Goal: Task Accomplishment & Management: Manage account settings

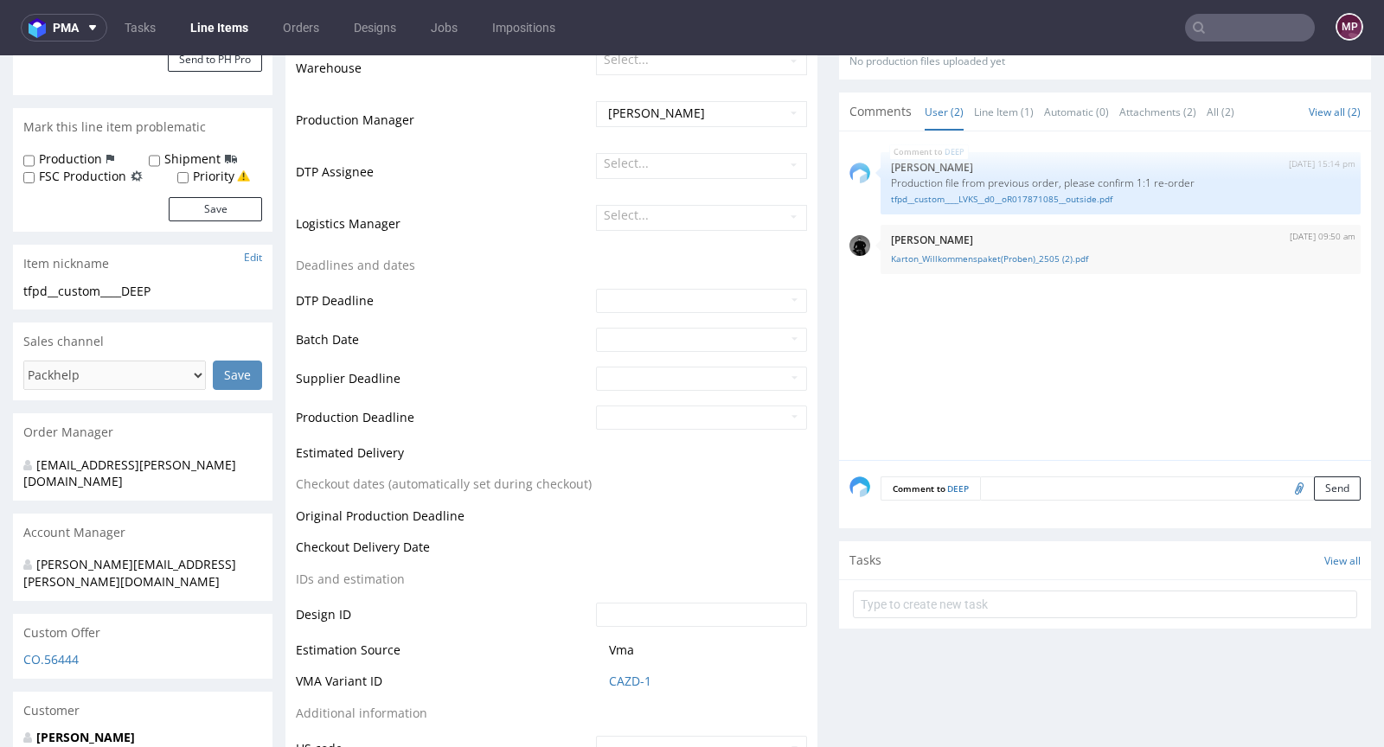
scroll to position [567, 0]
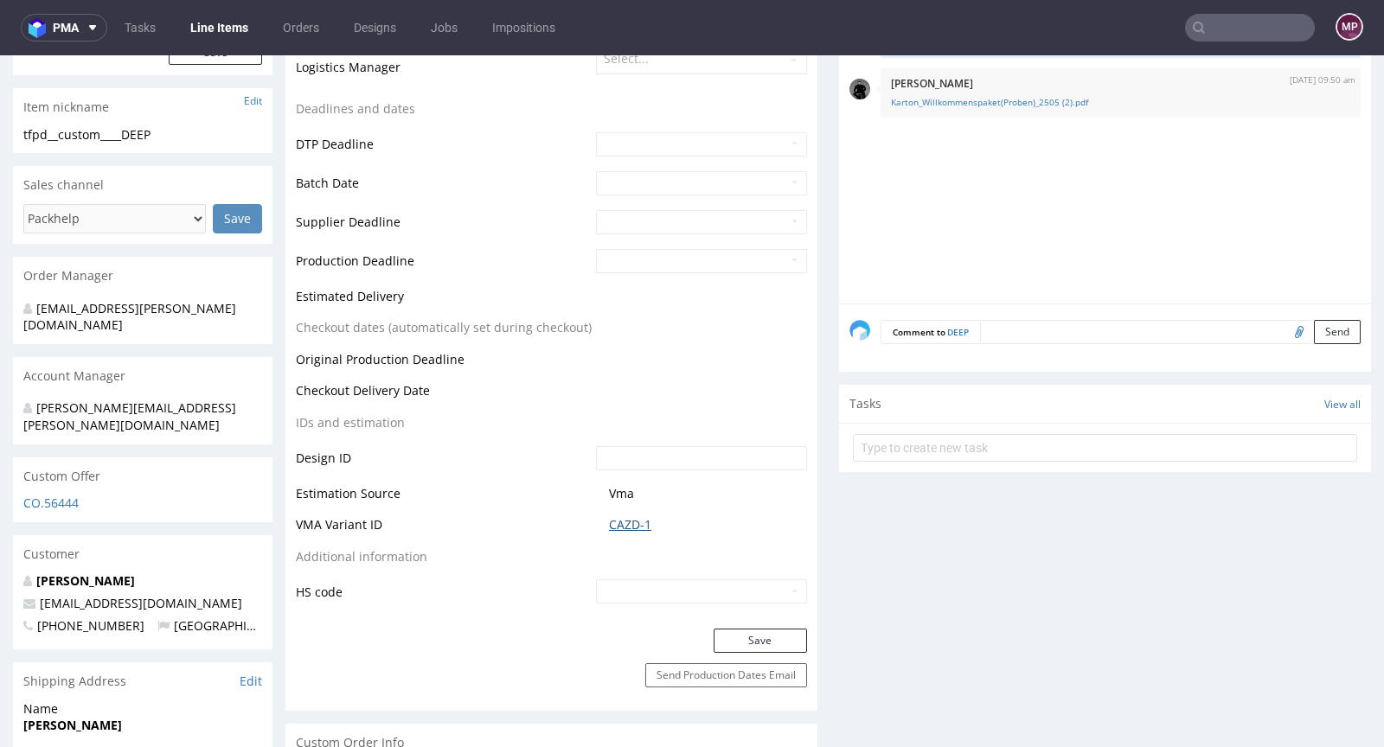
click at [619, 519] on link "CAZD-1" at bounding box center [630, 524] width 42 height 17
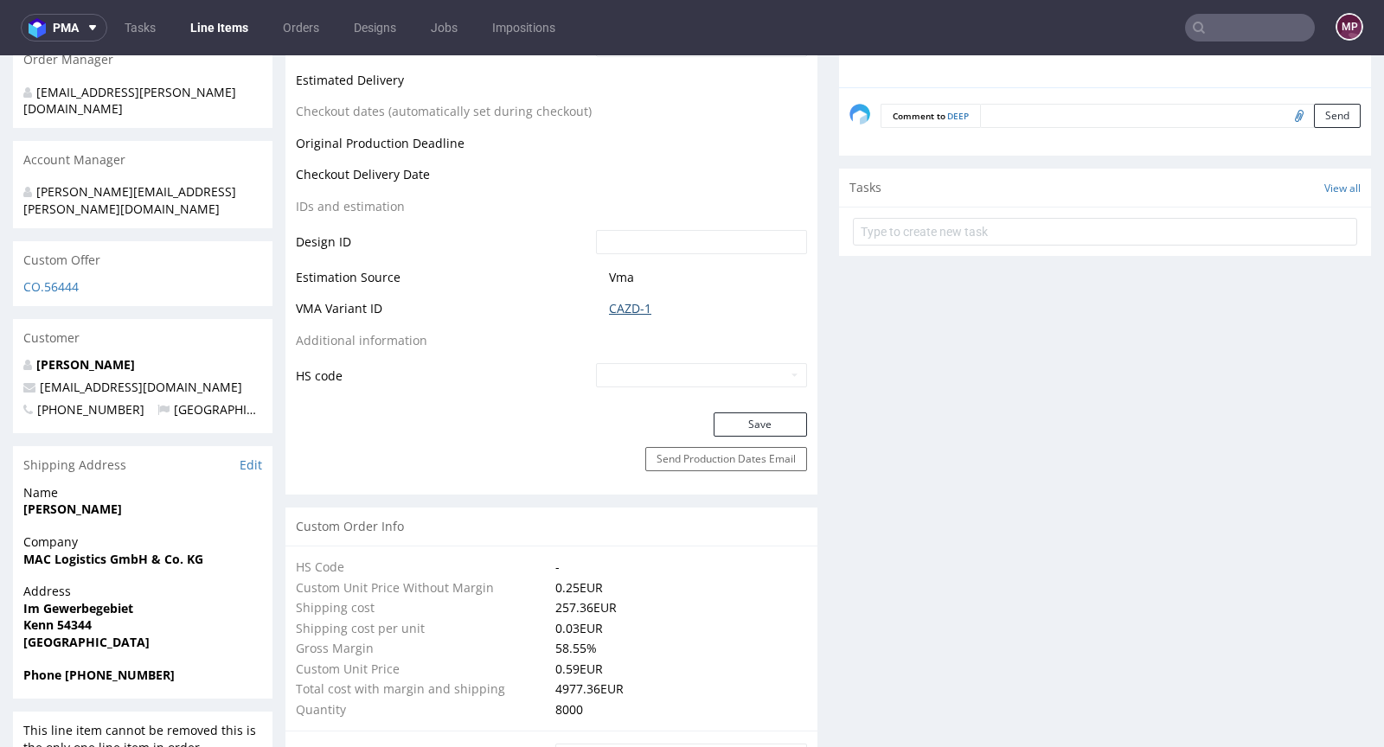
scroll to position [781, 0]
click at [639, 304] on link "CAZD-1" at bounding box center [630, 311] width 42 height 17
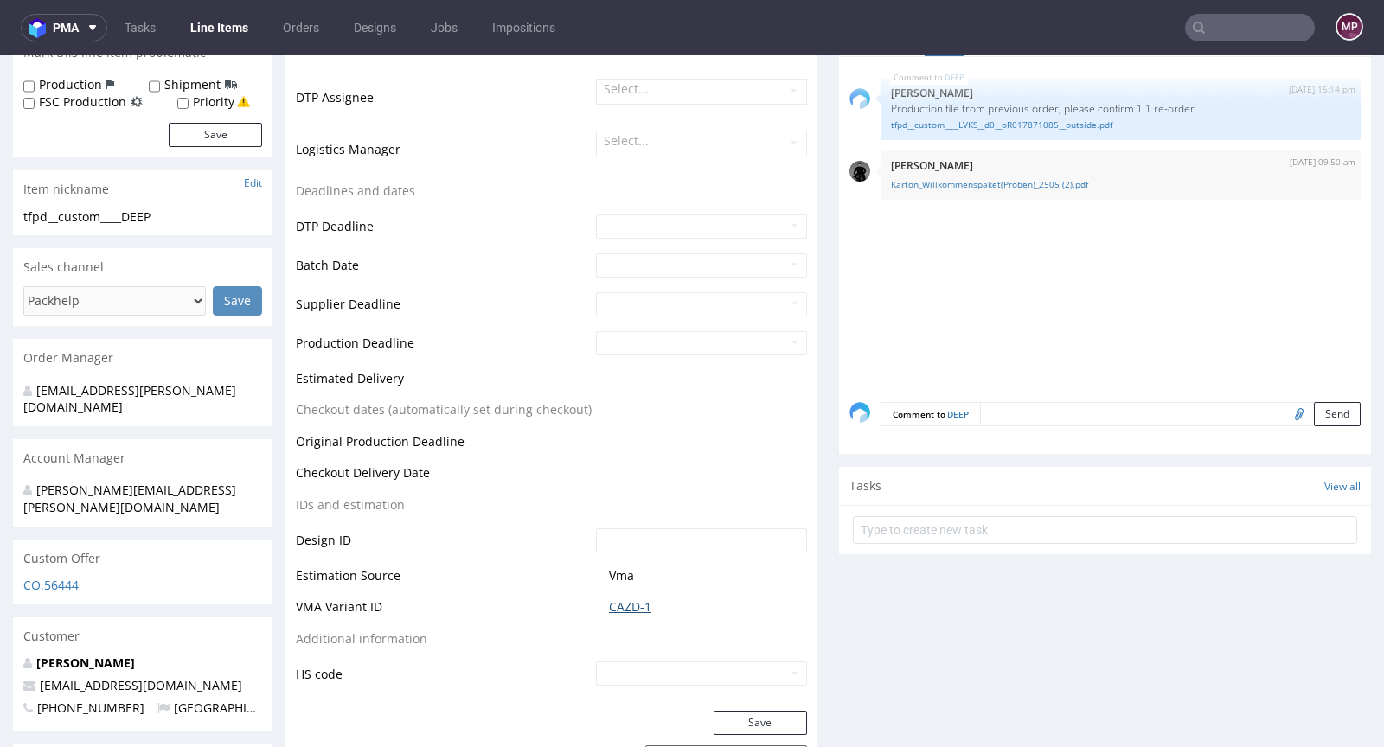
scroll to position [165, 0]
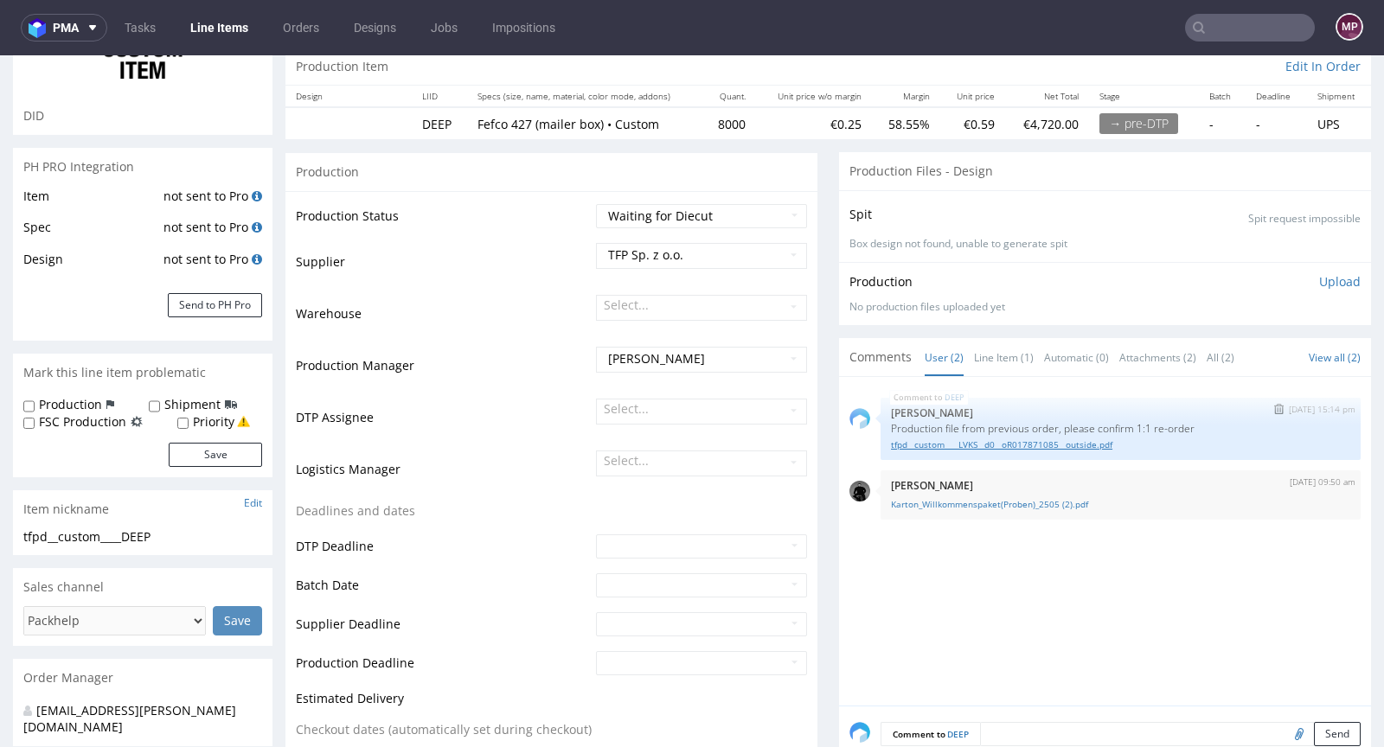
click at [968, 443] on link "tfpd__custom____LVKS__d0__oR017871085__outside.pdf" at bounding box center [1120, 444] width 459 height 13
click at [1015, 501] on link "Karton_Willkommenspaket(Proben)_2505 (2).pdf" at bounding box center [1120, 504] width 459 height 13
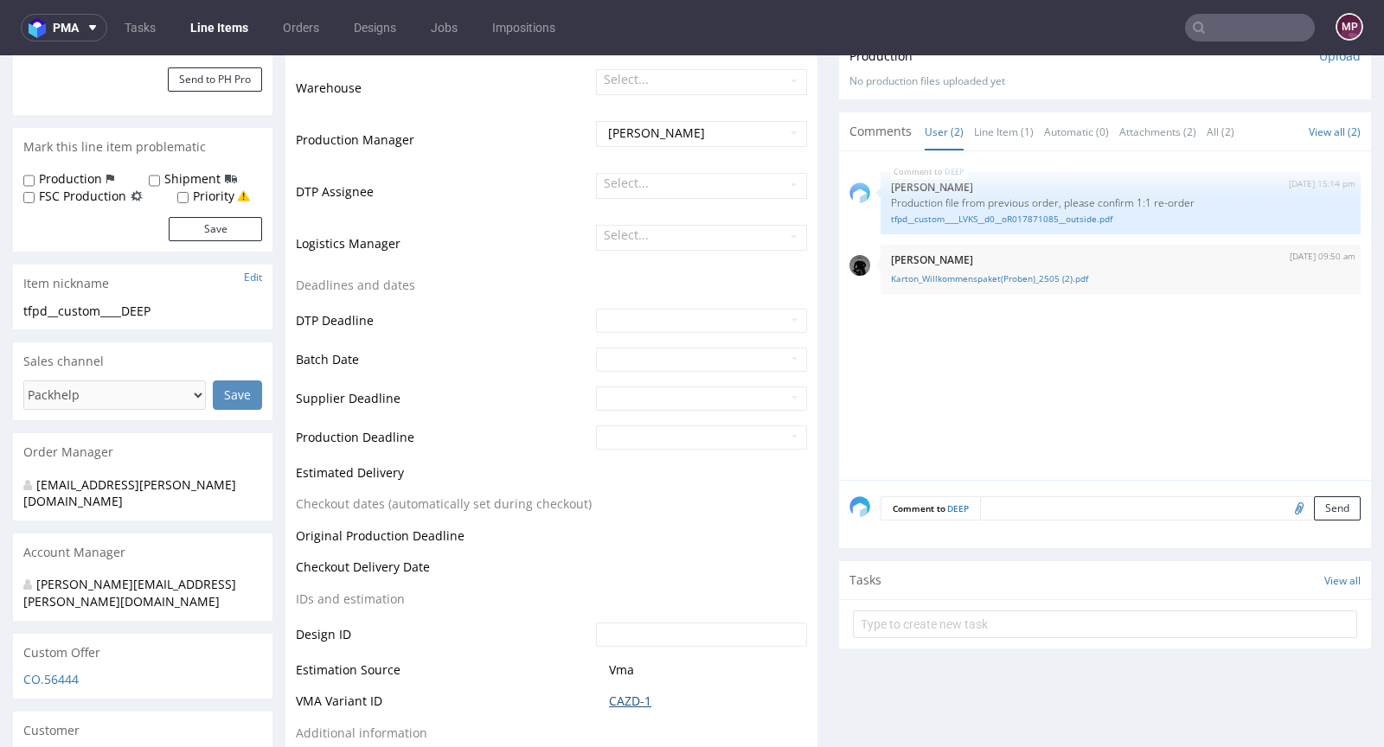
scroll to position [392, 0]
click at [625, 700] on link "CAZD-1" at bounding box center [630, 700] width 42 height 17
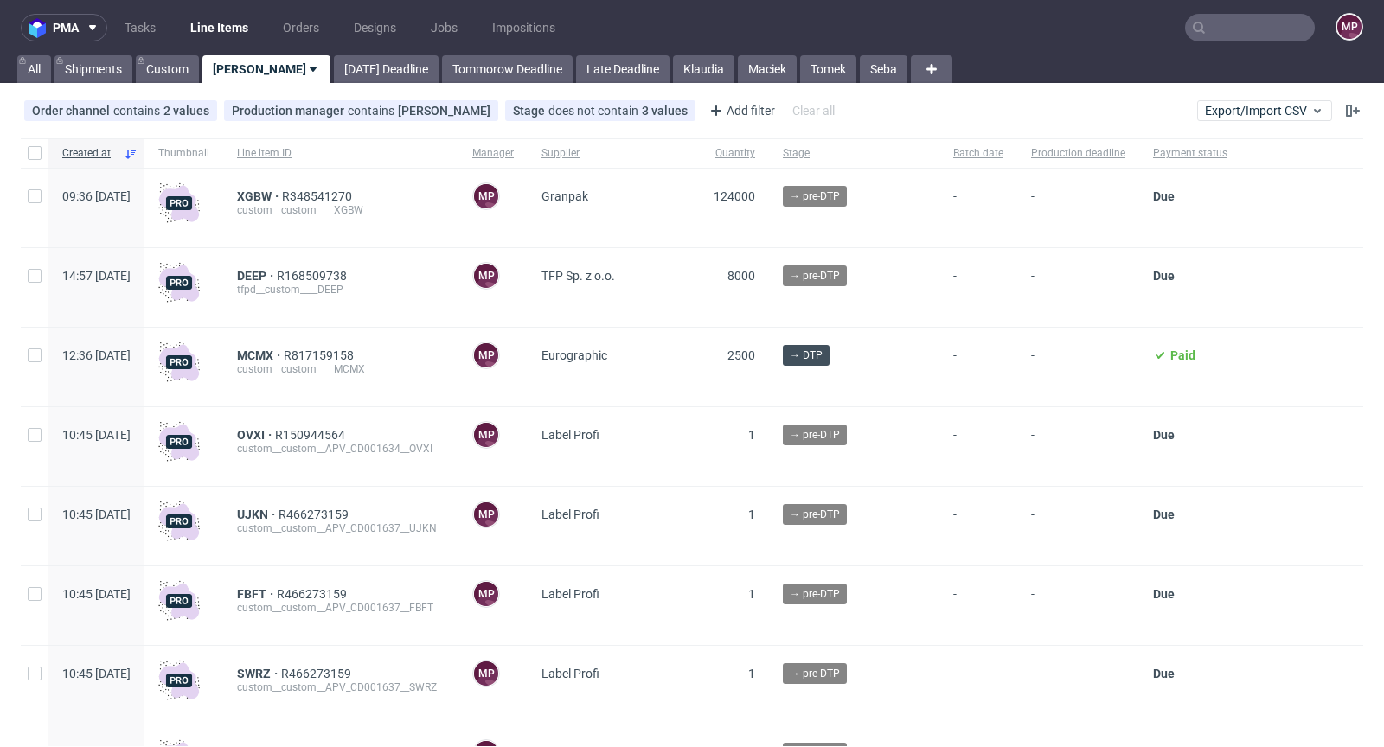
click at [1214, 35] on input "text" at bounding box center [1250, 28] width 130 height 28
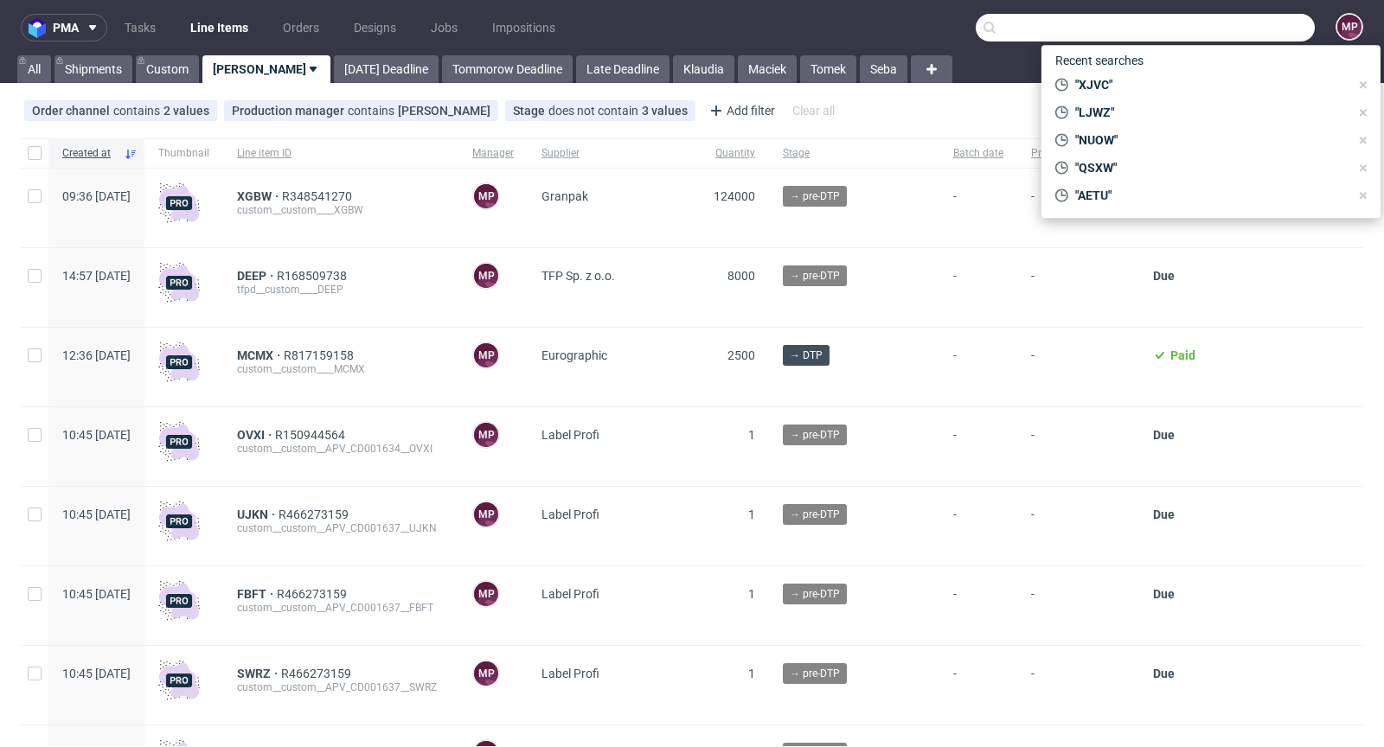
paste input "BGYG"
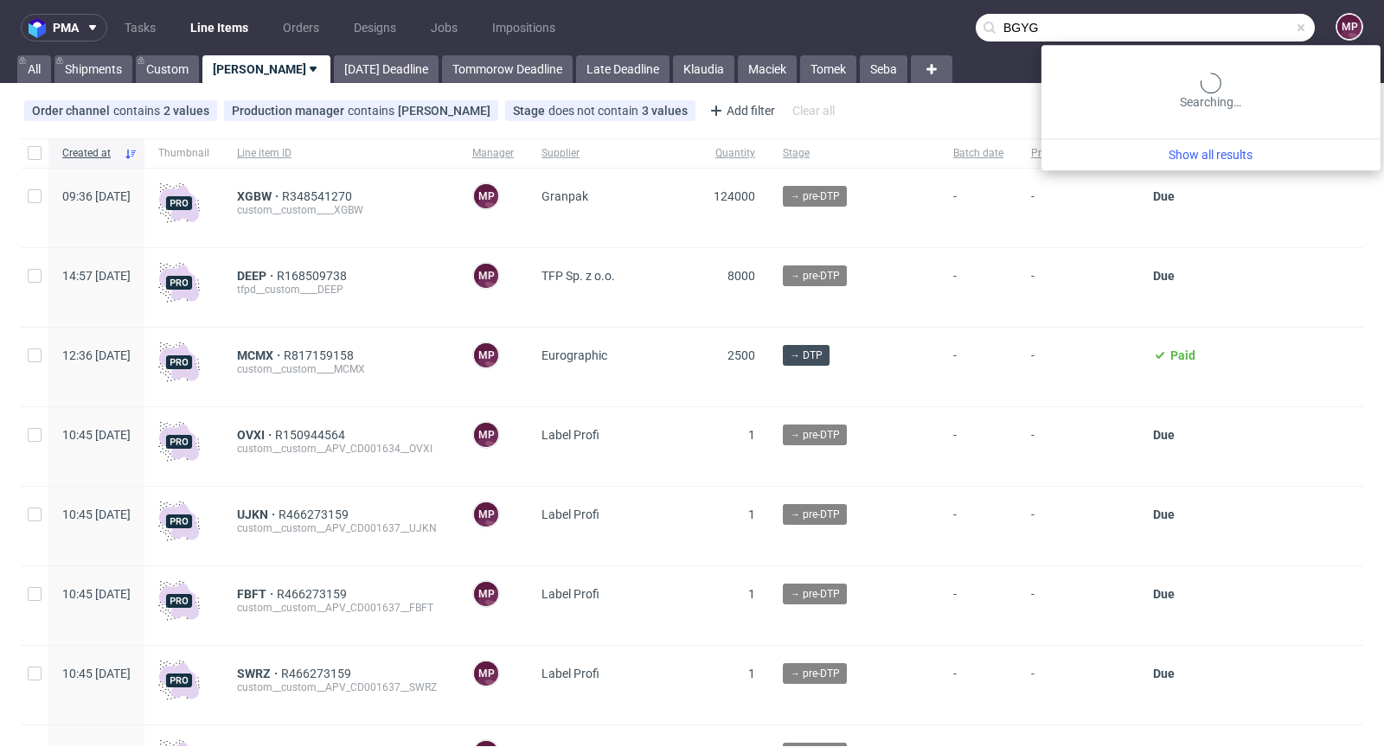
type input "BGYG"
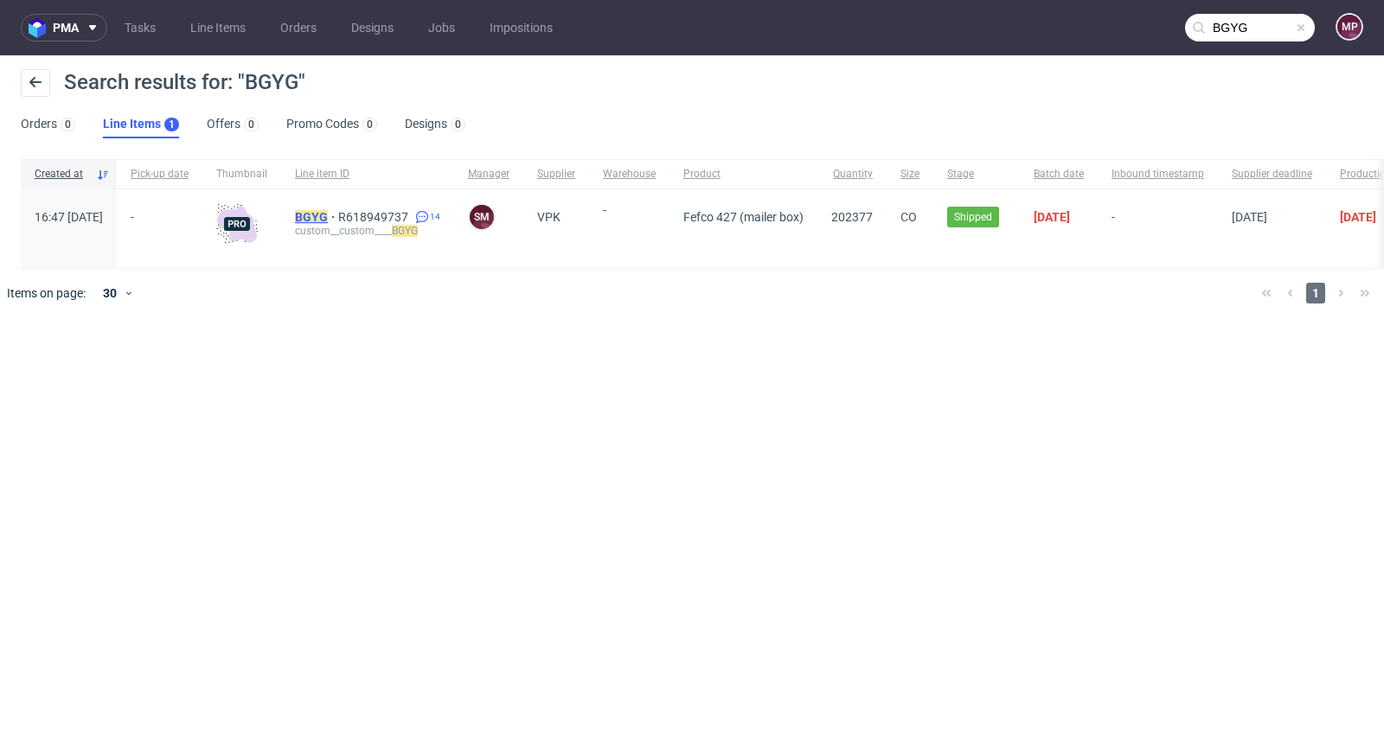
click at [328, 210] on mark "BGYG" at bounding box center [311, 217] width 33 height 14
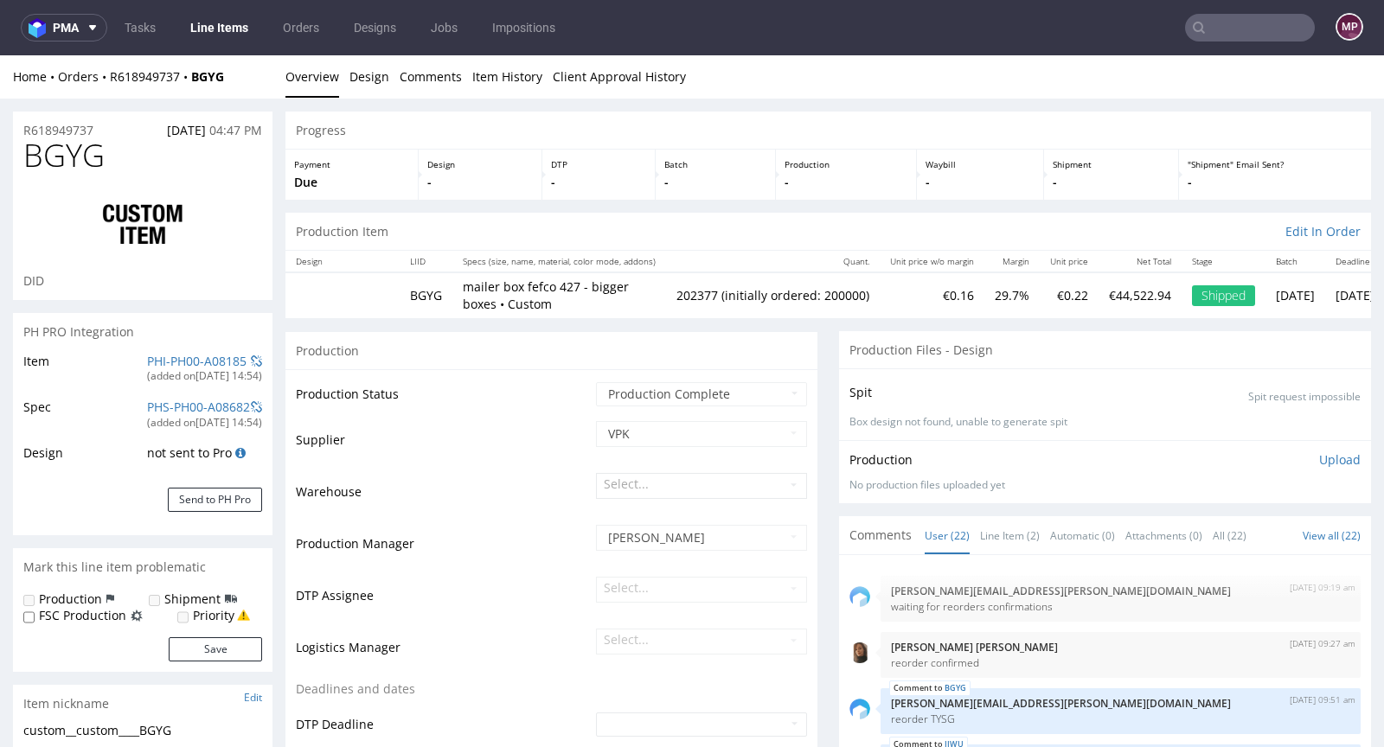
scroll to position [1045, 0]
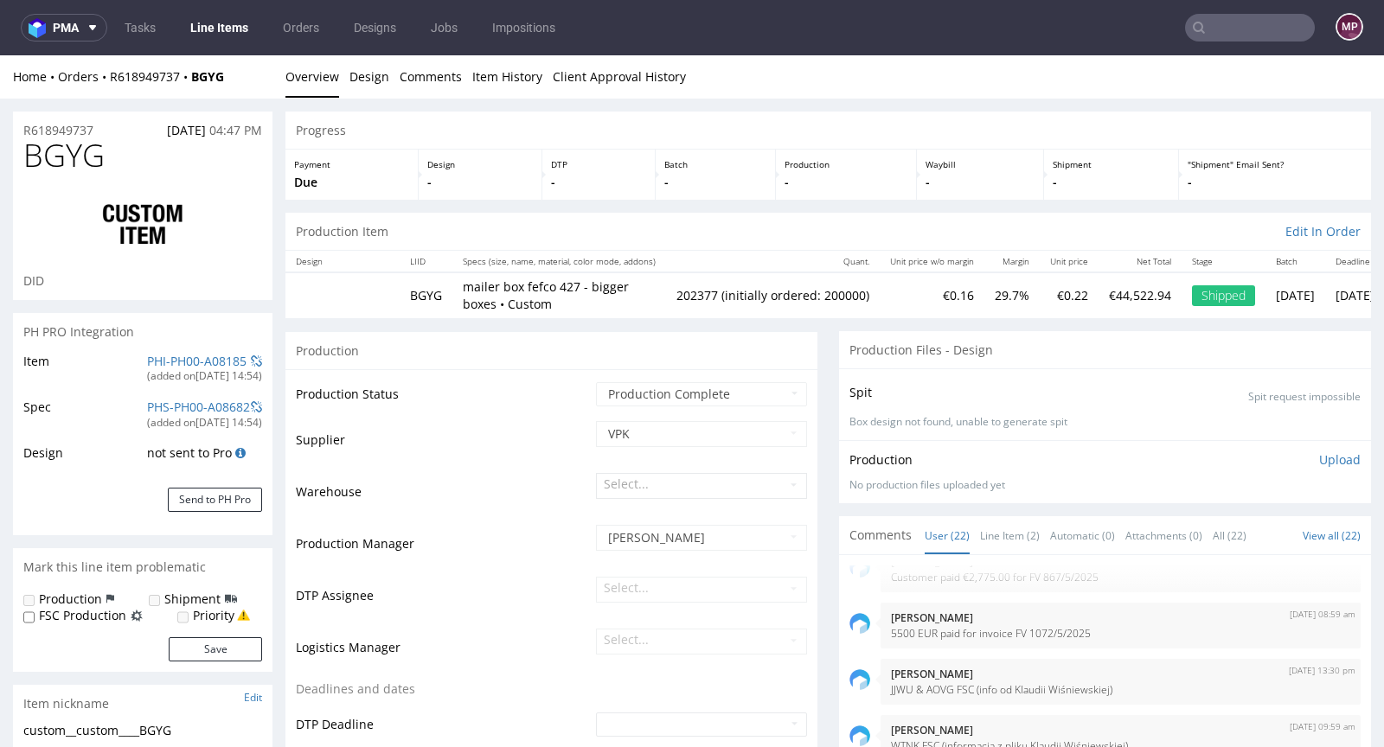
select select "in_progress"
type input "202377"
drag, startPoint x: 246, startPoint y: 77, endPoint x: 111, endPoint y: 80, distance: 134.9
click at [111, 80] on div "Home Orders R618949737 BGYG" at bounding box center [142, 76] width 259 height 17
copy div "R618949737 BGYG"
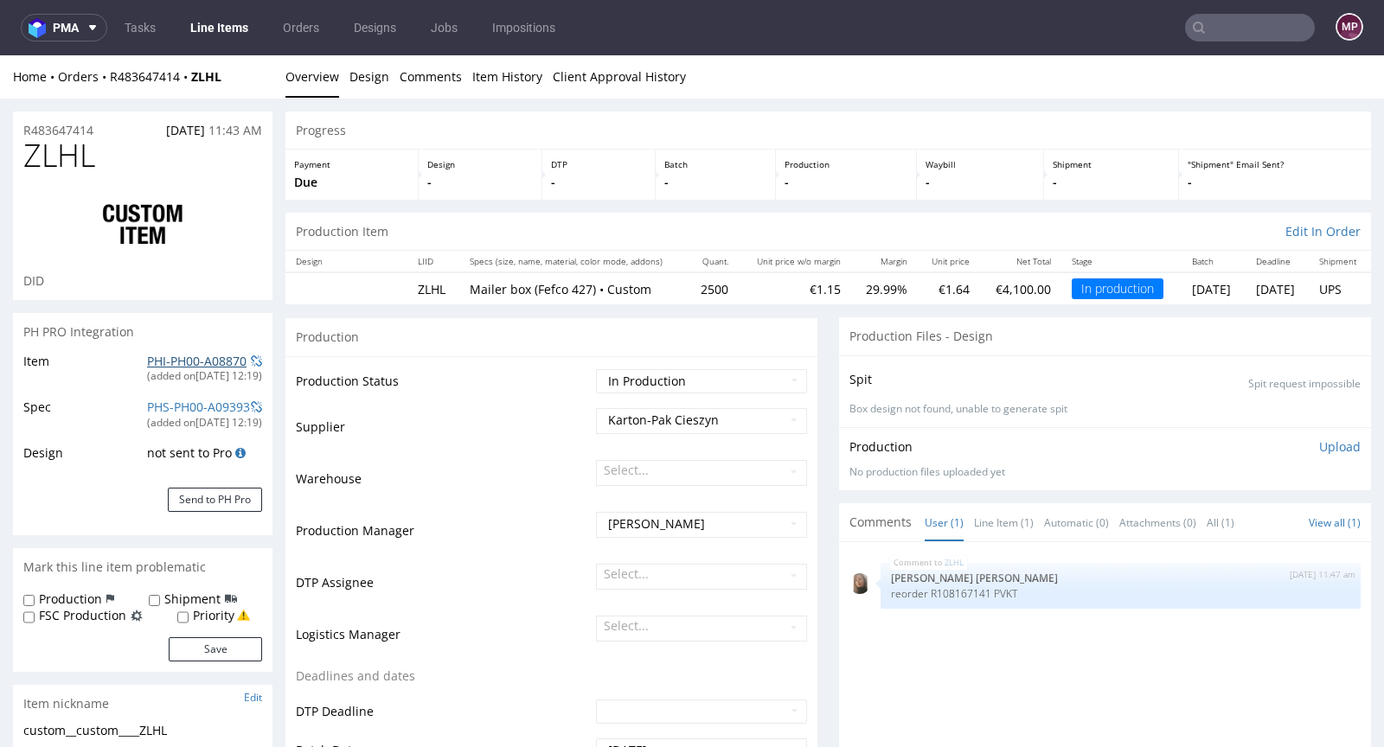
click at [188, 360] on link "PHI-PH00-A08870" at bounding box center [196, 361] width 99 height 16
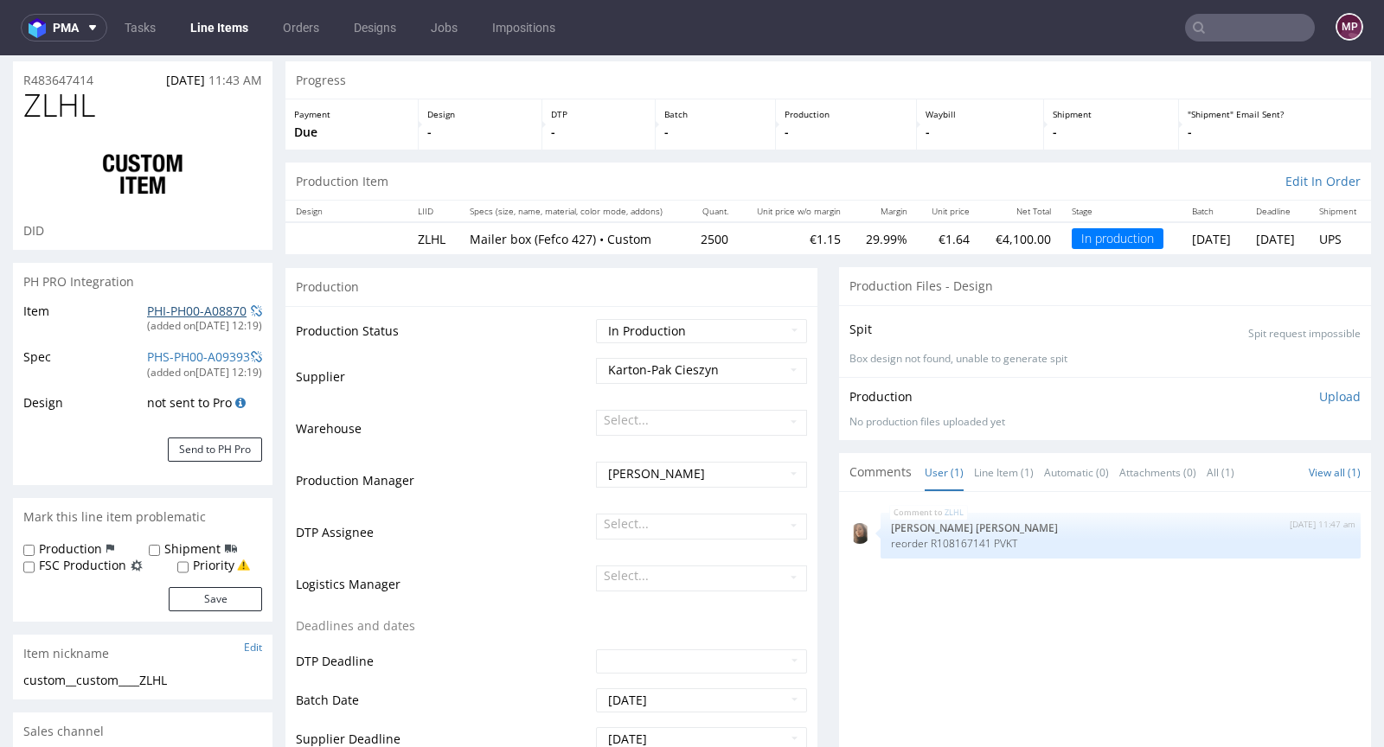
scroll to position [163, 0]
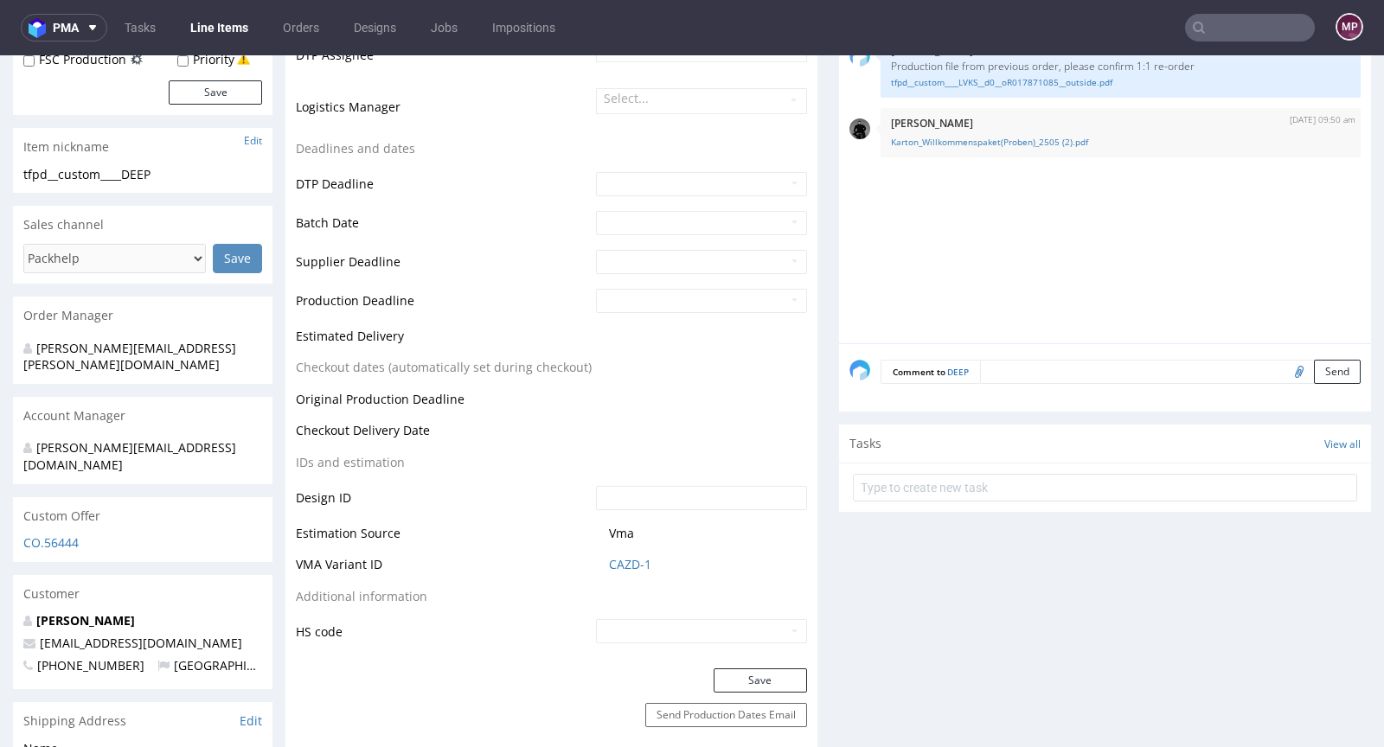
scroll to position [528, 0]
click at [639, 561] on link "CAZD-1" at bounding box center [630, 564] width 42 height 17
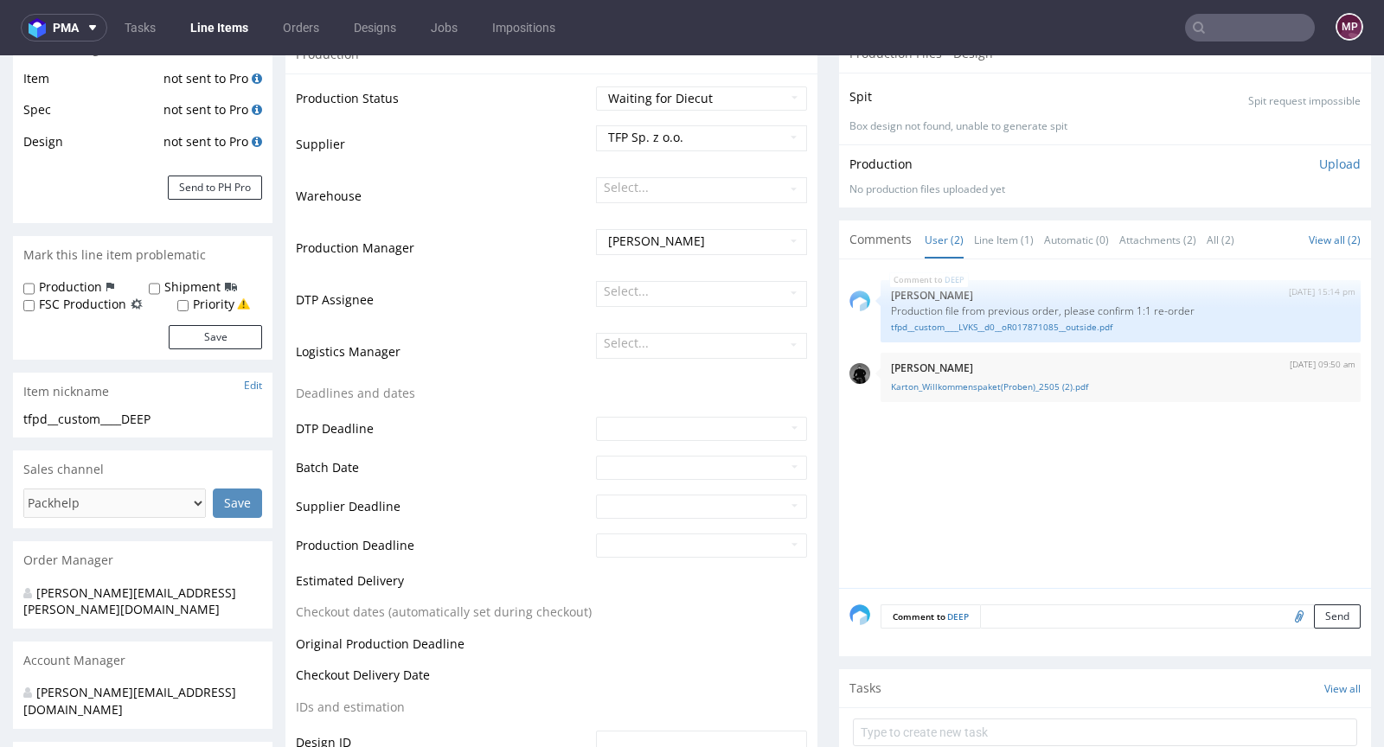
scroll to position [0, 0]
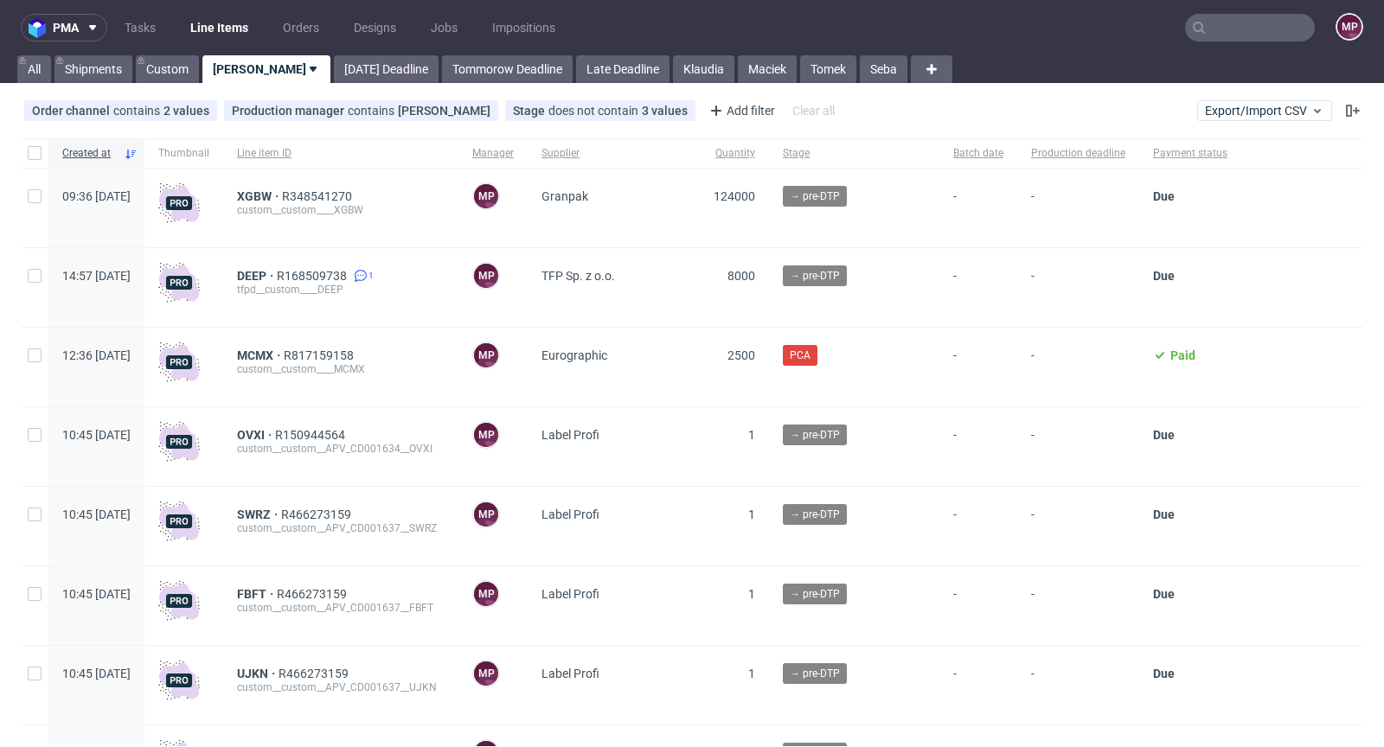
click at [1225, 30] on input "text" at bounding box center [1250, 28] width 130 height 28
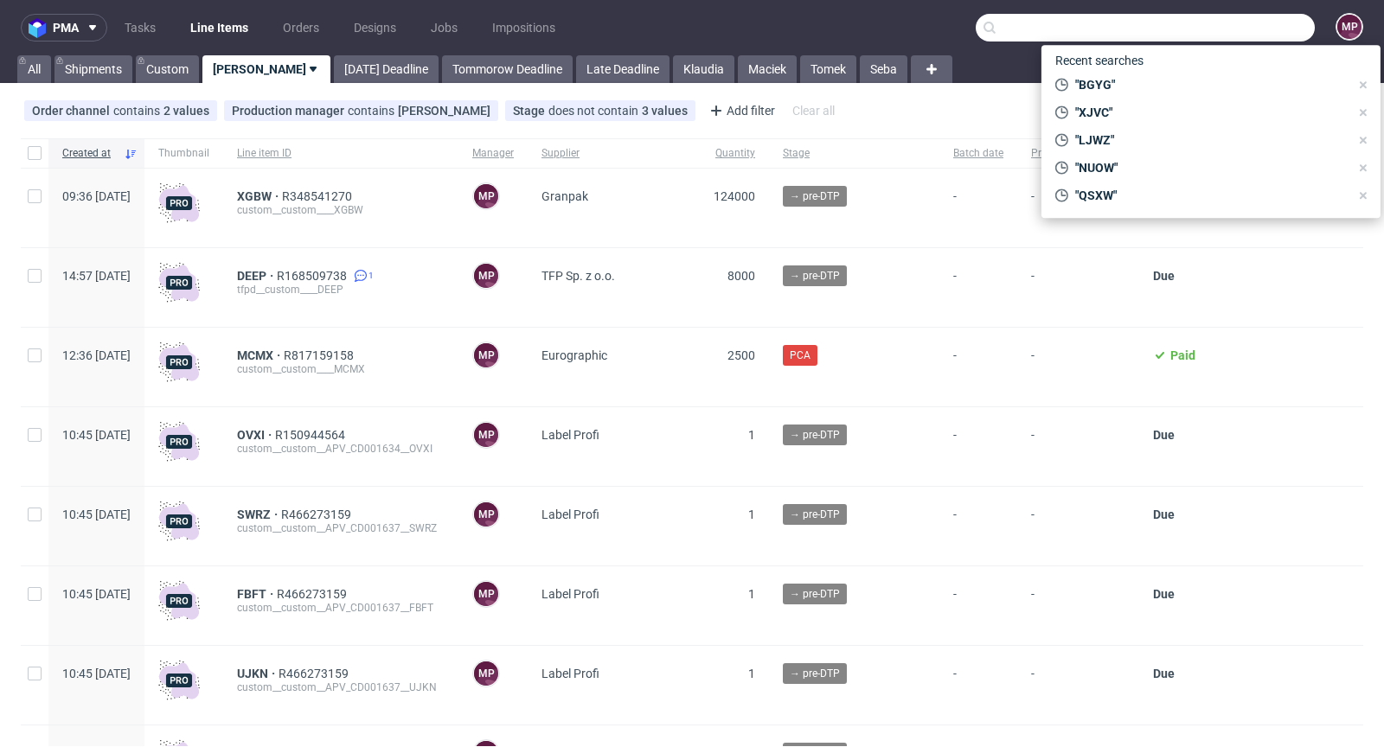
paste input "BSPZ"
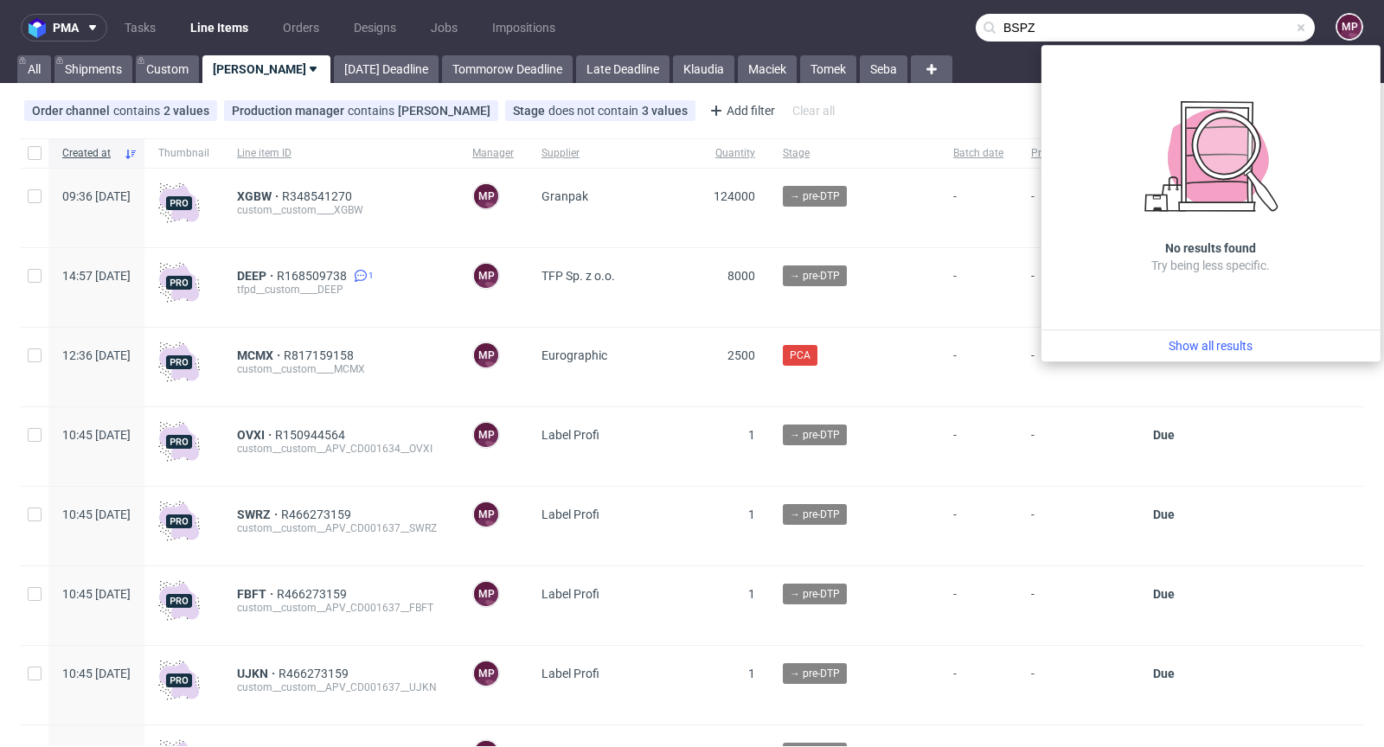
type input "BSPZ"
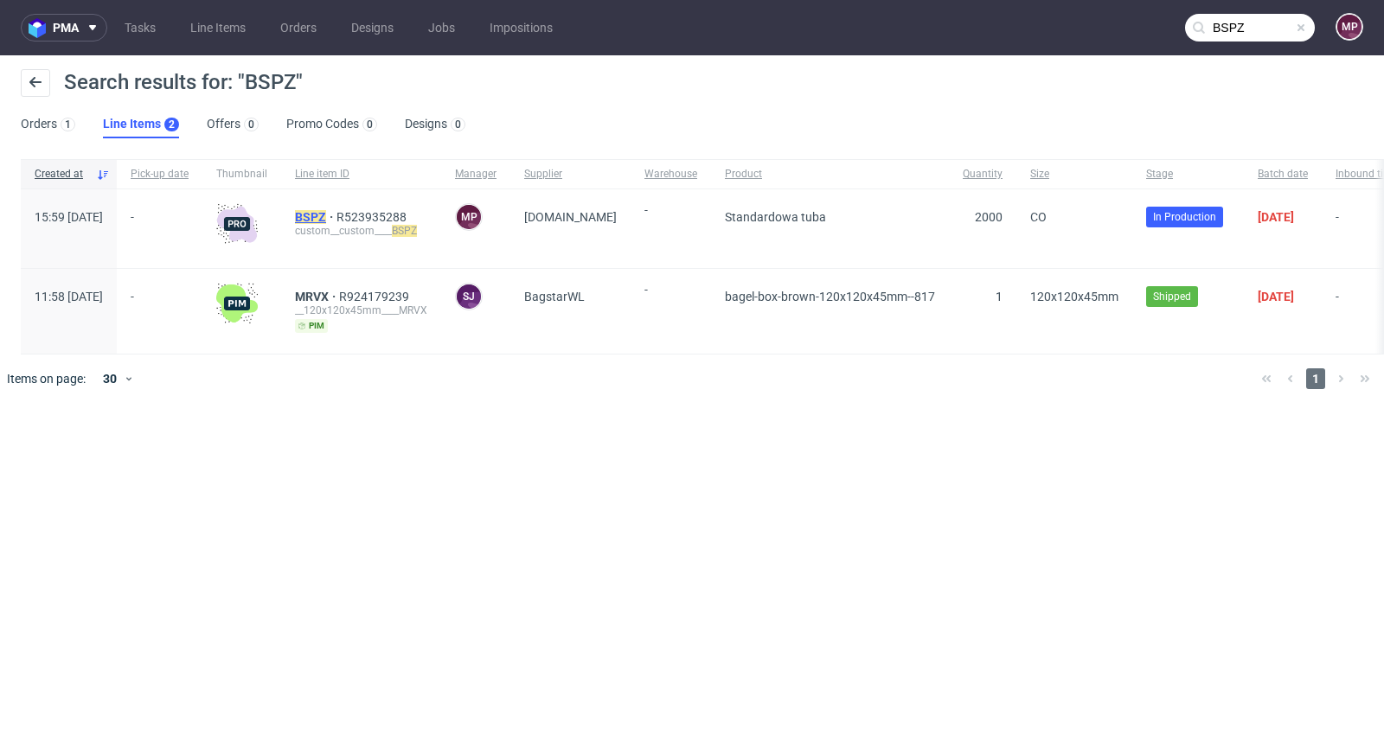
click at [326, 214] on mark "BSPZ" at bounding box center [310, 217] width 31 height 14
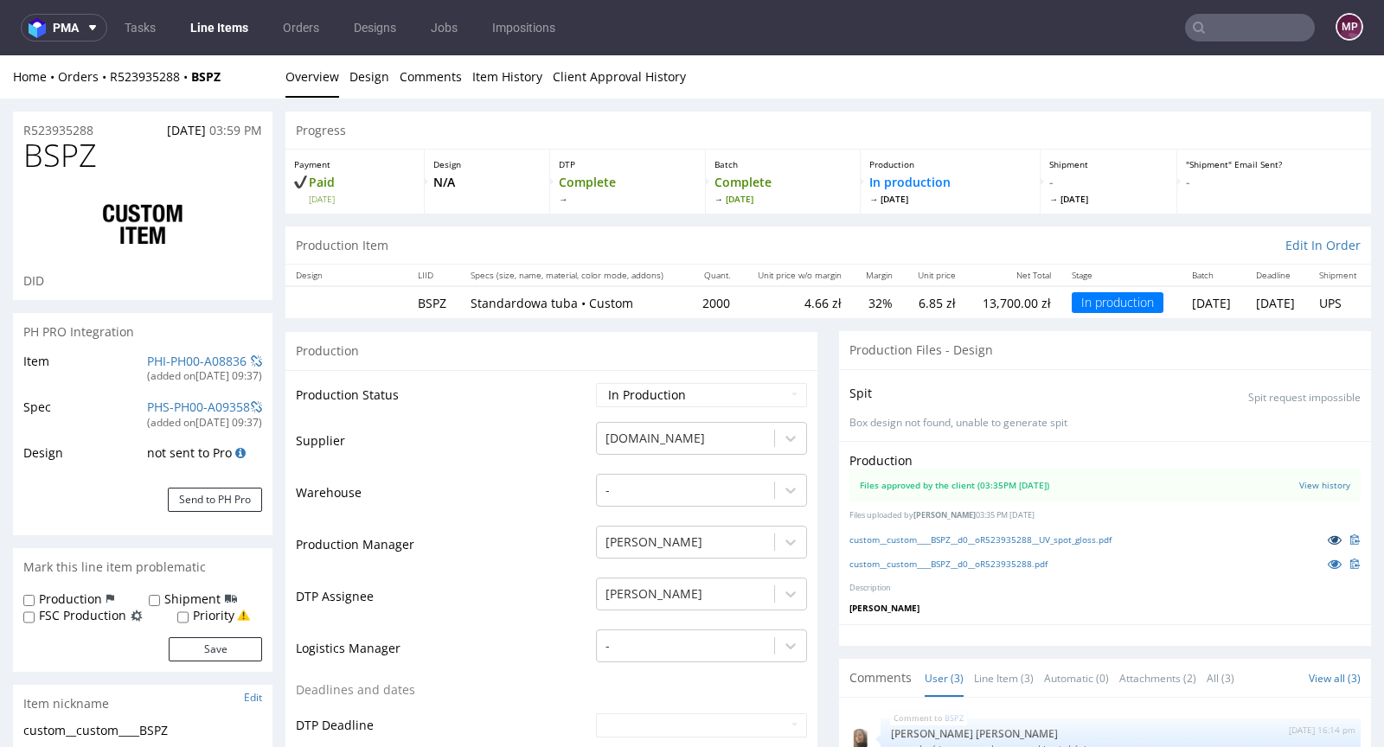
click at [1327, 535] on icon at bounding box center [1334, 540] width 14 height 12
click at [196, 355] on link "PHI-PH00-A08836" at bounding box center [196, 361] width 99 height 16
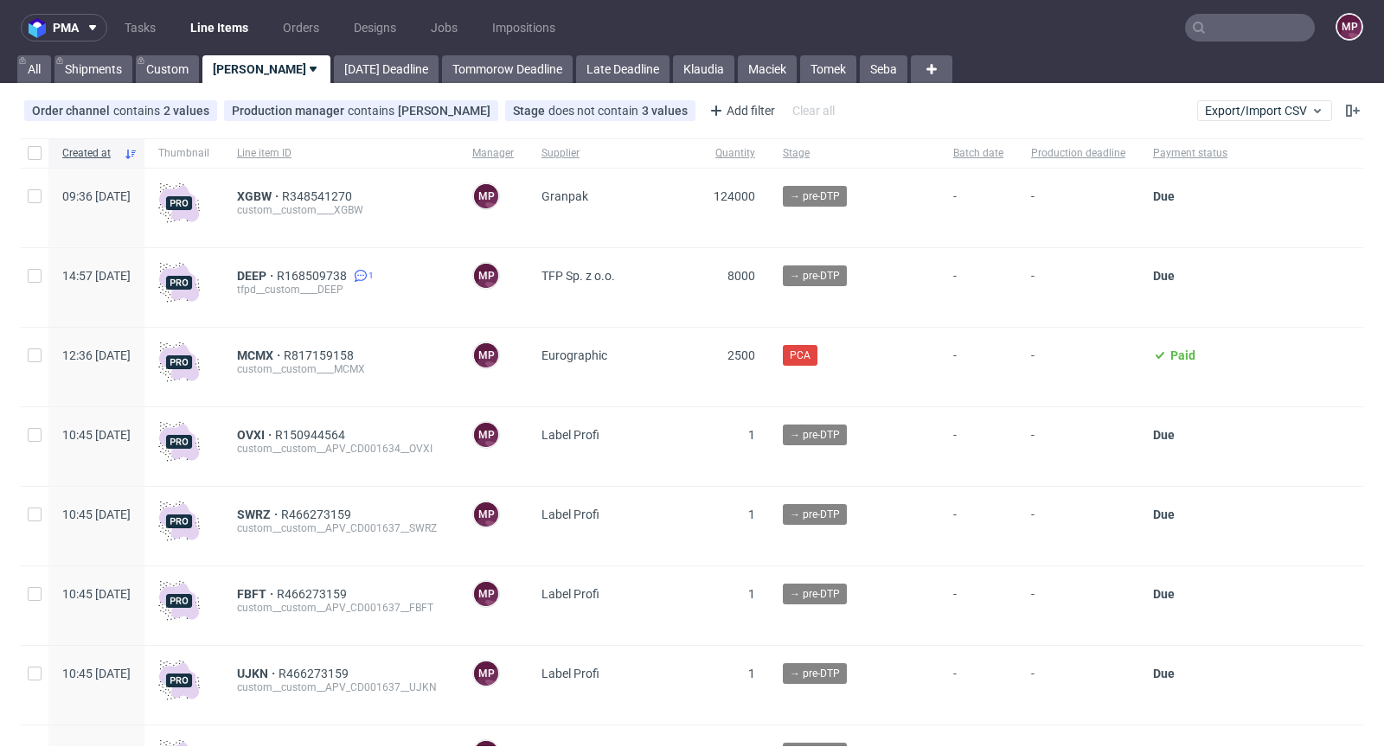
click at [1227, 25] on input "text" at bounding box center [1250, 28] width 130 height 28
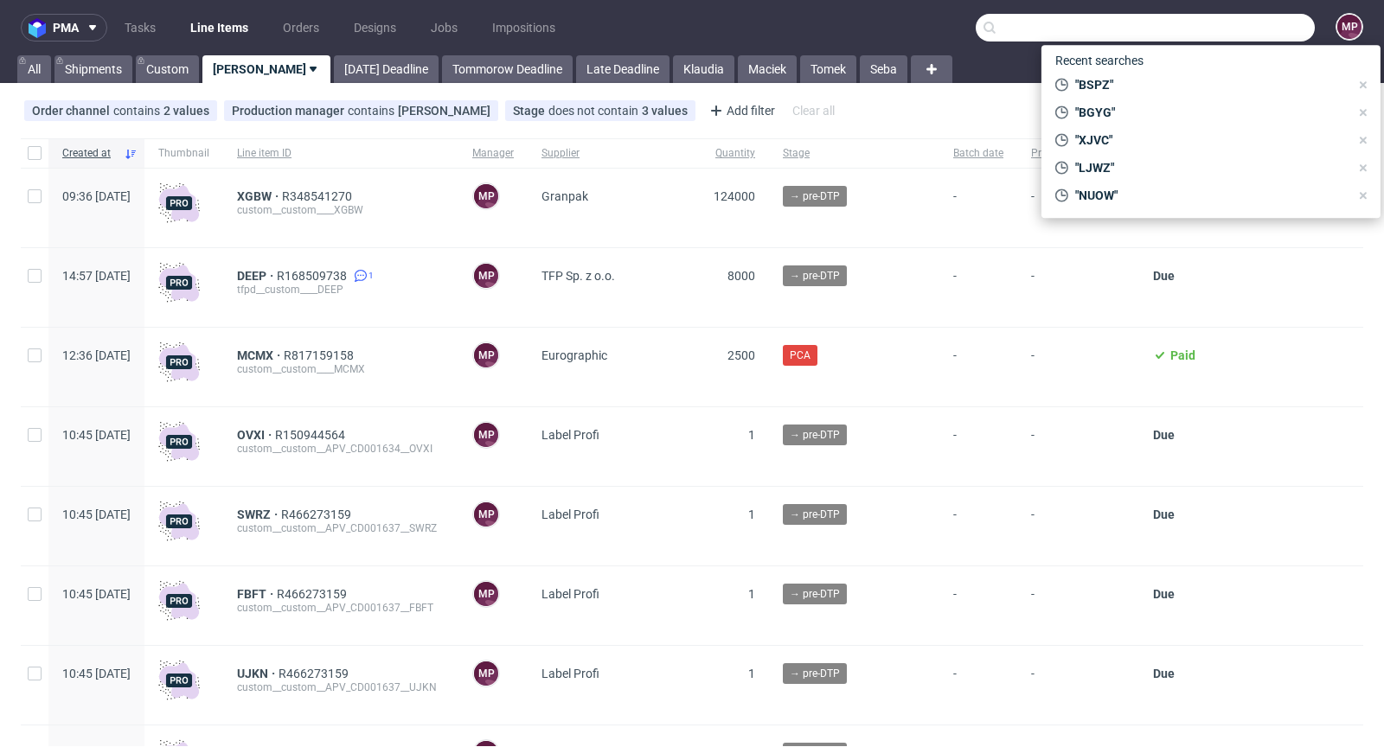
paste input "YNDY"
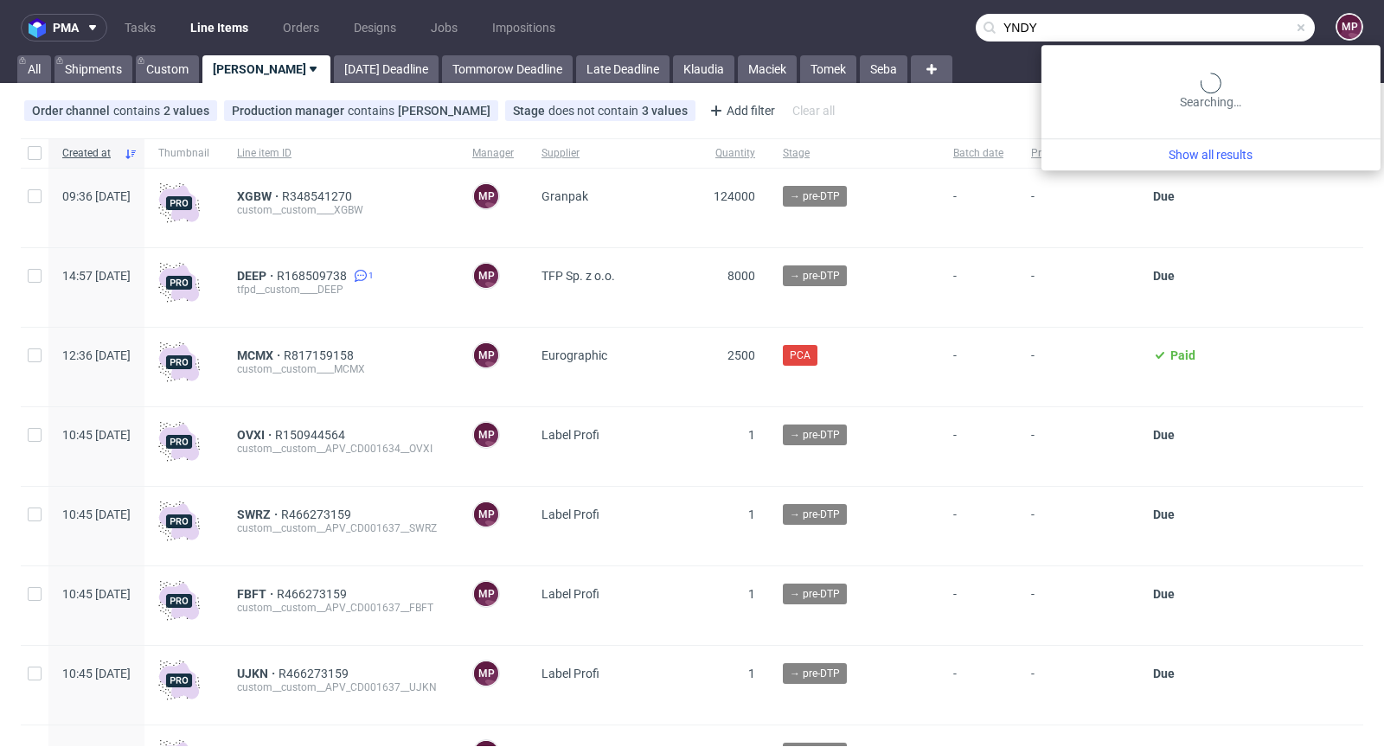
type input "YNDY"
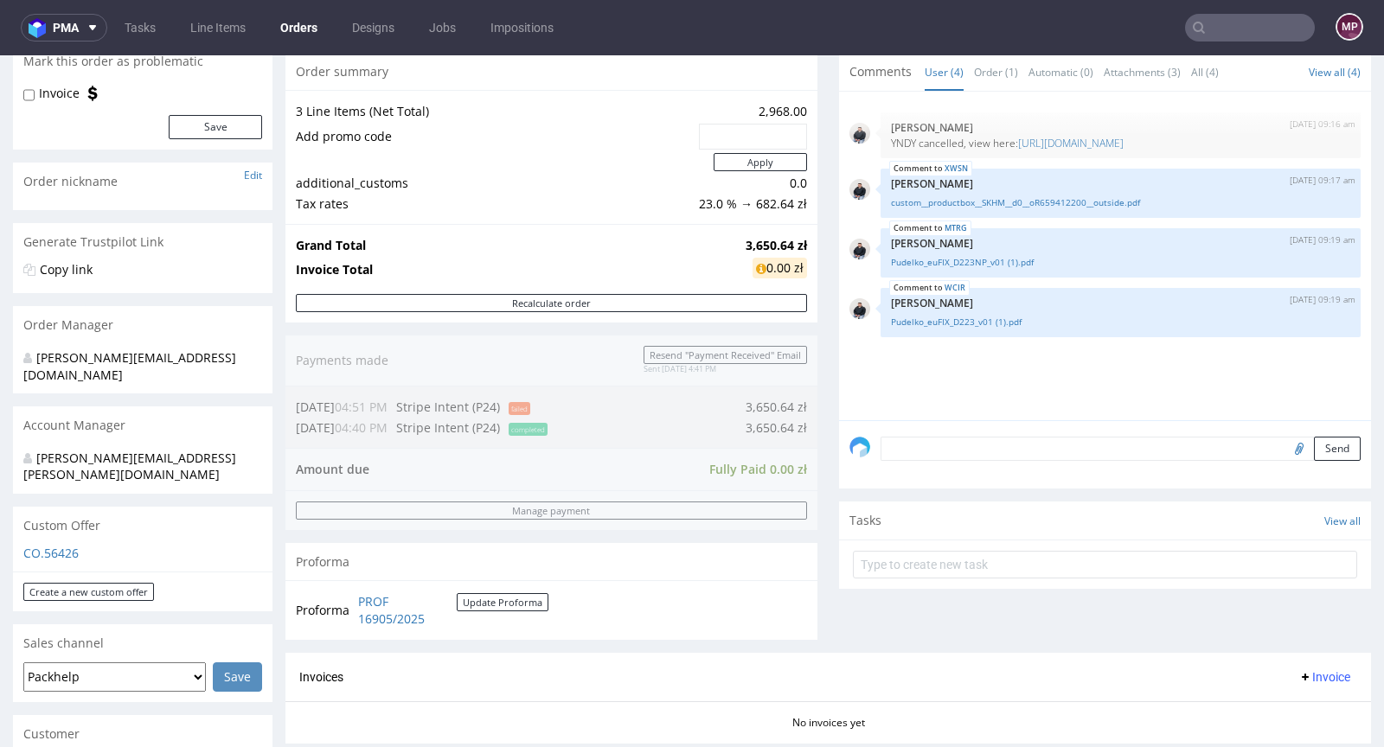
scroll to position [23, 0]
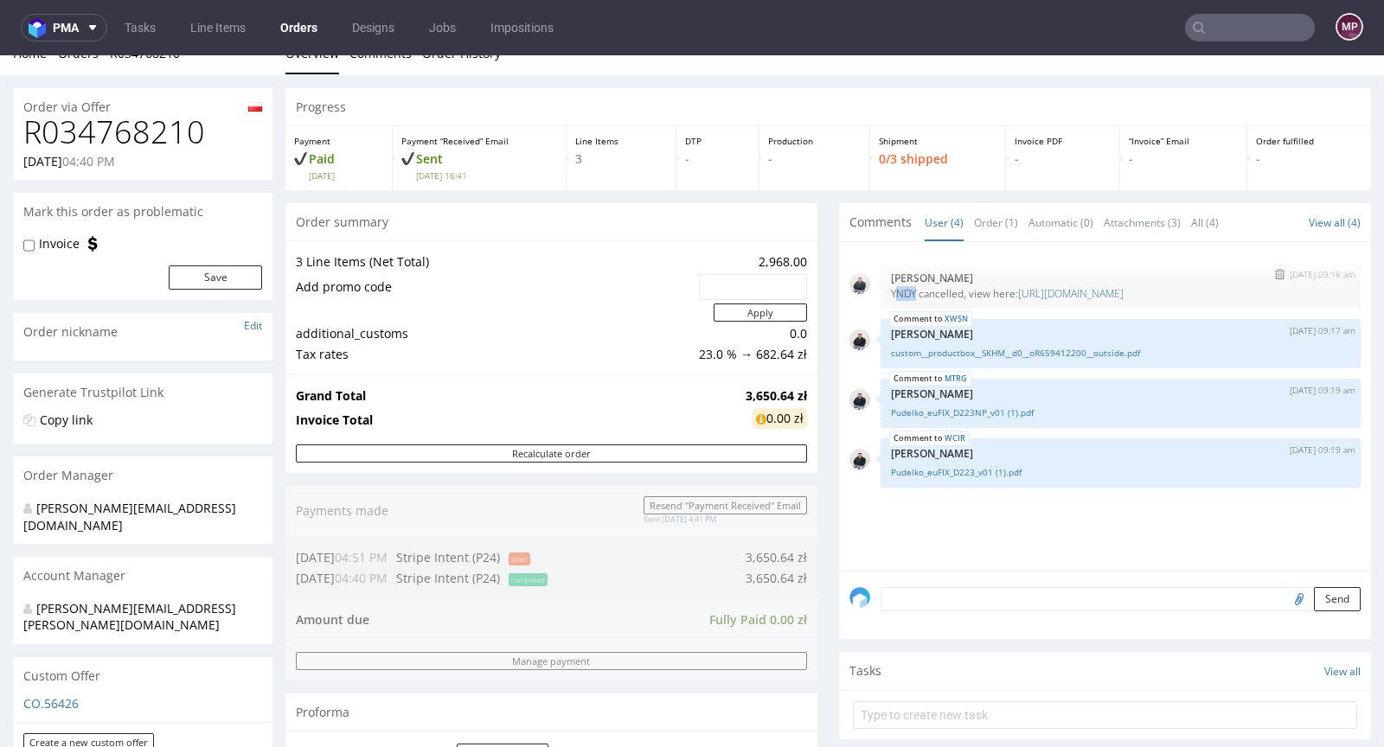
drag, startPoint x: 879, startPoint y: 289, endPoint x: 901, endPoint y: 292, distance: 21.9
click at [901, 292] on p "YNDY cancelled, view here: https://platform.packhelp.com/pma/line-items/7273158…" at bounding box center [1120, 293] width 459 height 13
click at [891, 297] on p "YNDY cancelled, view here: https://platform.packhelp.com/pma/line-items/7273158…" at bounding box center [1120, 293] width 459 height 13
drag, startPoint x: 873, startPoint y: 291, endPoint x: 902, endPoint y: 290, distance: 28.6
click at [902, 290] on div "11th Aug 25 | 09:16 am Adrian Margula YNDY cancelled, view here: https://platfo…" at bounding box center [1120, 286] width 480 height 46
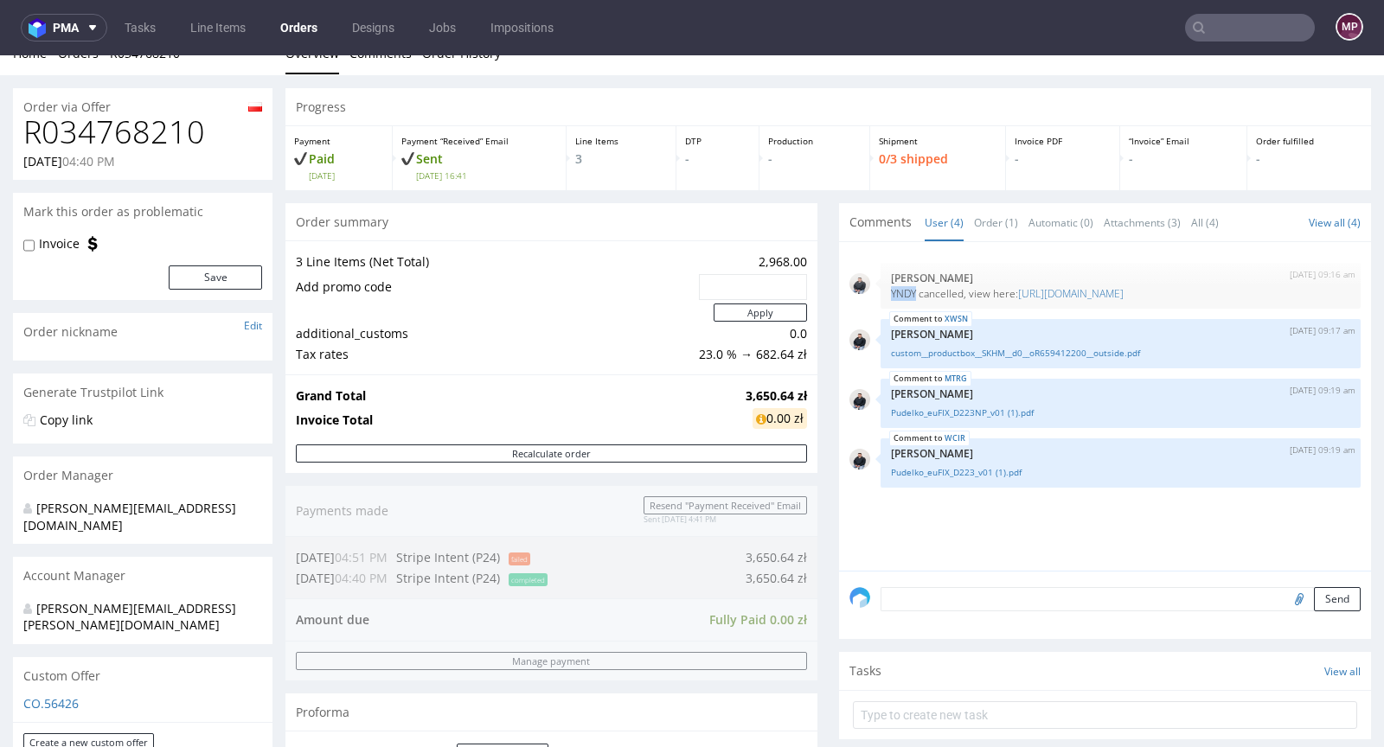
copy p "YNDY"
click at [1069, 296] on link "[URL][DOMAIN_NAME]" at bounding box center [1071, 293] width 106 height 15
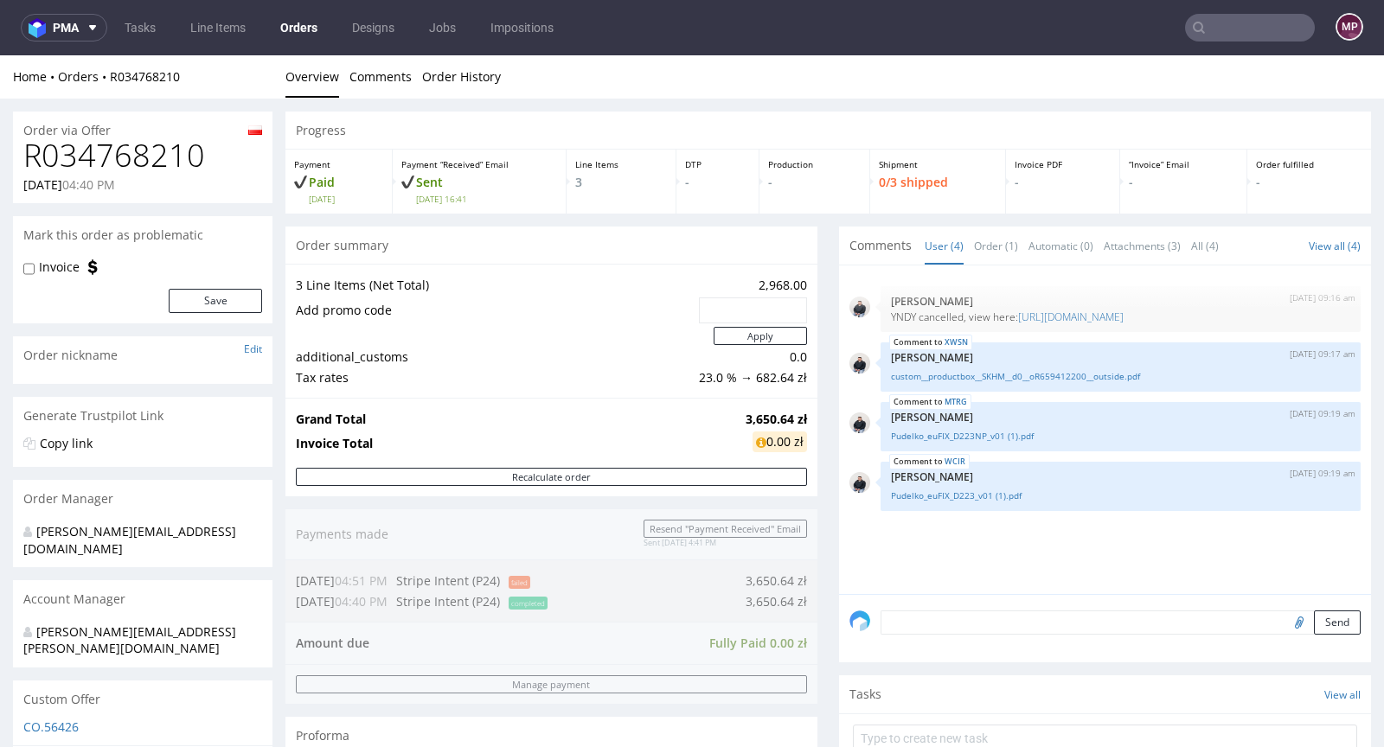
scroll to position [638, 0]
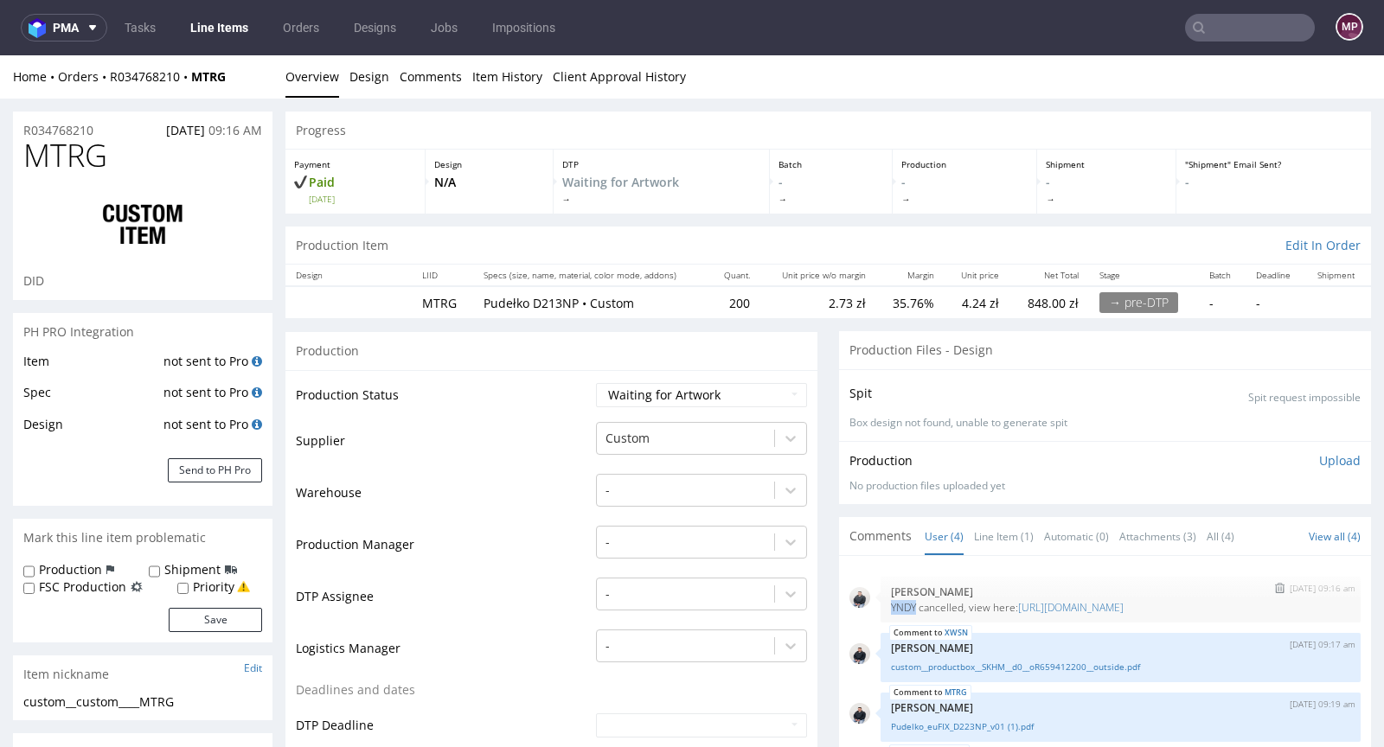
drag, startPoint x: 876, startPoint y: 601, endPoint x: 903, endPoint y: 603, distance: 26.9
click at [903, 603] on p "YNDY cancelled, view here: https://platform.packhelp.com/pma/line-items/7273158…" at bounding box center [1120, 607] width 459 height 13
copy p "YNDY"
drag, startPoint x: 116, startPoint y: 163, endPoint x: 25, endPoint y: 162, distance: 90.8
click at [25, 162] on h1 "MTRG" at bounding box center [142, 155] width 239 height 35
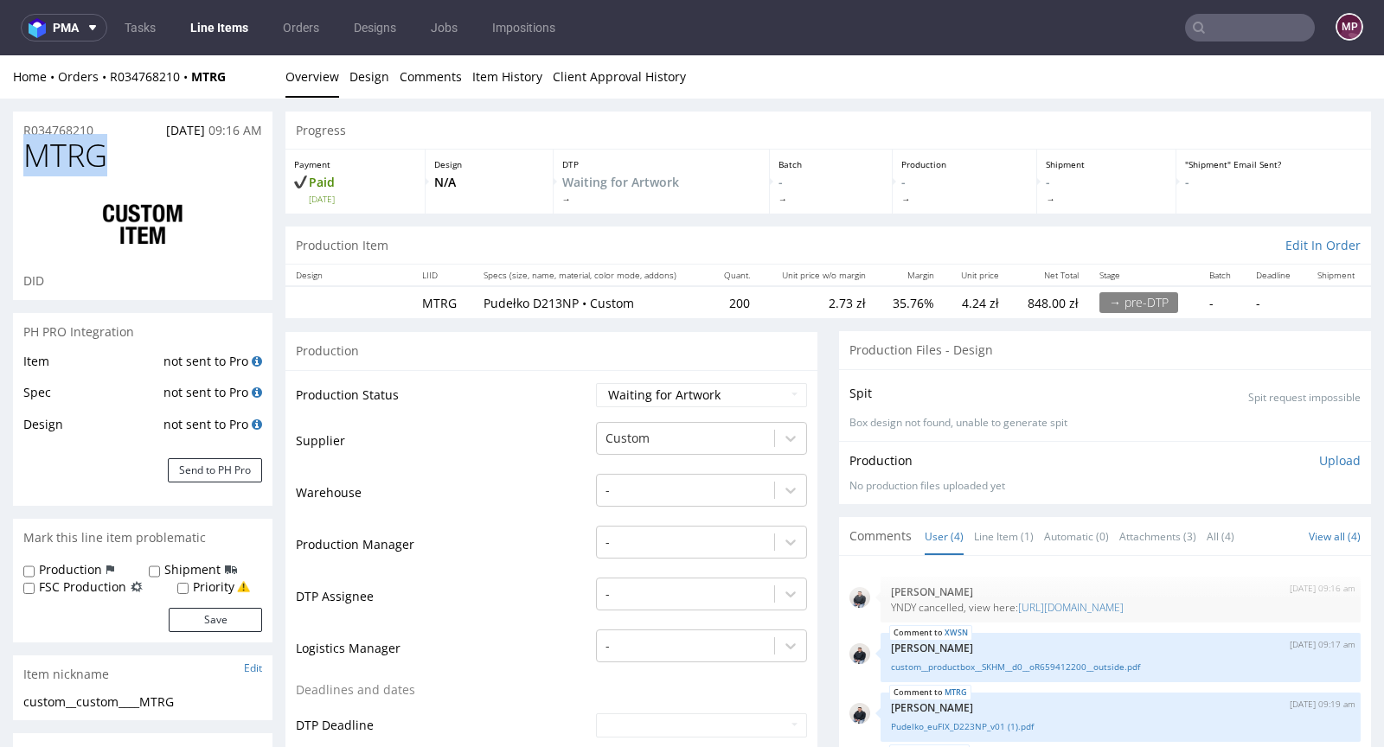
copy span "MTRG"
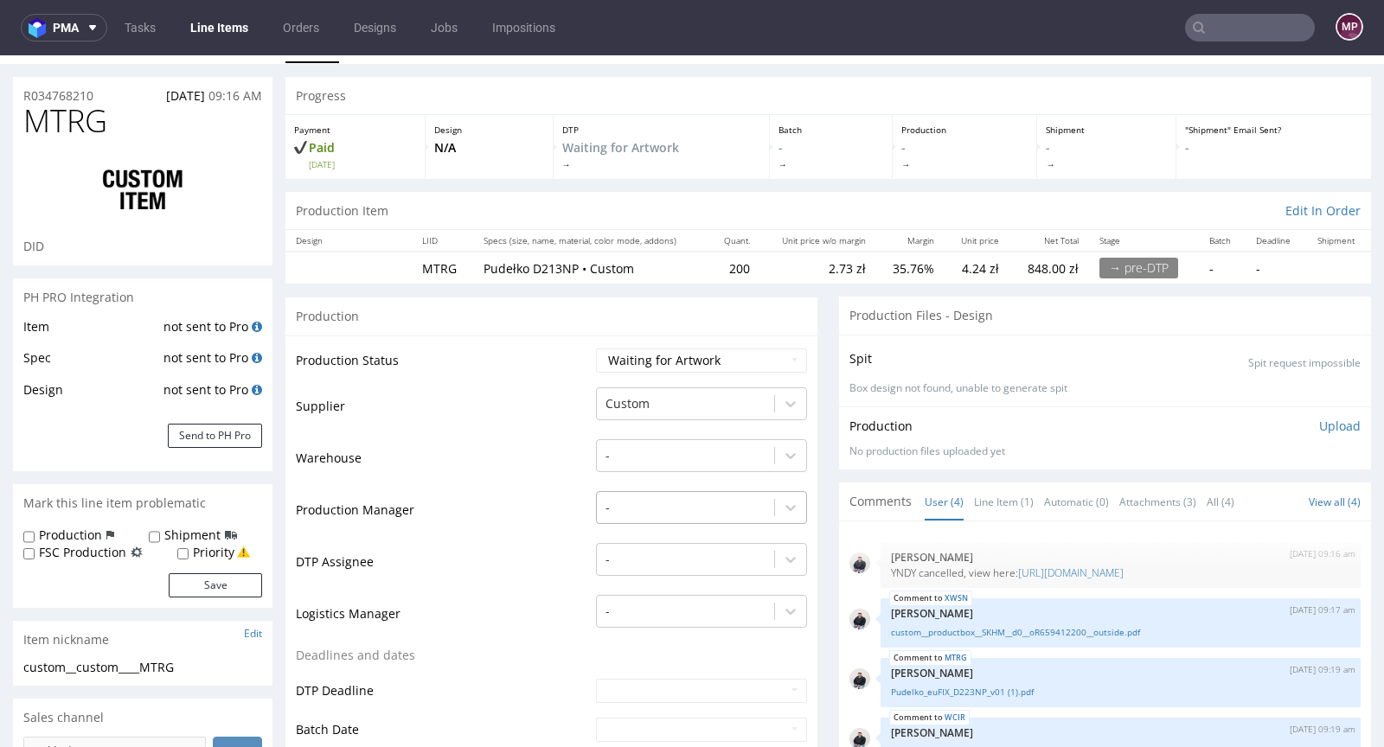
click at [623, 515] on div "-" at bounding box center [701, 503] width 211 height 24
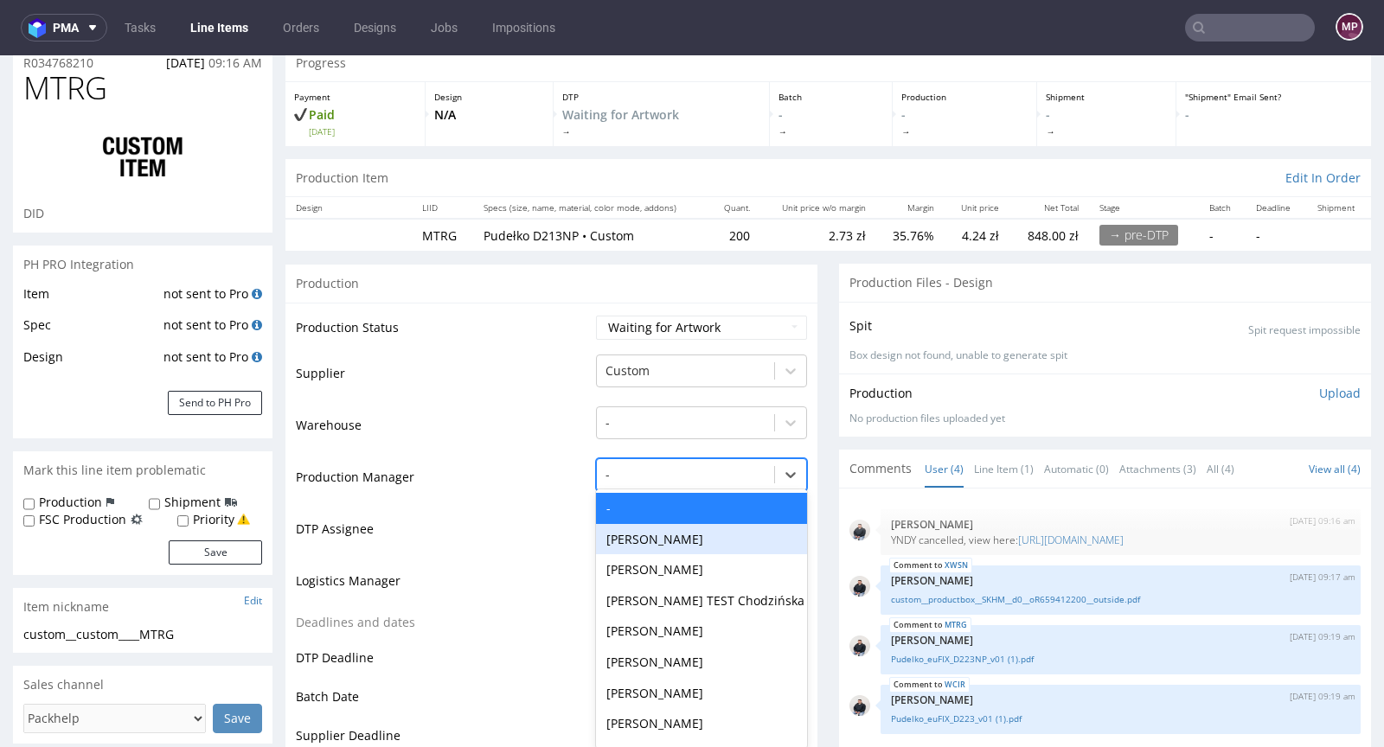
scroll to position [74, 0]
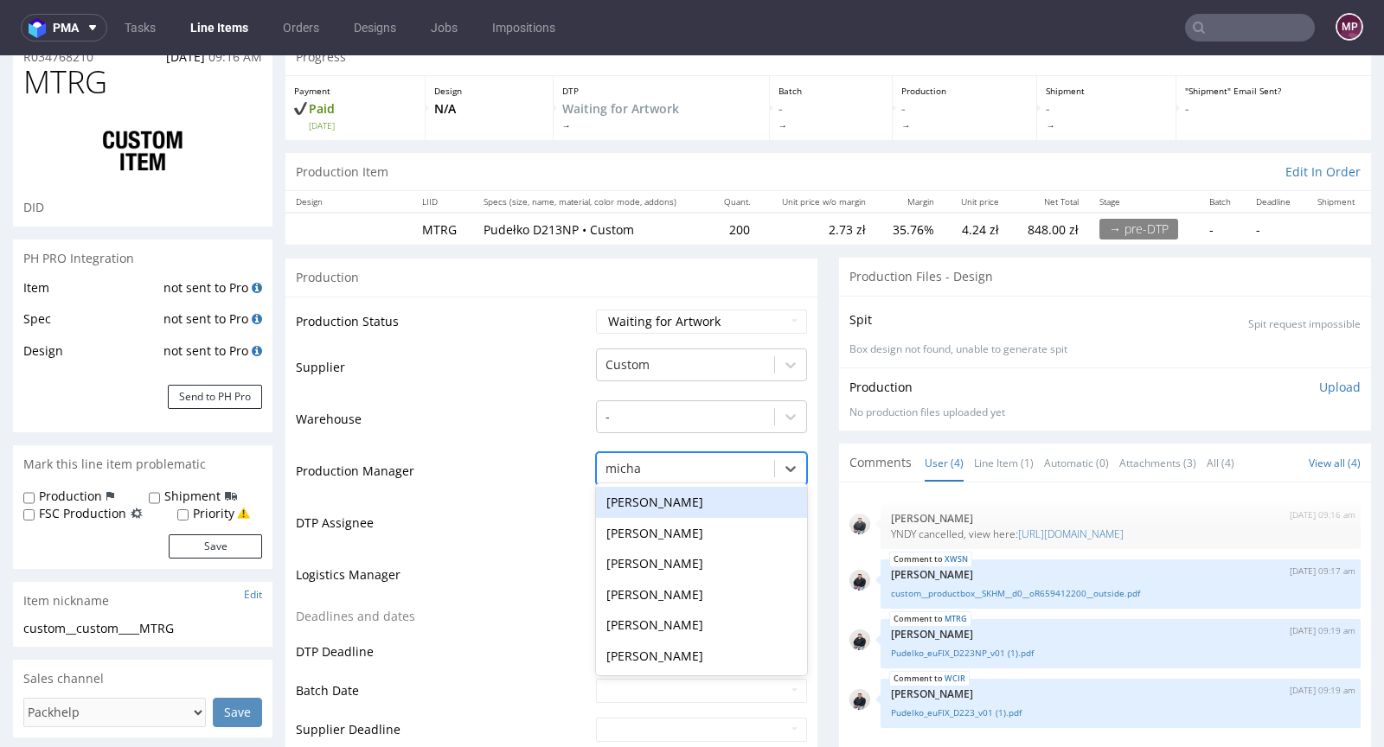
type input "michał"
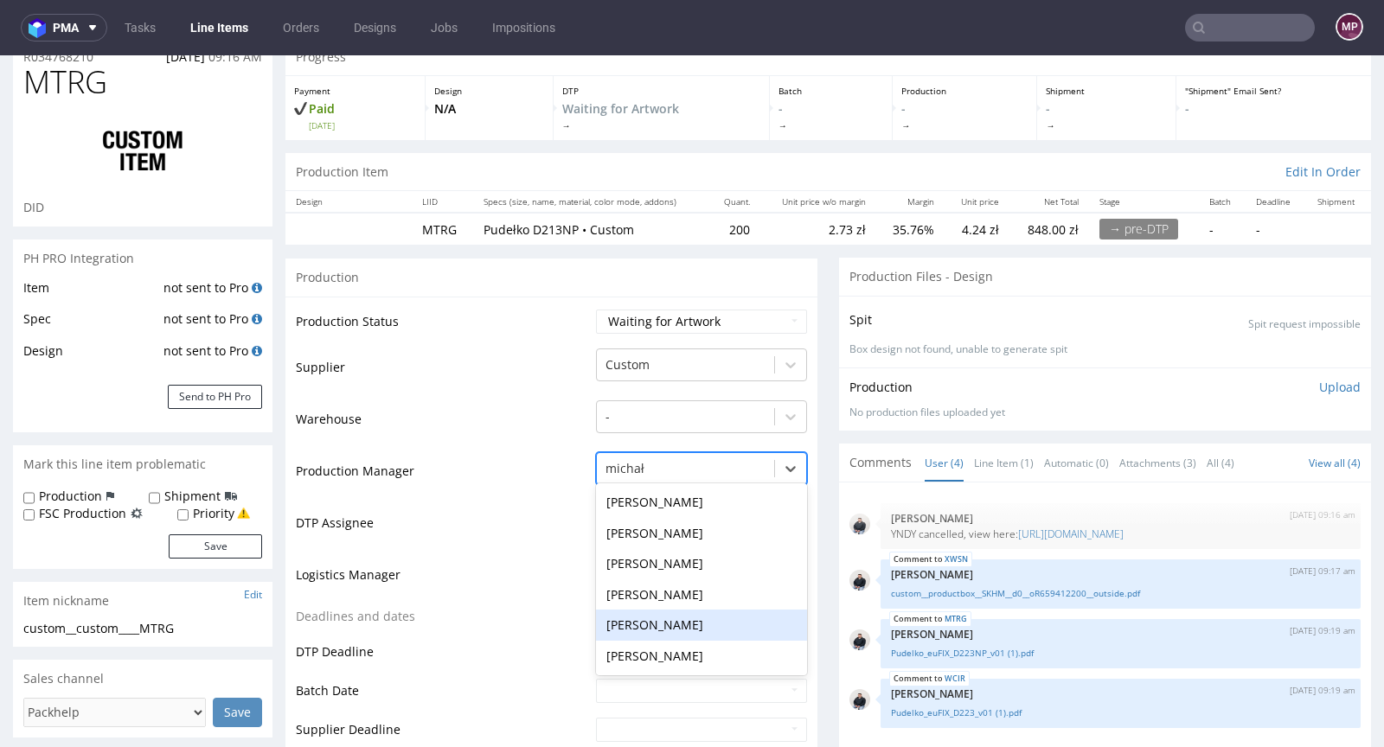
click at [645, 624] on div "[PERSON_NAME]" at bounding box center [701, 625] width 211 height 31
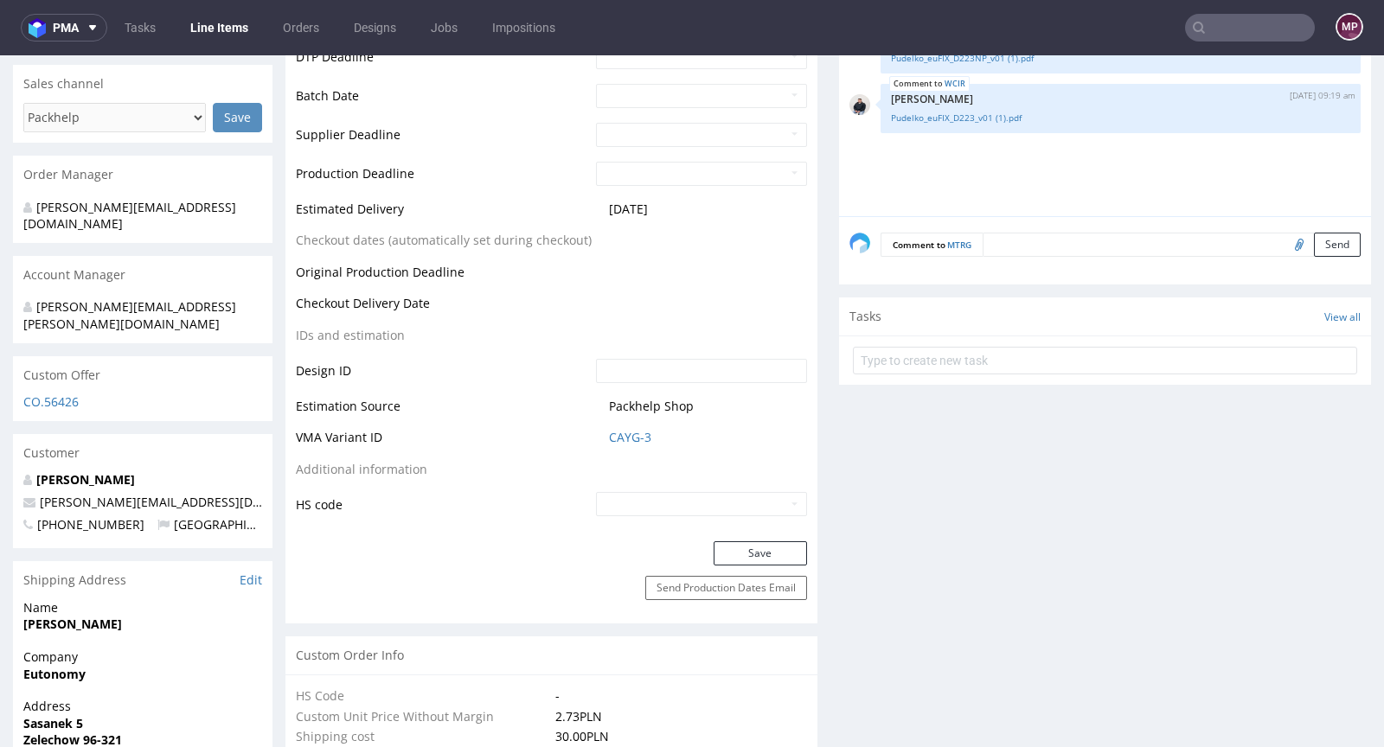
scroll to position [776, 0]
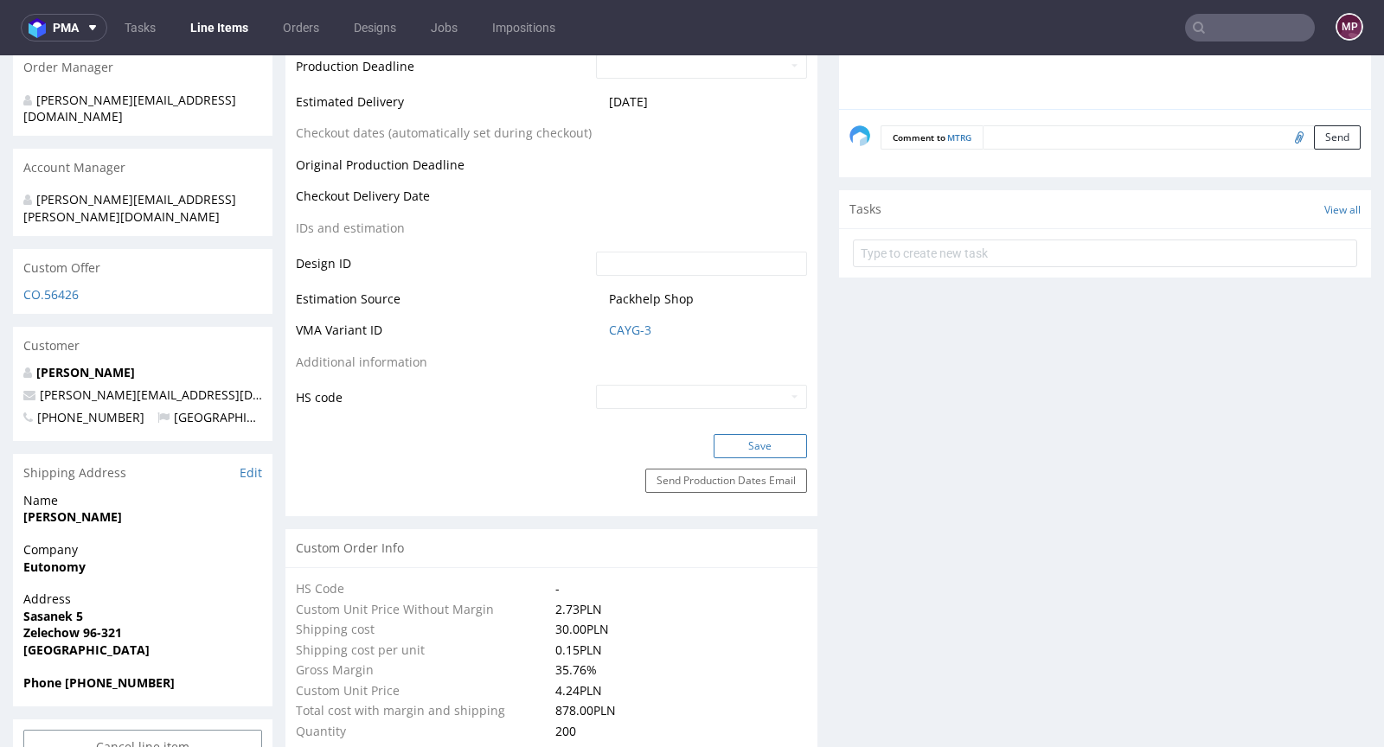
click at [738, 446] on button "Save" at bounding box center [759, 446] width 93 height 24
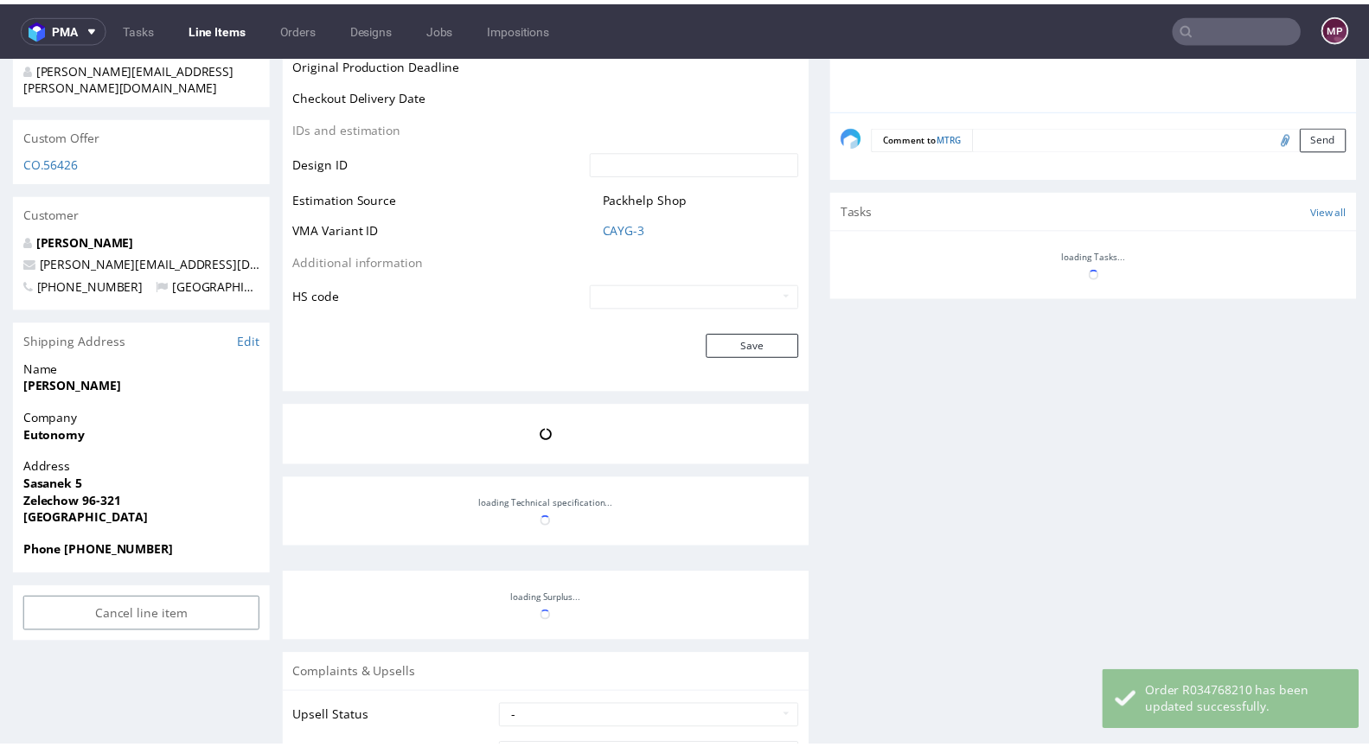
scroll to position [908, 0]
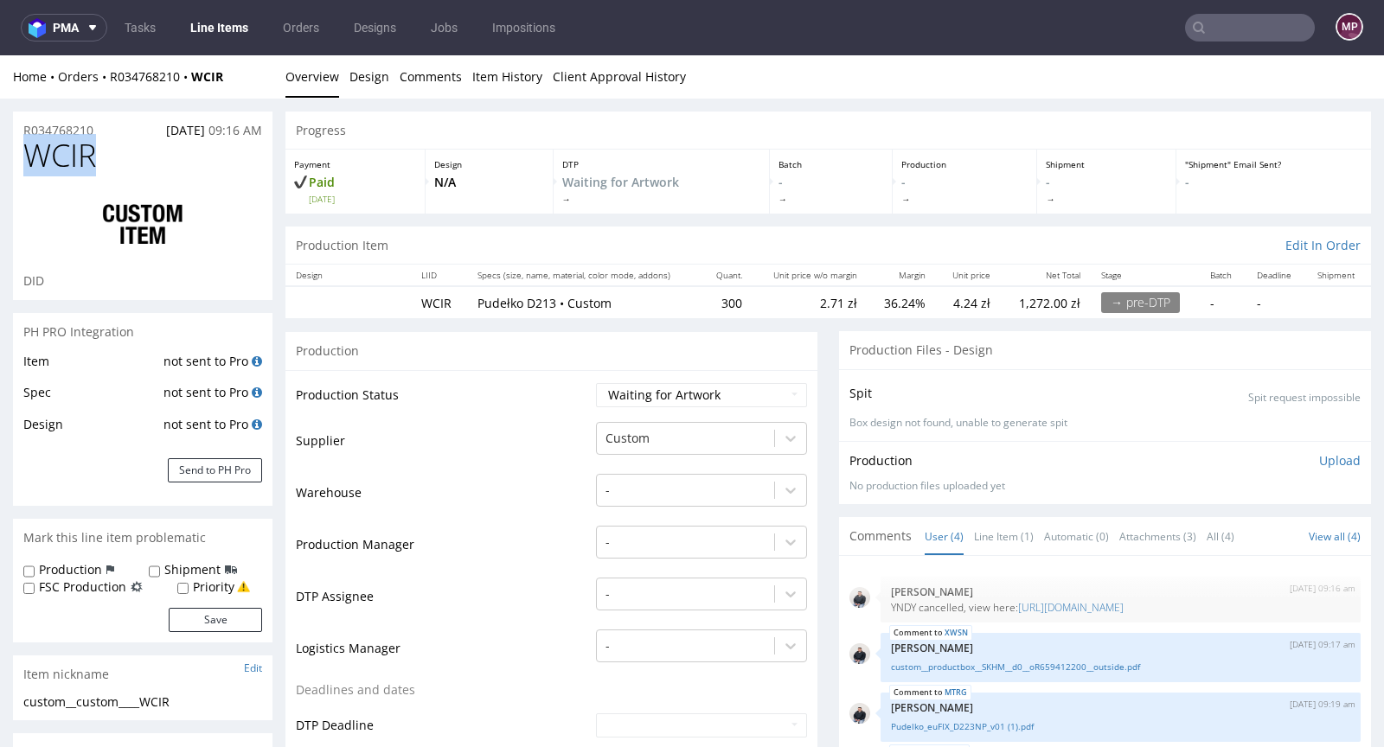
drag, startPoint x: 98, startPoint y: 158, endPoint x: 4, endPoint y: 155, distance: 93.5
copy span "WCIR"
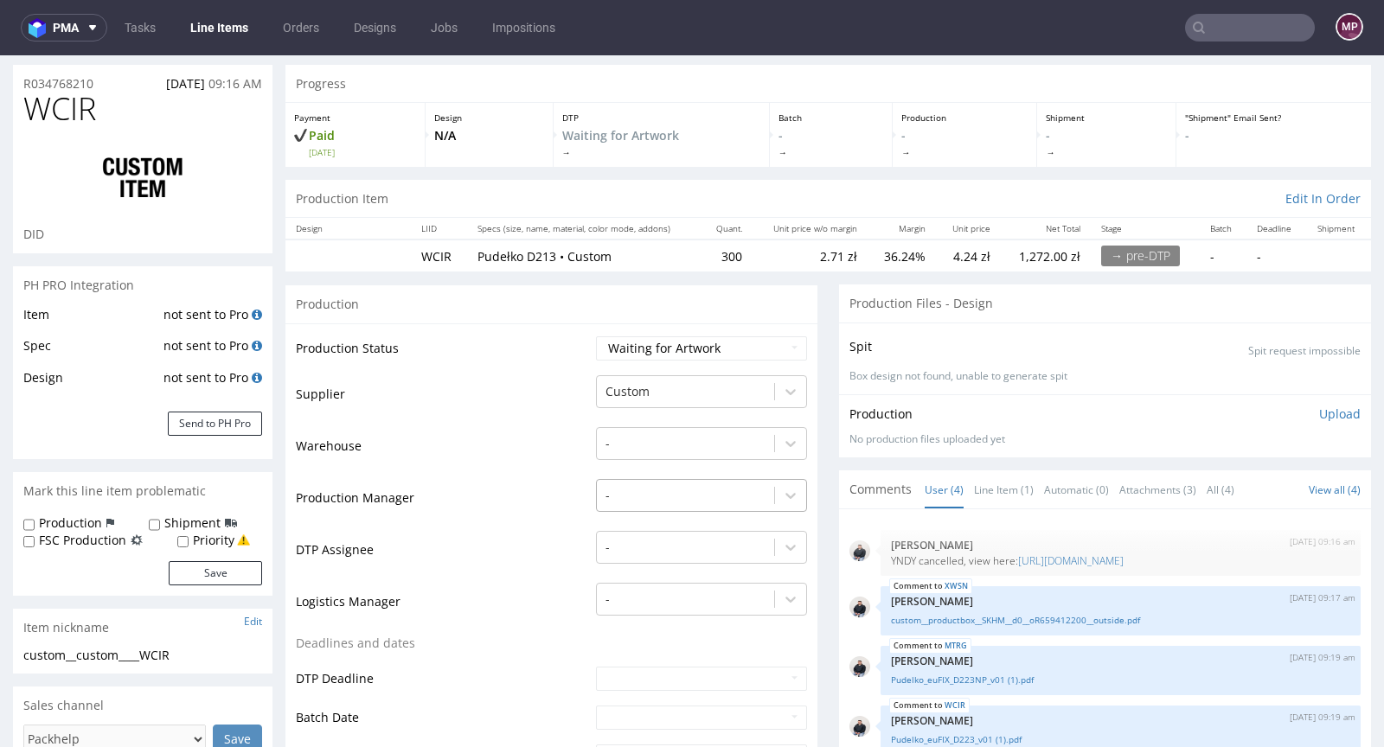
click at [646, 503] on div "-" at bounding box center [701, 491] width 211 height 24
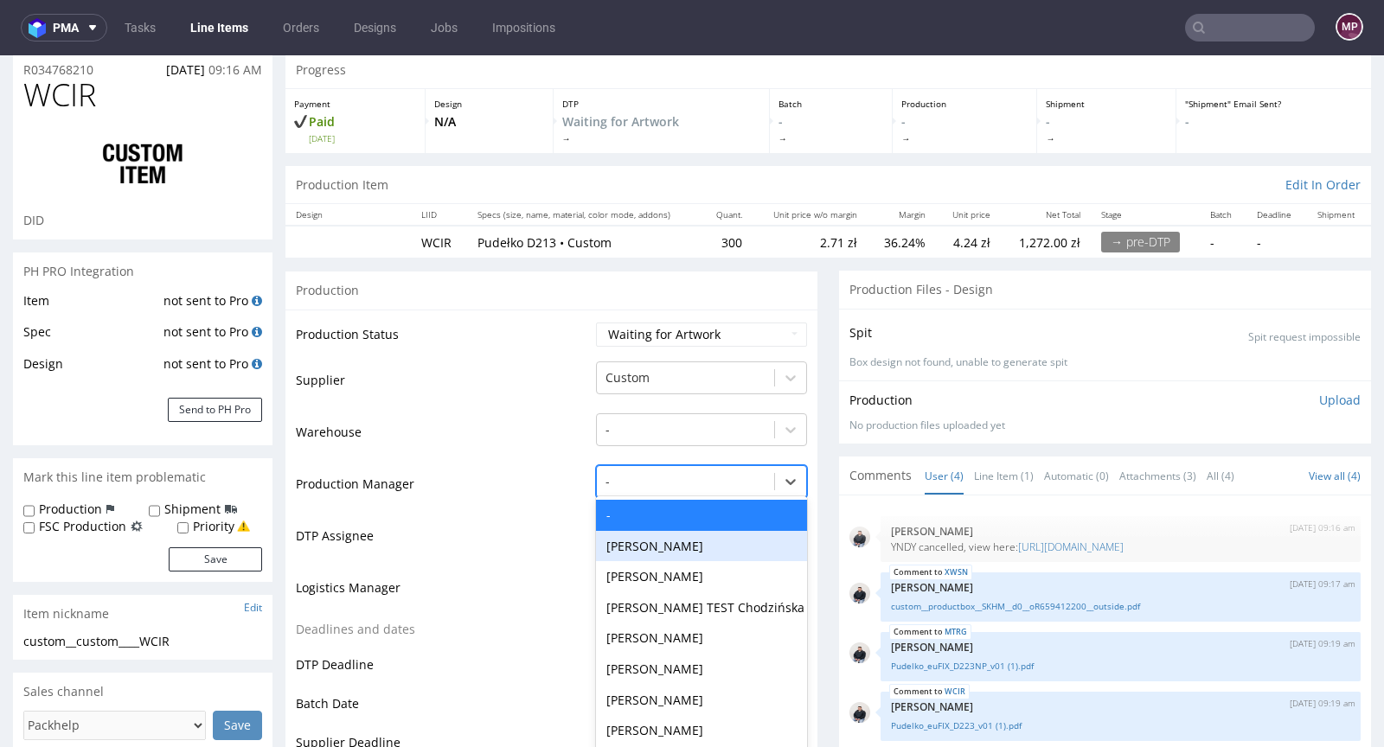
scroll to position [74, 0]
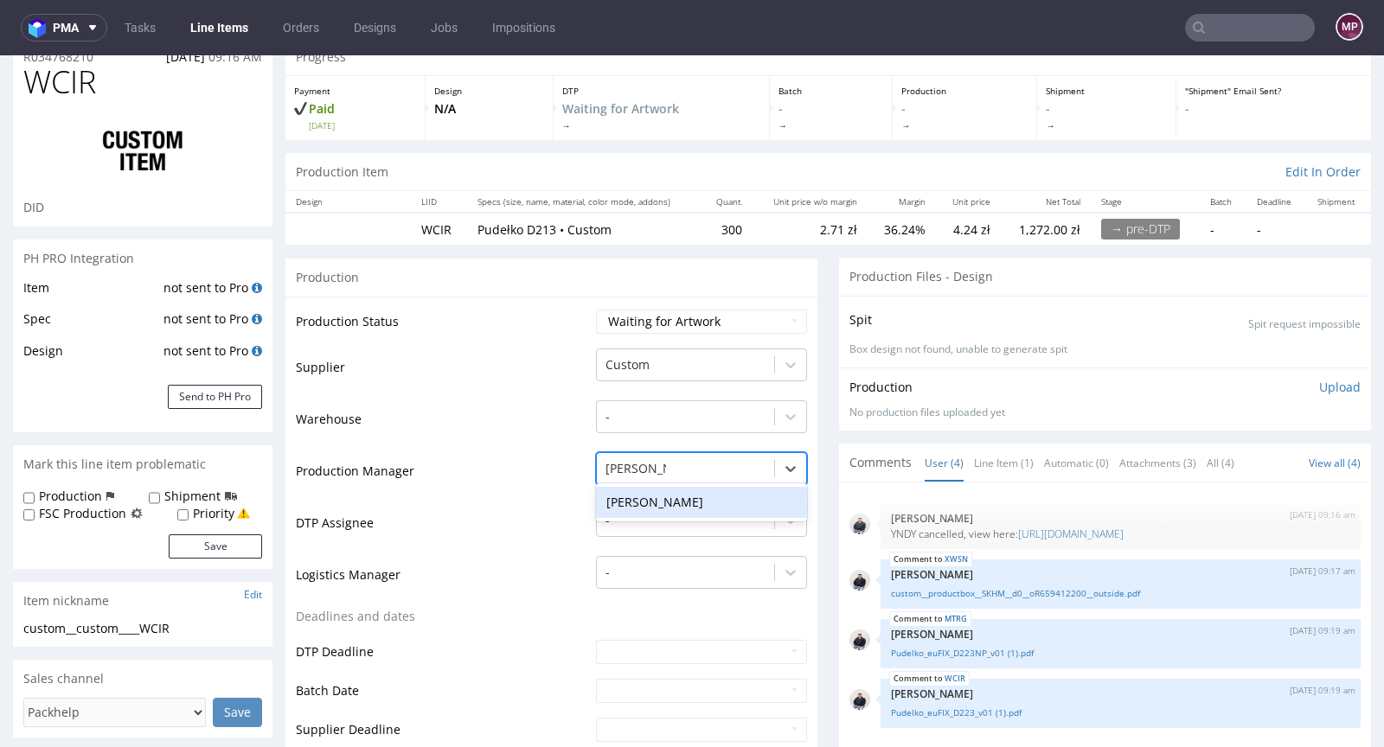
type input "michał pal"
click at [674, 504] on div "[PERSON_NAME]" at bounding box center [701, 502] width 211 height 31
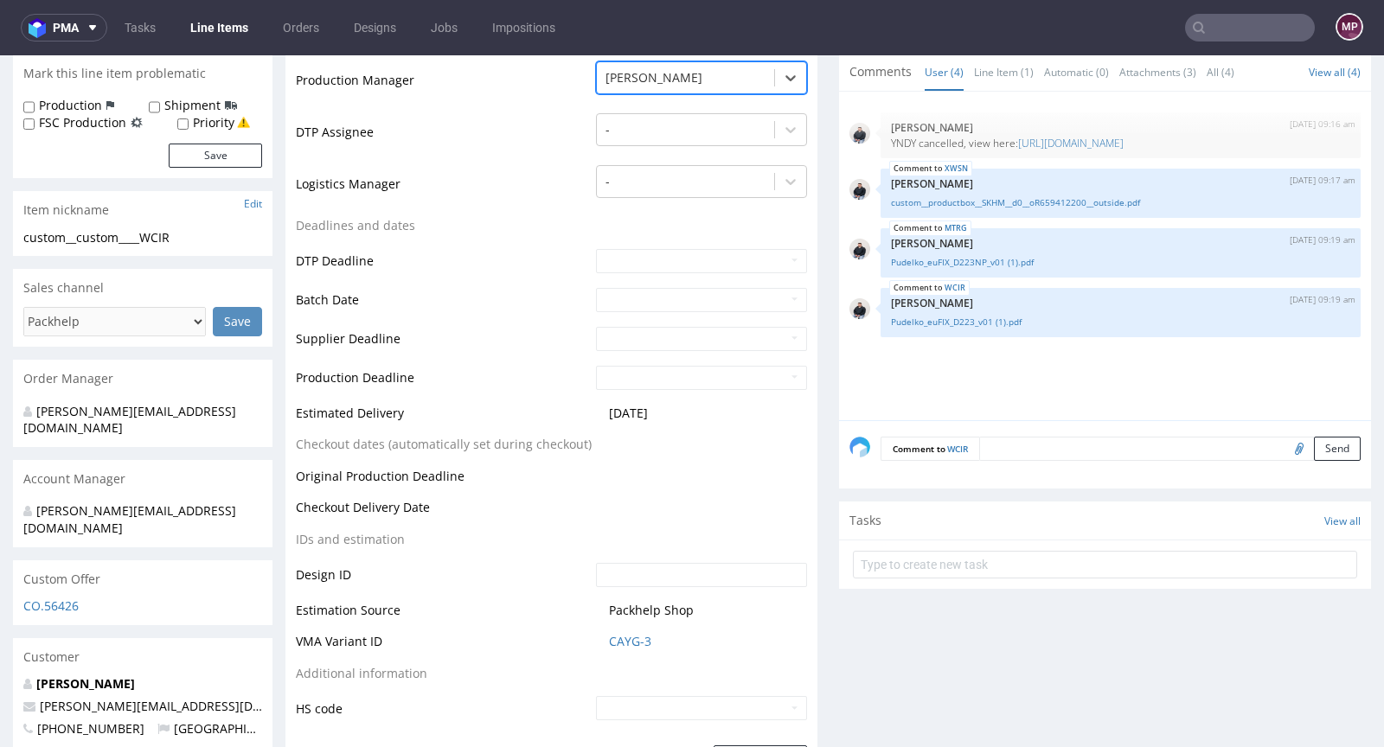
scroll to position [576, 0]
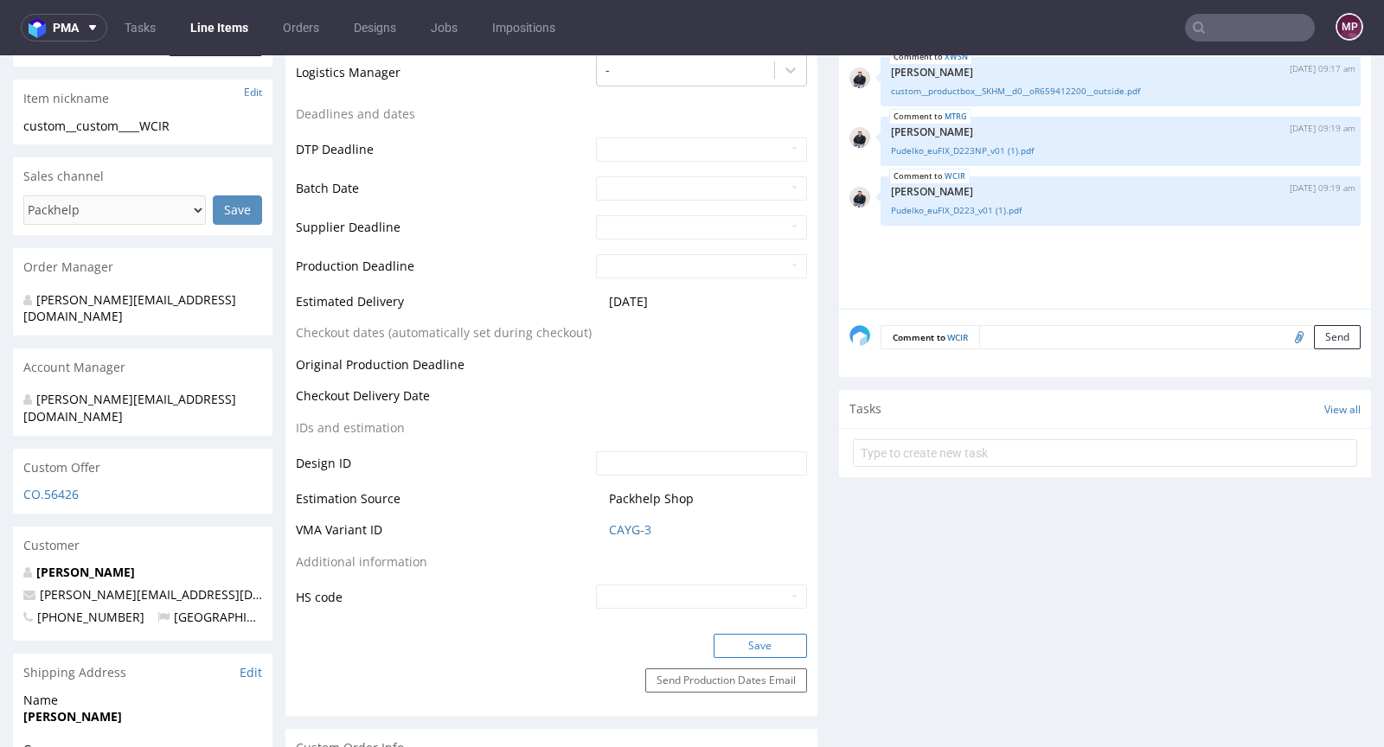
click at [773, 639] on button "Save" at bounding box center [759, 646] width 93 height 24
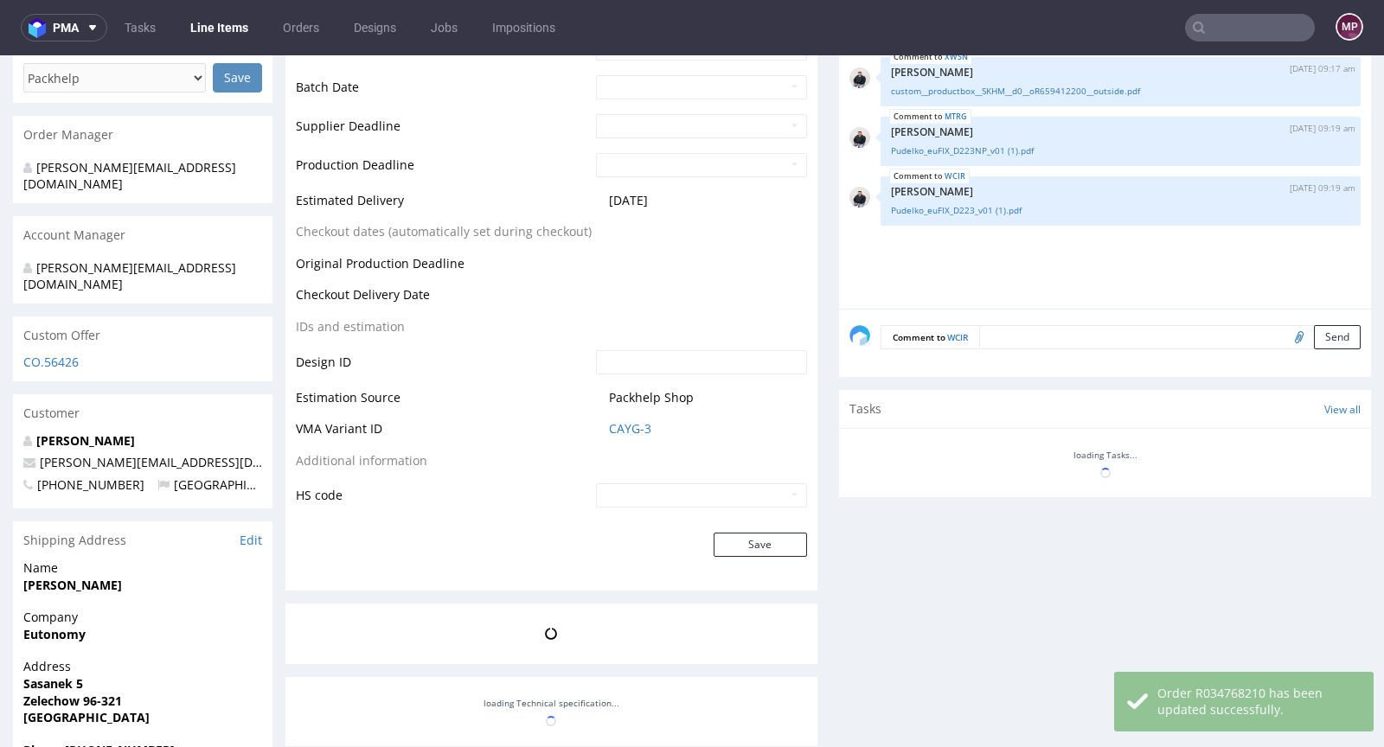
scroll to position [708, 0]
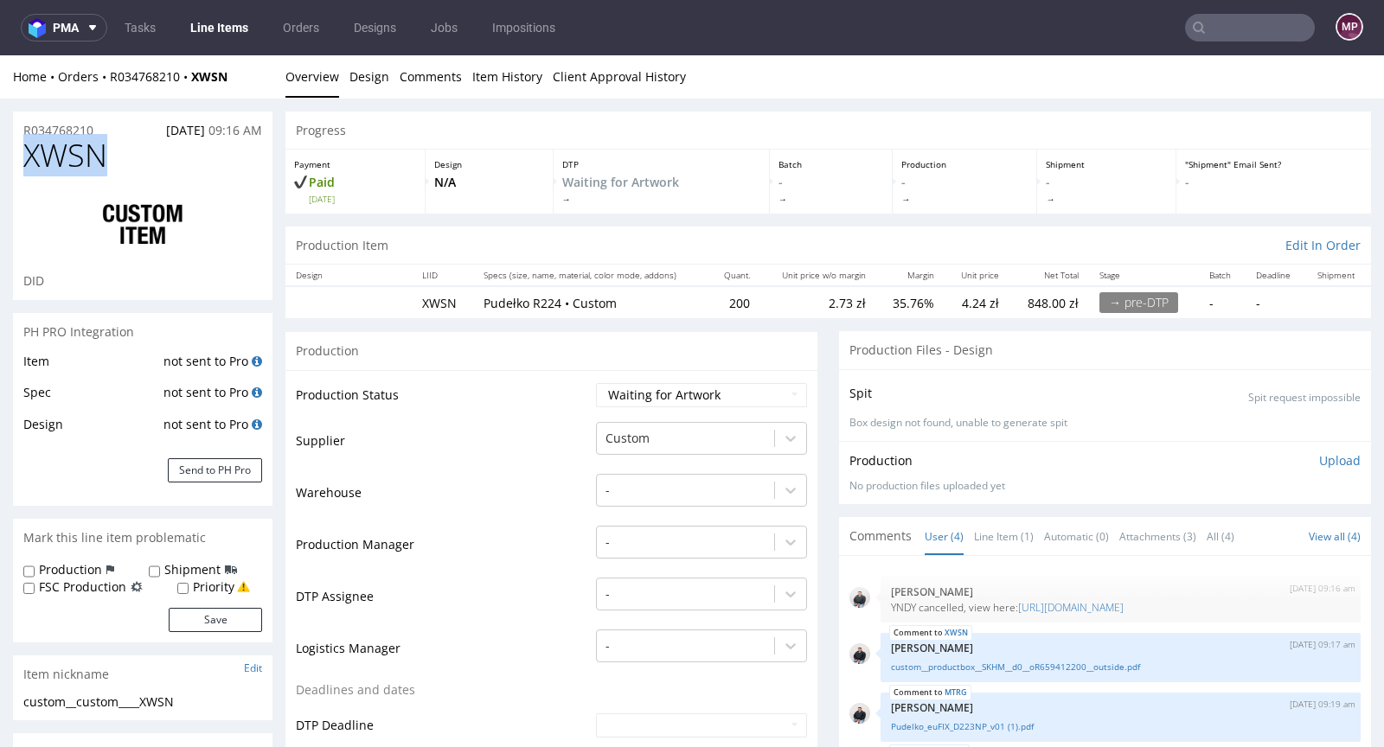
drag, startPoint x: 130, startPoint y: 157, endPoint x: 21, endPoint y: 150, distance: 109.2
click at [21, 150] on div "XWSN DID" at bounding box center [142, 219] width 259 height 162
copy span "XWSN"
click at [660, 531] on div "-" at bounding box center [701, 538] width 211 height 24
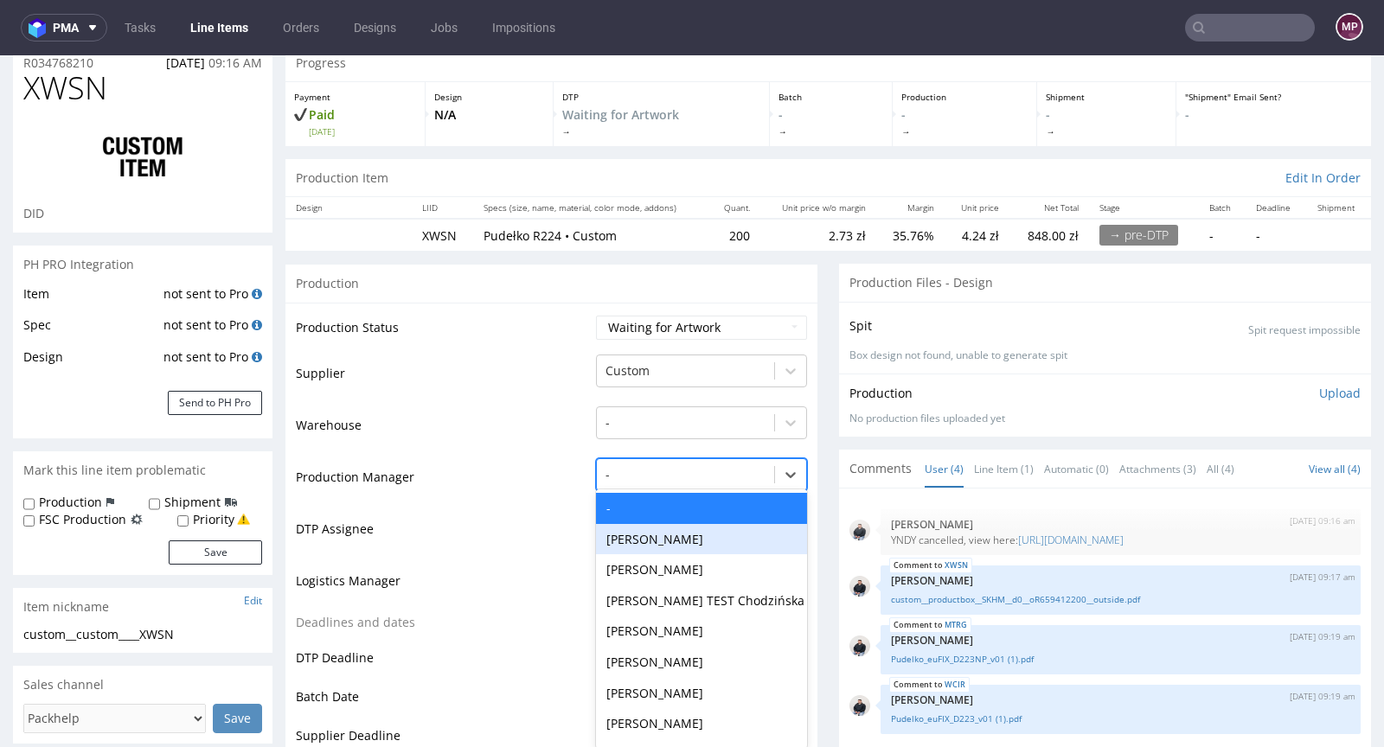
scroll to position [74, 0]
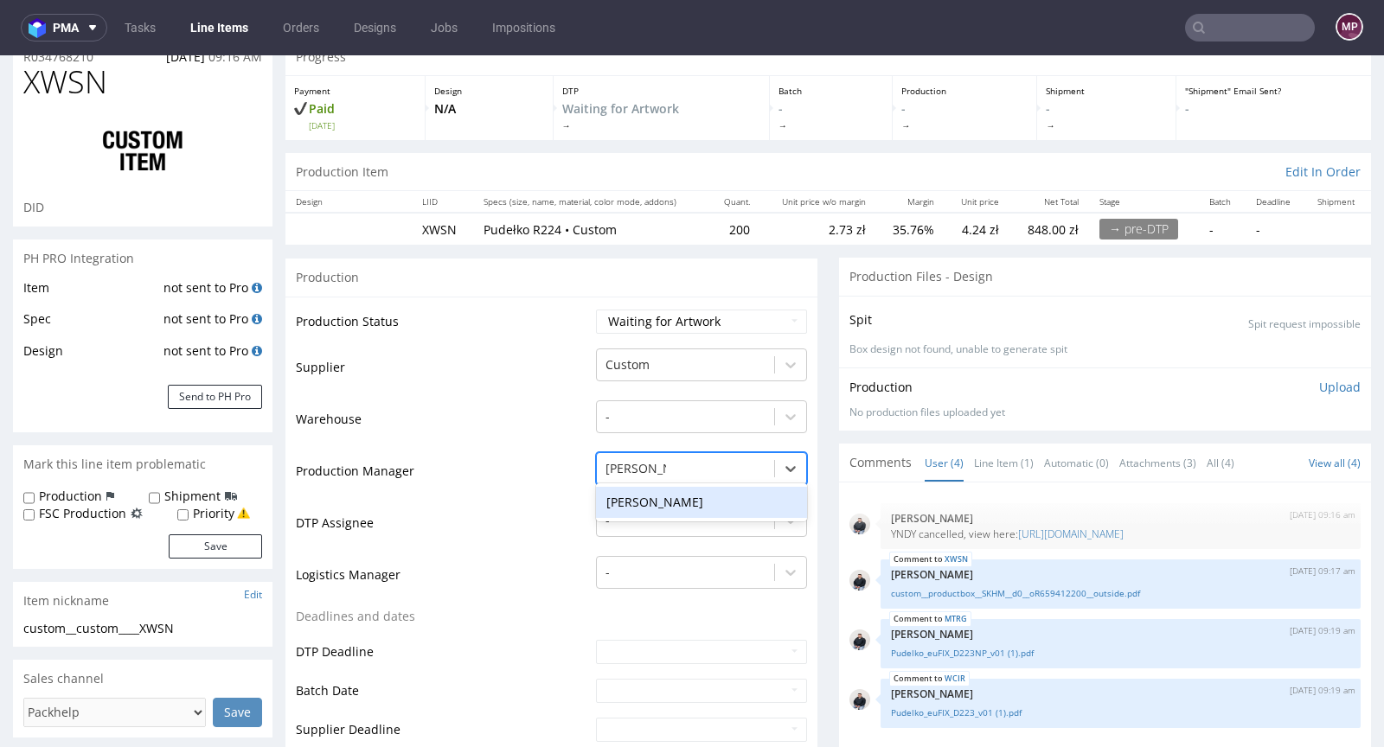
type input "michał pala"
click at [649, 498] on div "[PERSON_NAME]" at bounding box center [701, 502] width 211 height 31
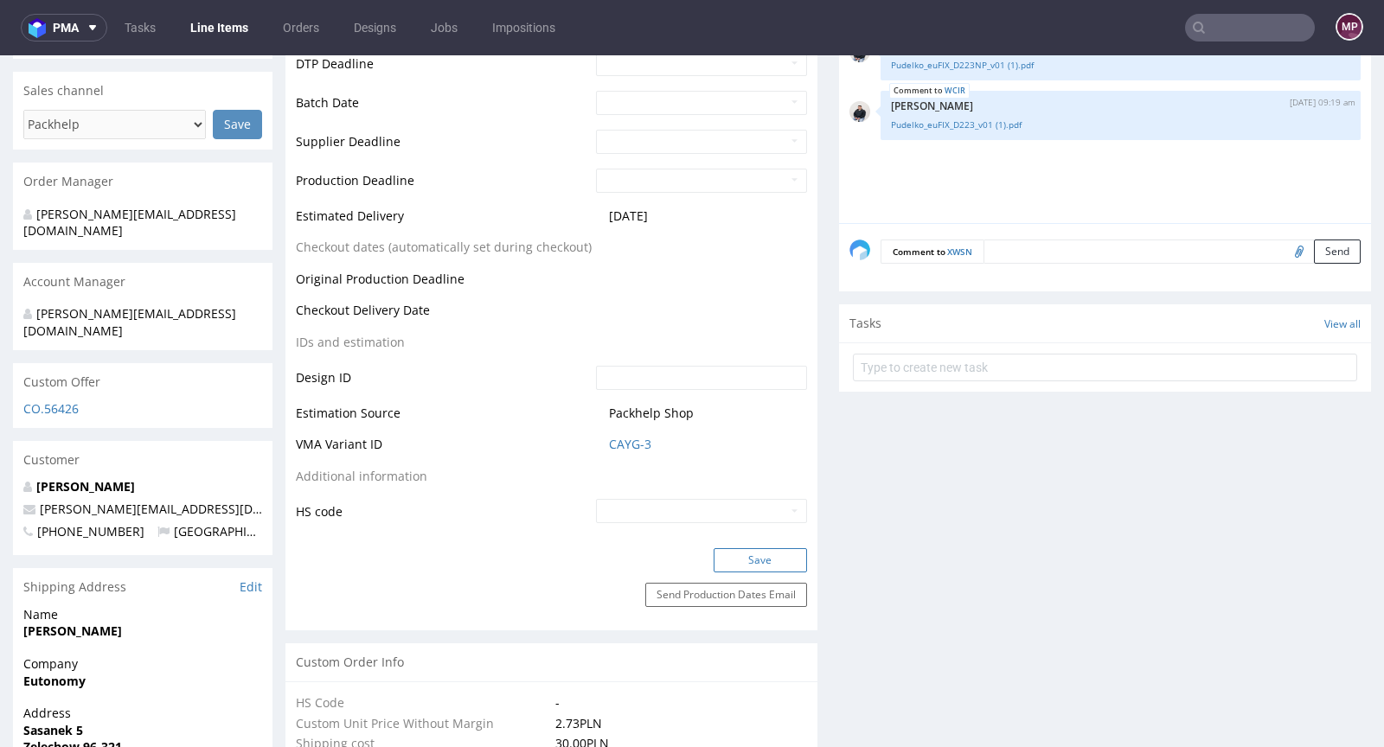
click at [765, 566] on button "Save" at bounding box center [759, 560] width 93 height 24
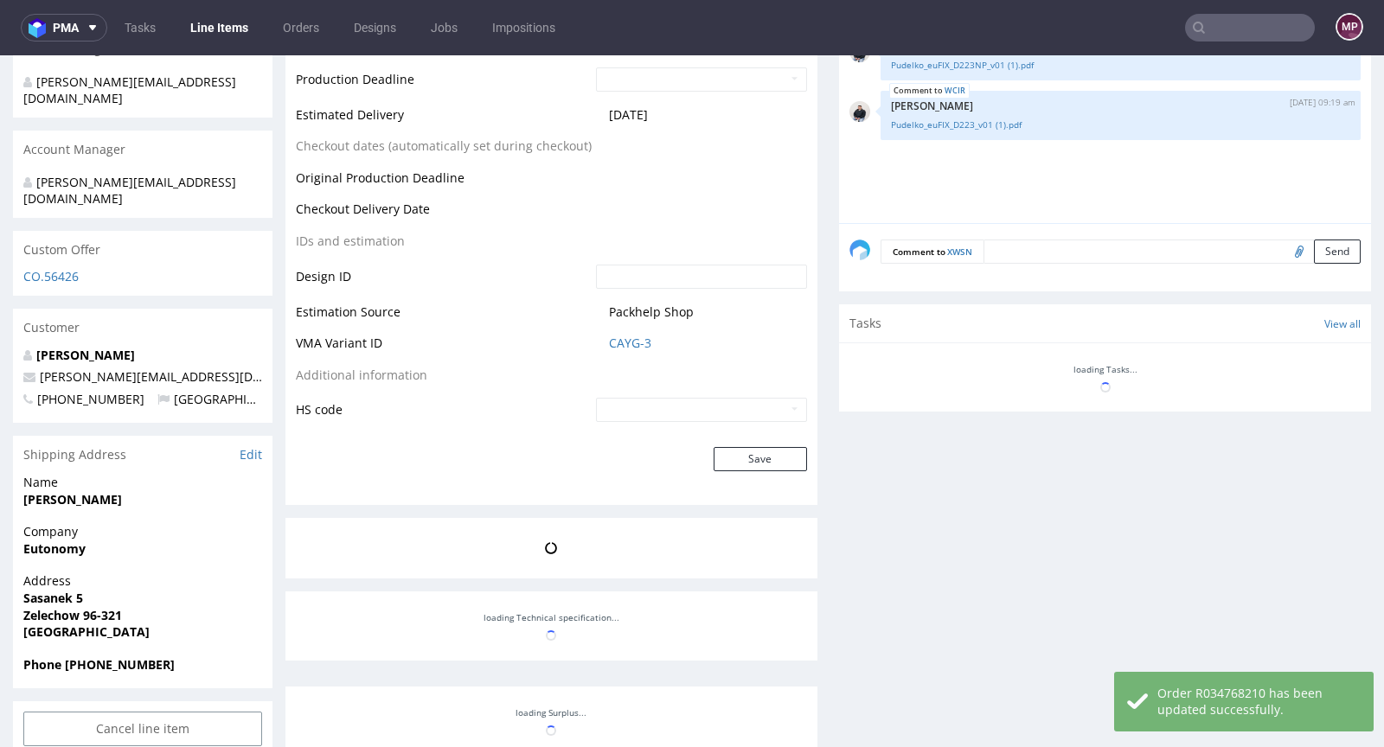
scroll to position [794, 0]
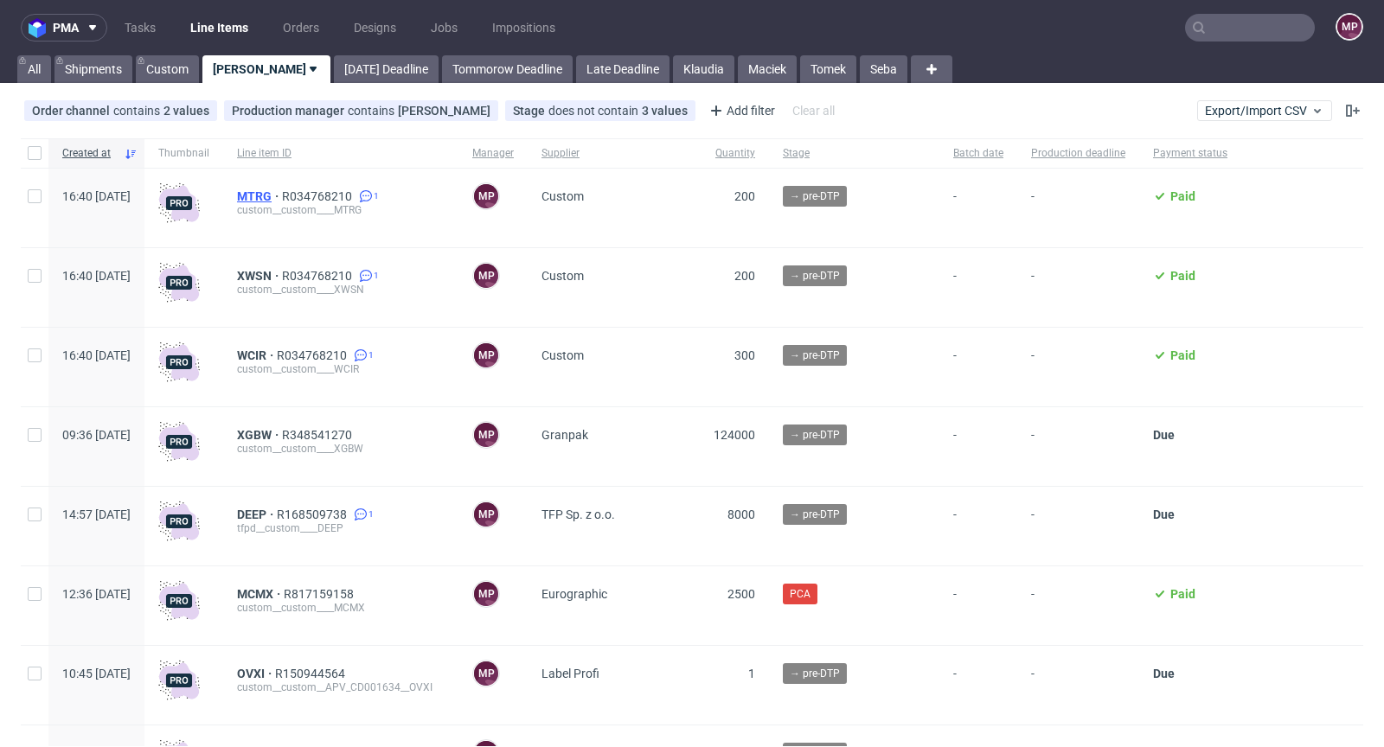
click at [282, 191] on span "MTRG" at bounding box center [259, 196] width 45 height 14
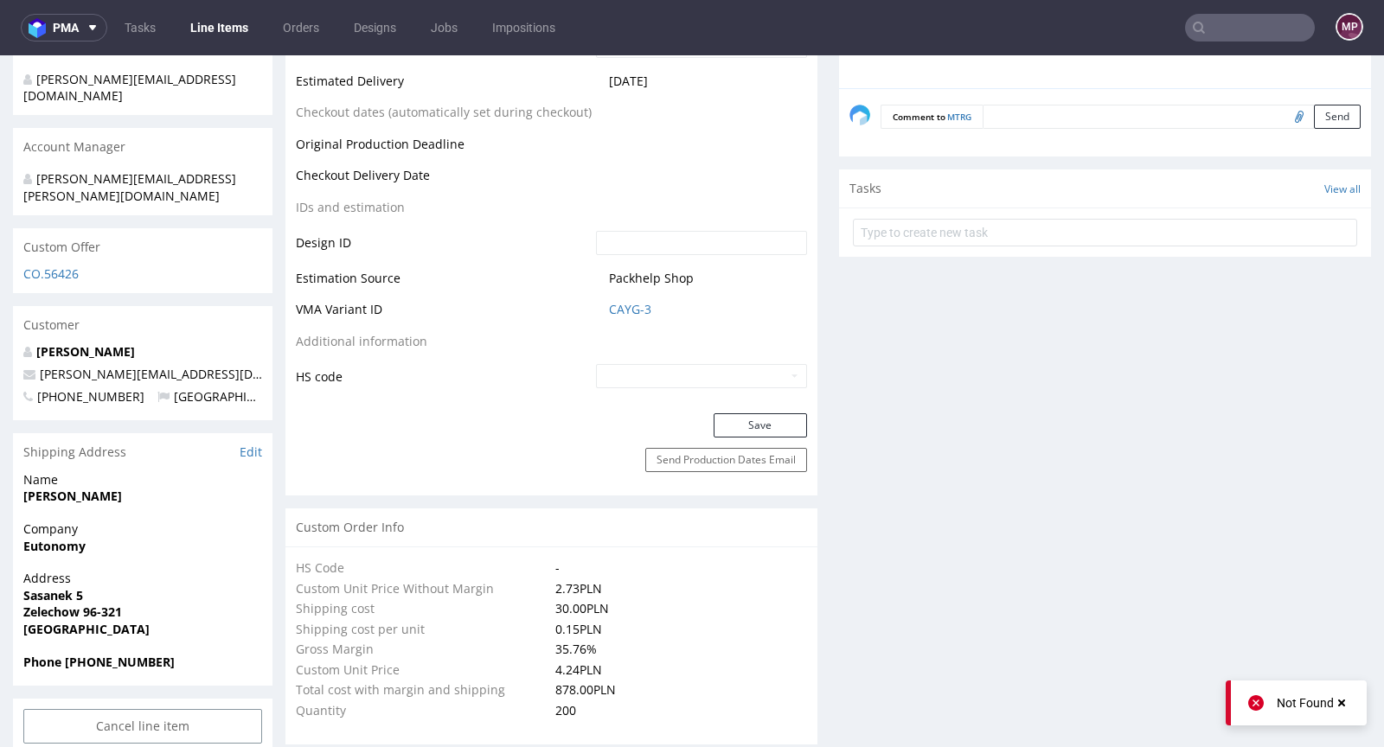
scroll to position [901, 0]
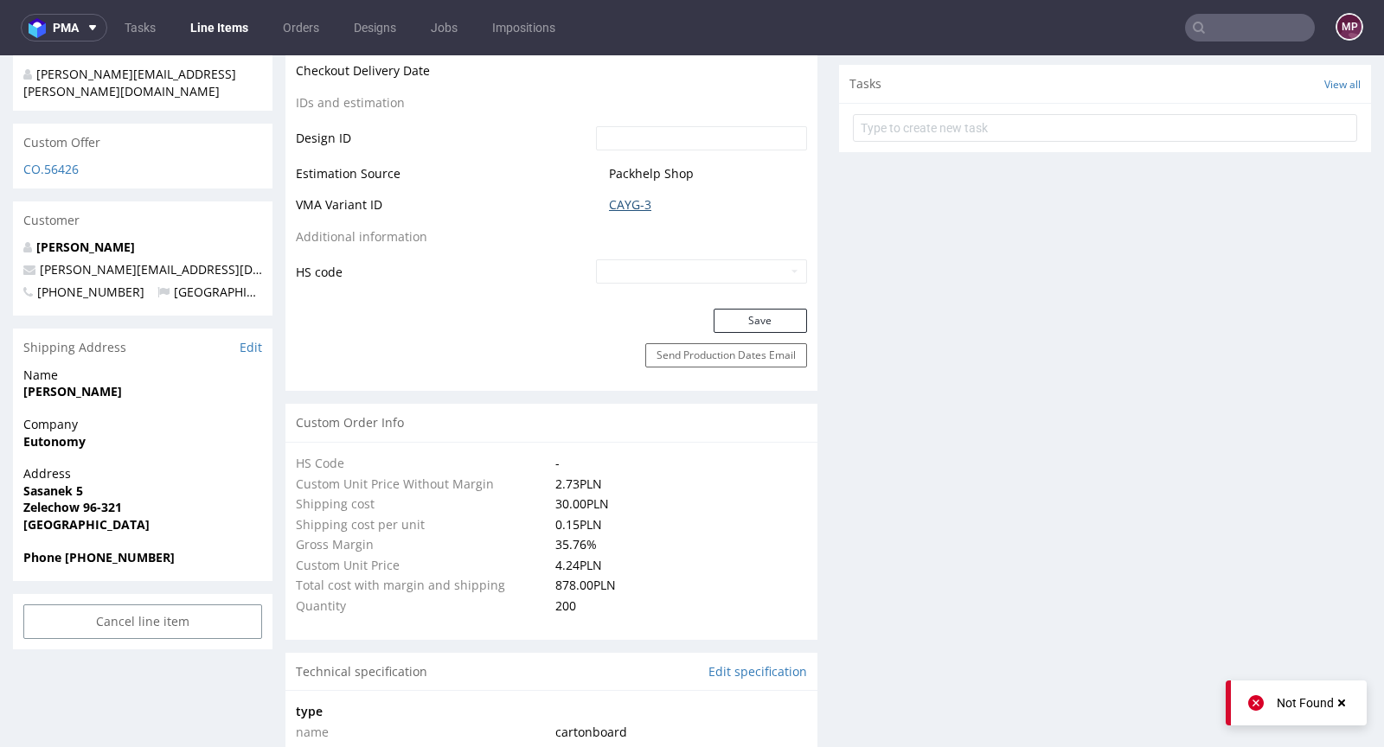
click at [631, 201] on link "CAYG-3" at bounding box center [630, 204] width 42 height 17
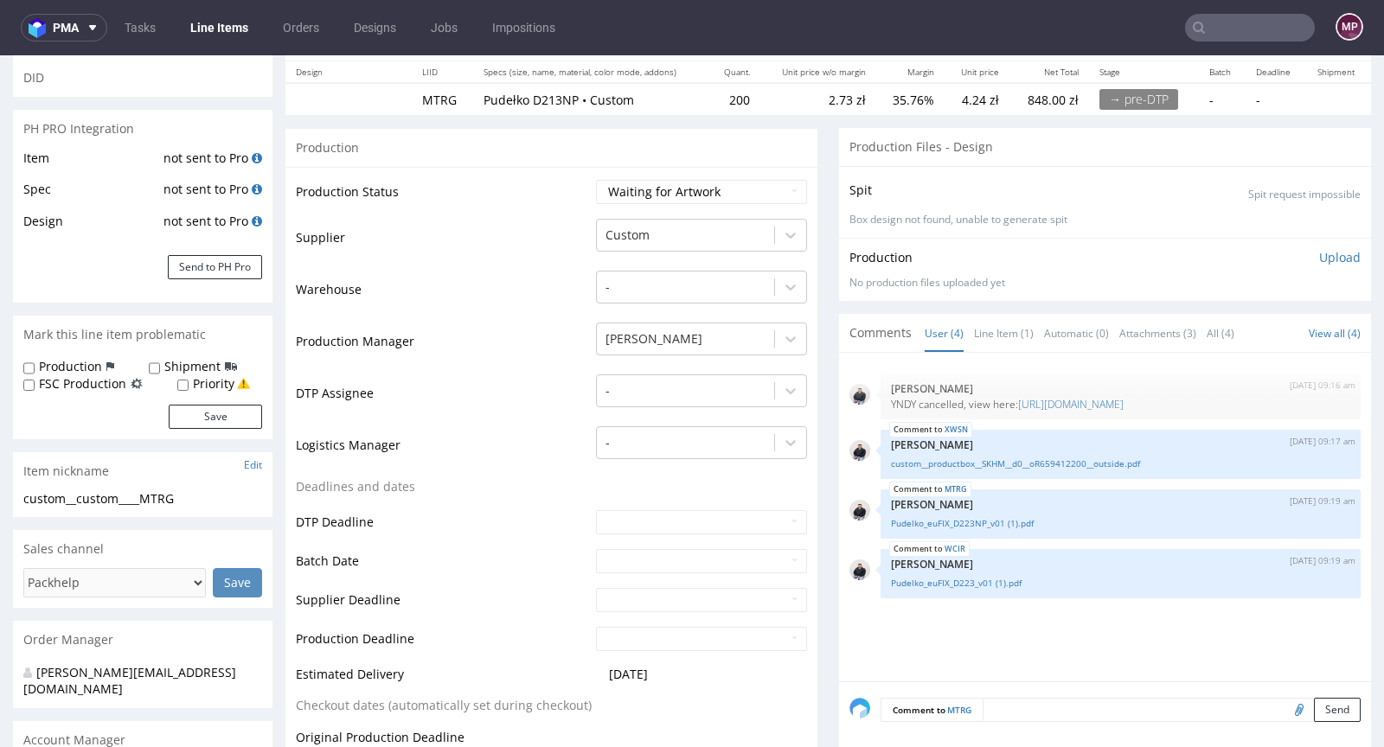
scroll to position [96, 0]
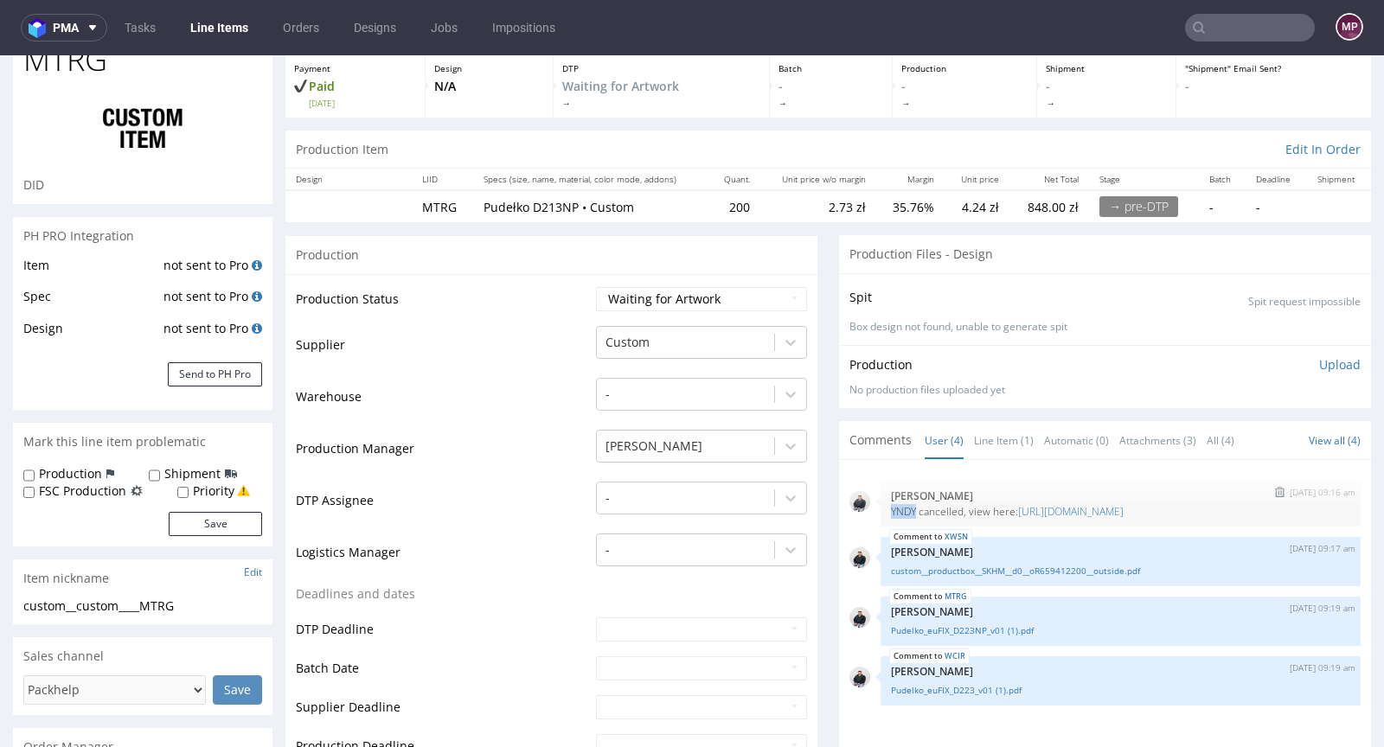
drag, startPoint x: 876, startPoint y: 508, endPoint x: 902, endPoint y: 507, distance: 26.0
click at [902, 507] on p "YNDY cancelled, view here: https://platform.packhelp.com/pma/line-items/7273158…" at bounding box center [1120, 511] width 459 height 13
copy p "YNDY"
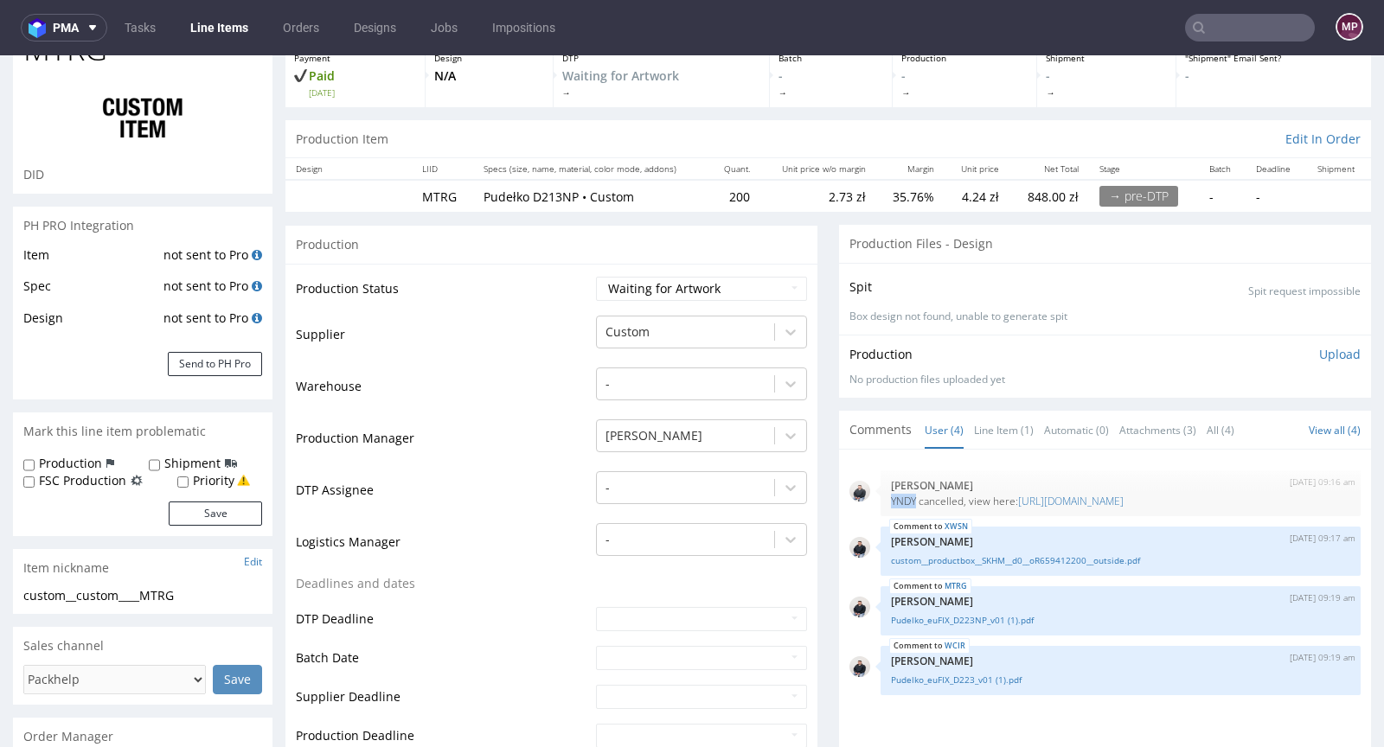
scroll to position [0, 0]
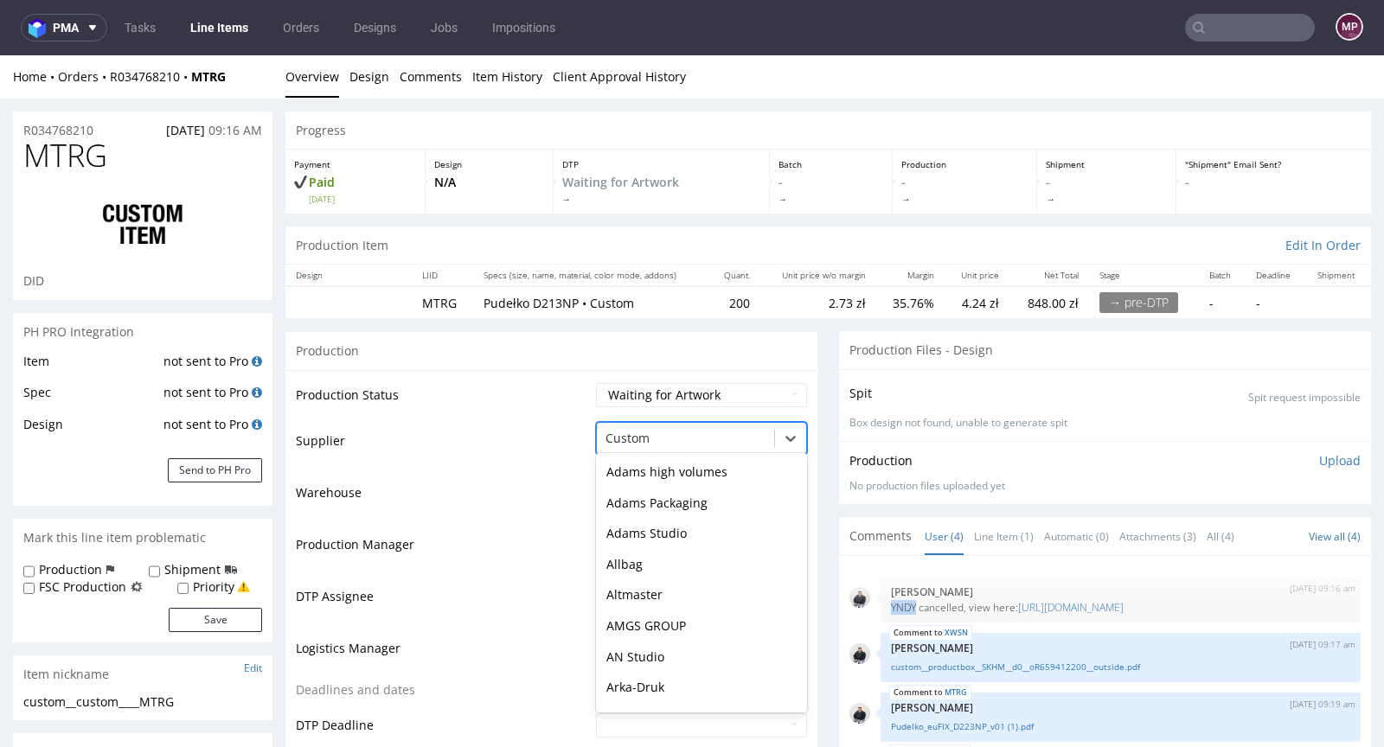
click at [642, 445] on div at bounding box center [685, 438] width 160 height 21
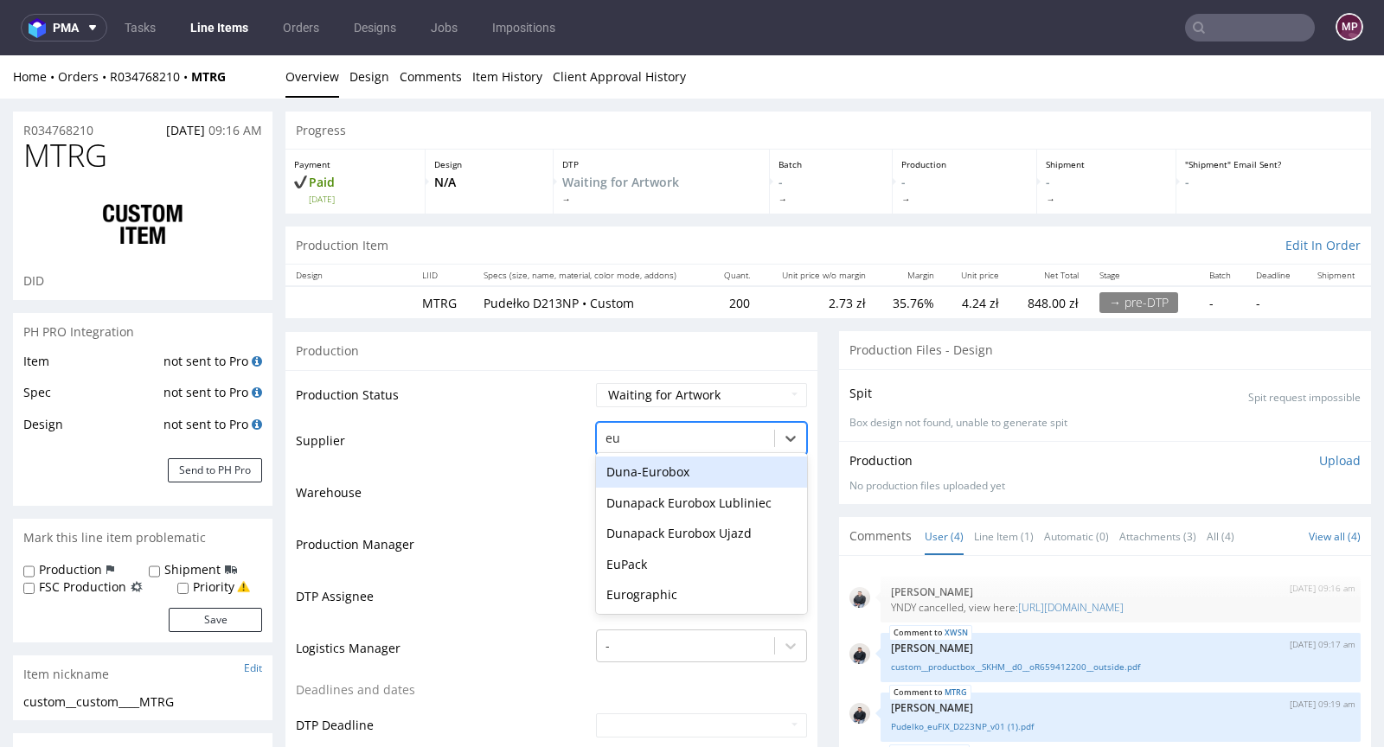
type input "eur"
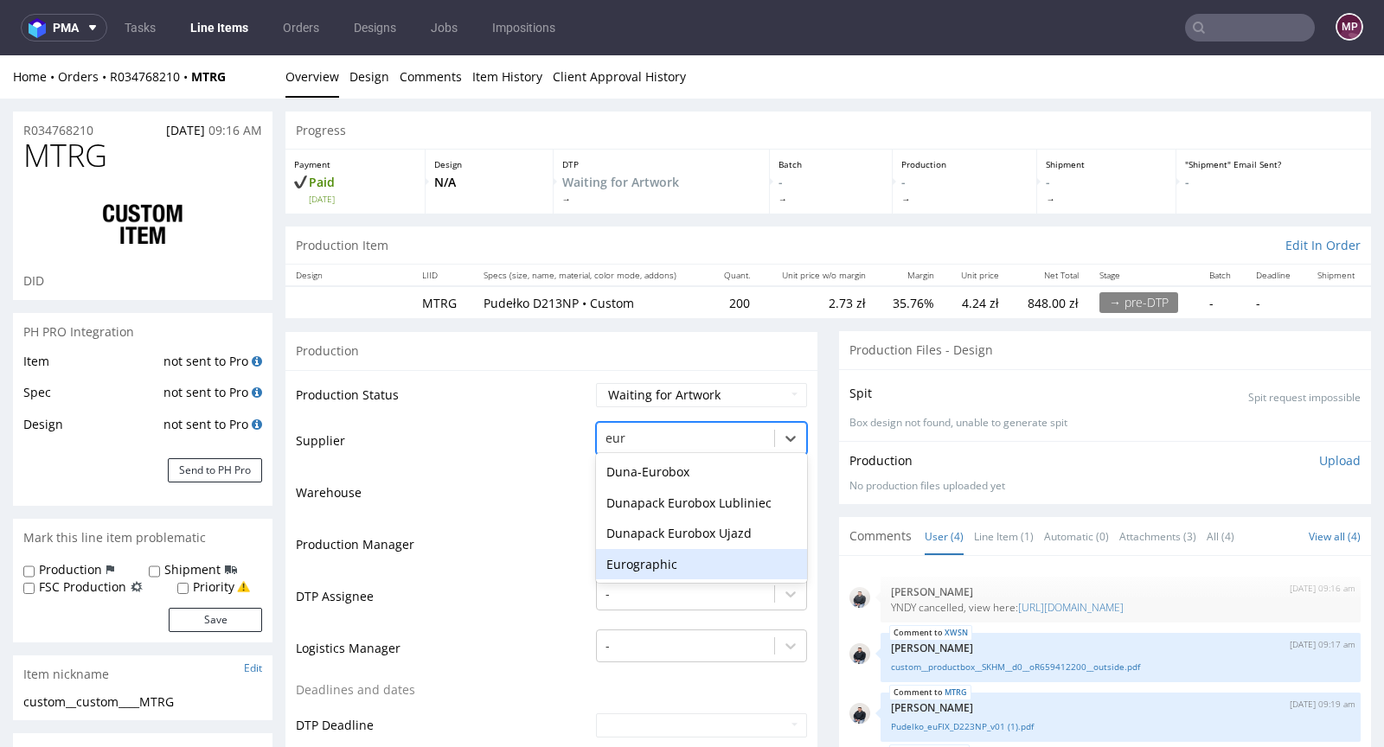
click at [649, 555] on div "Eurographic" at bounding box center [701, 564] width 211 height 31
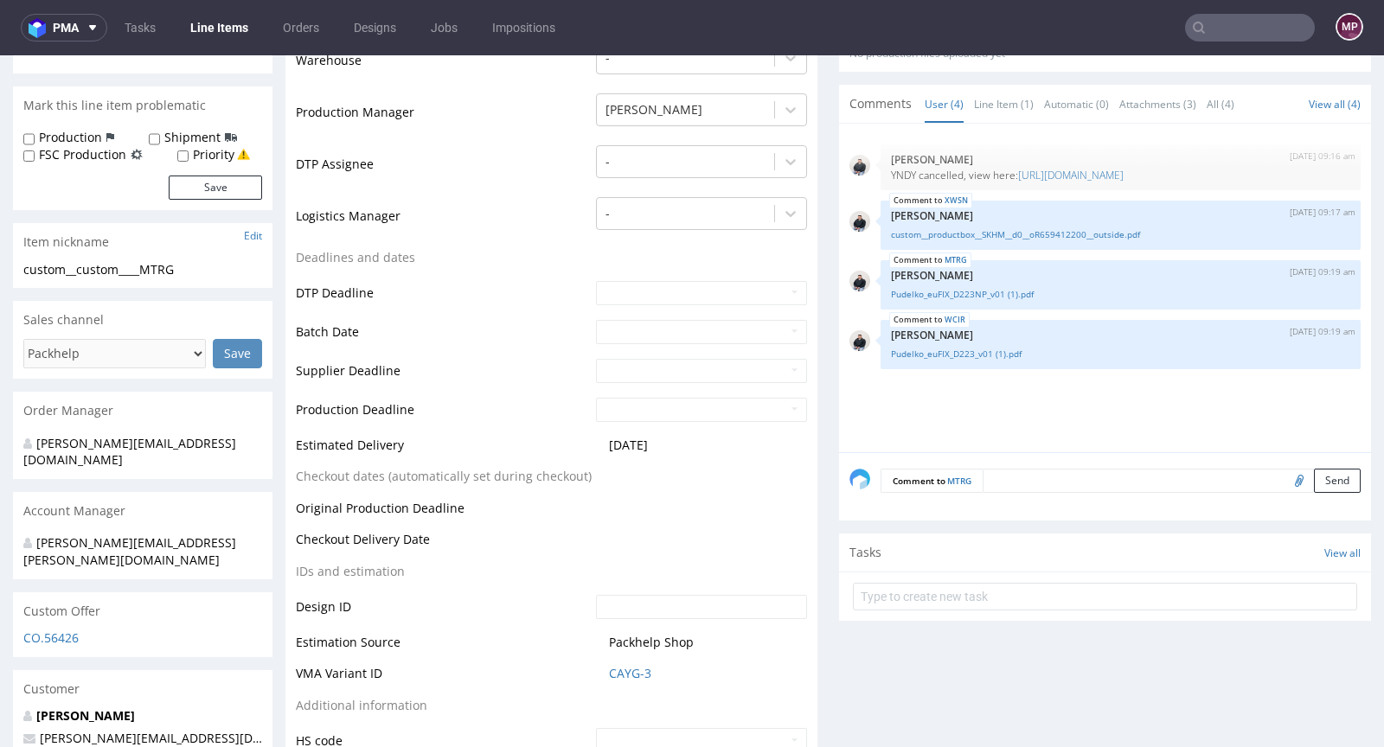
scroll to position [690, 0]
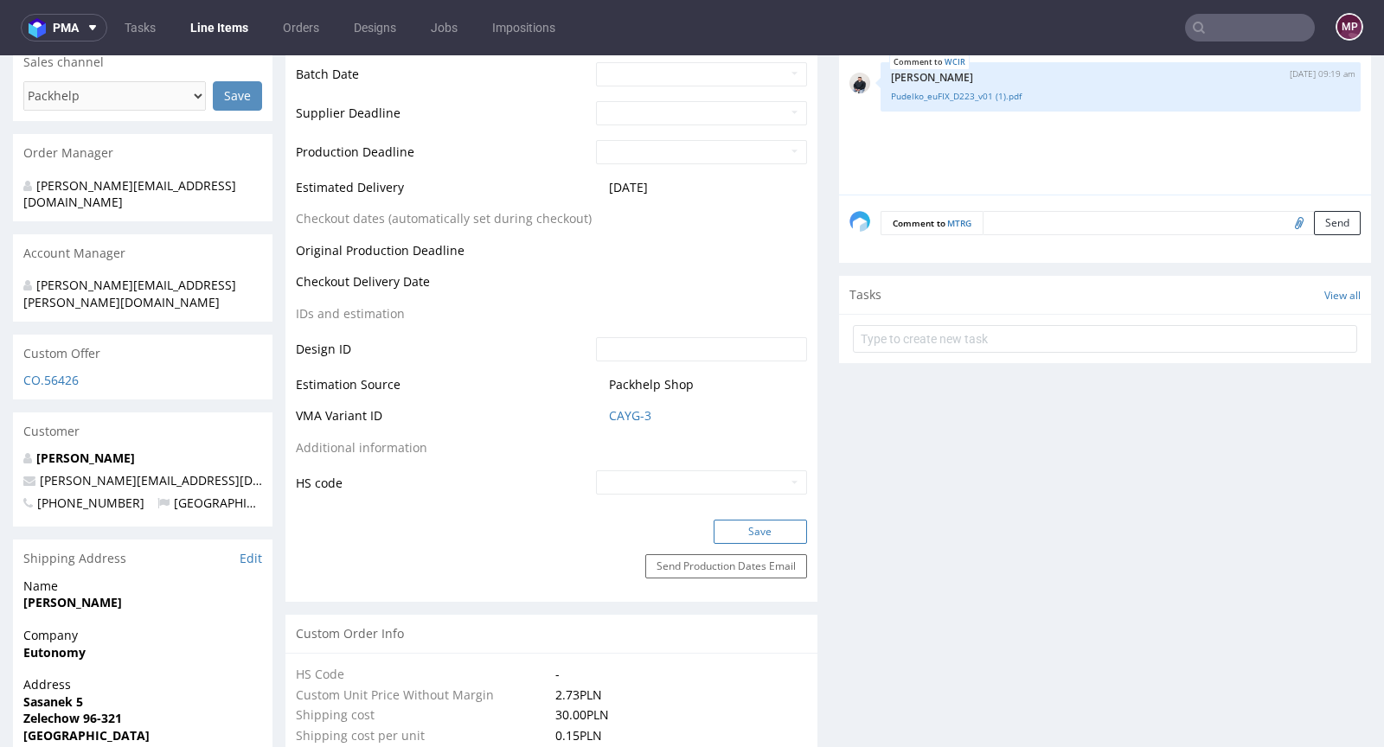
click at [765, 525] on button "Save" at bounding box center [759, 532] width 93 height 24
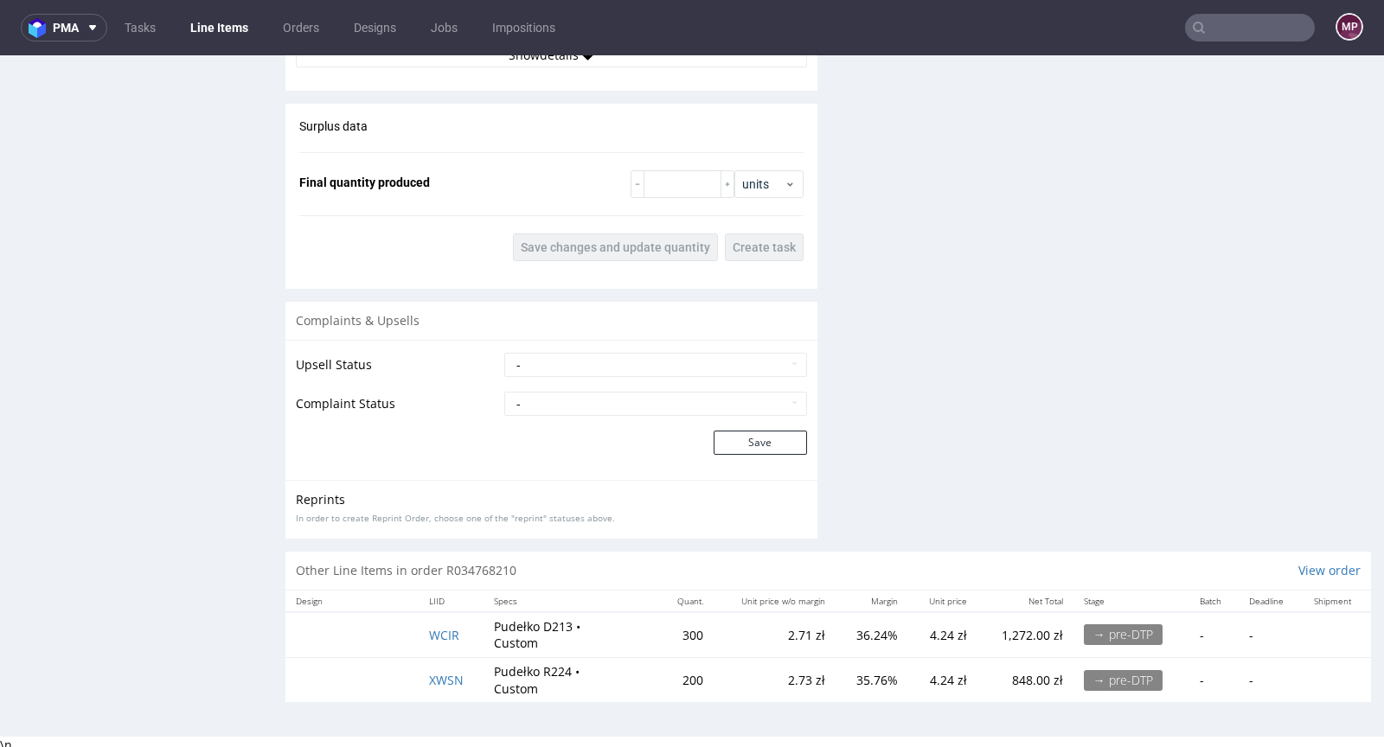
scroll to position [4, 0]
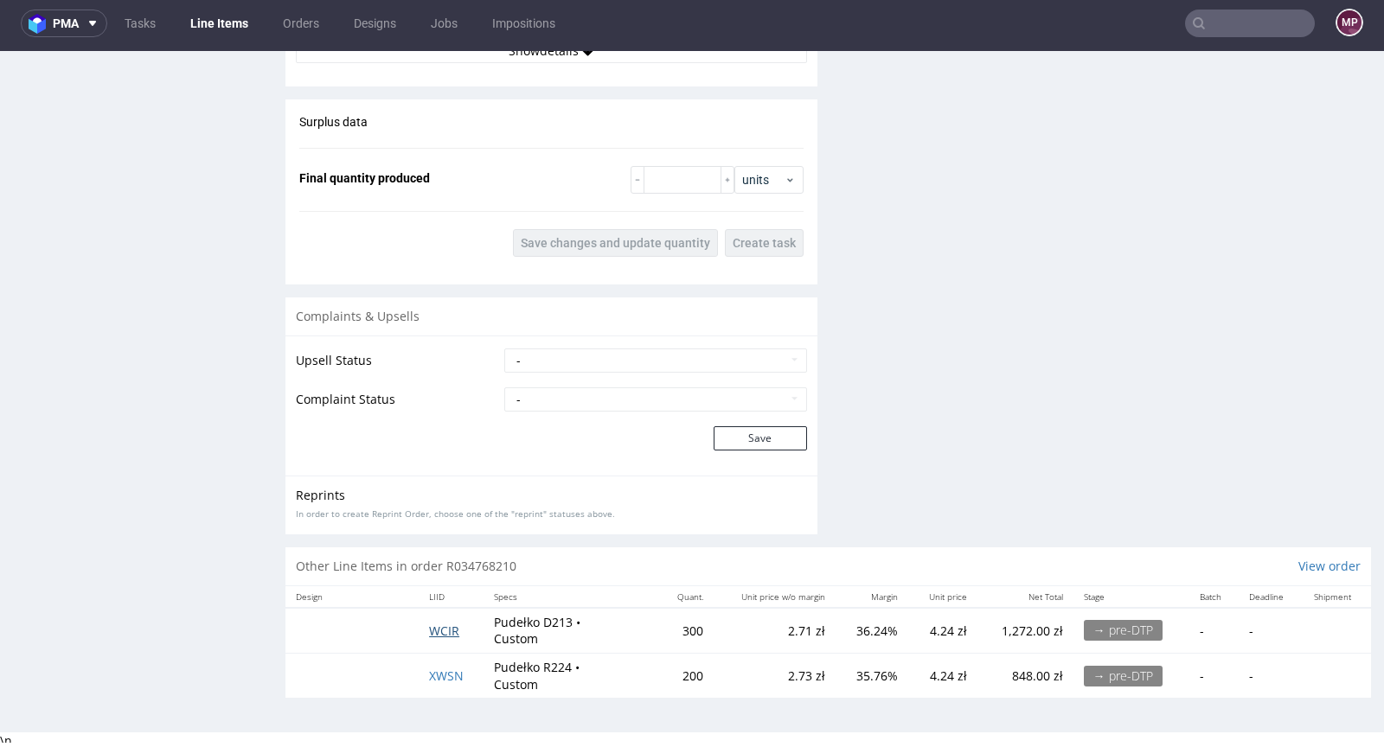
click at [434, 625] on span "WCIR" at bounding box center [444, 631] width 30 height 16
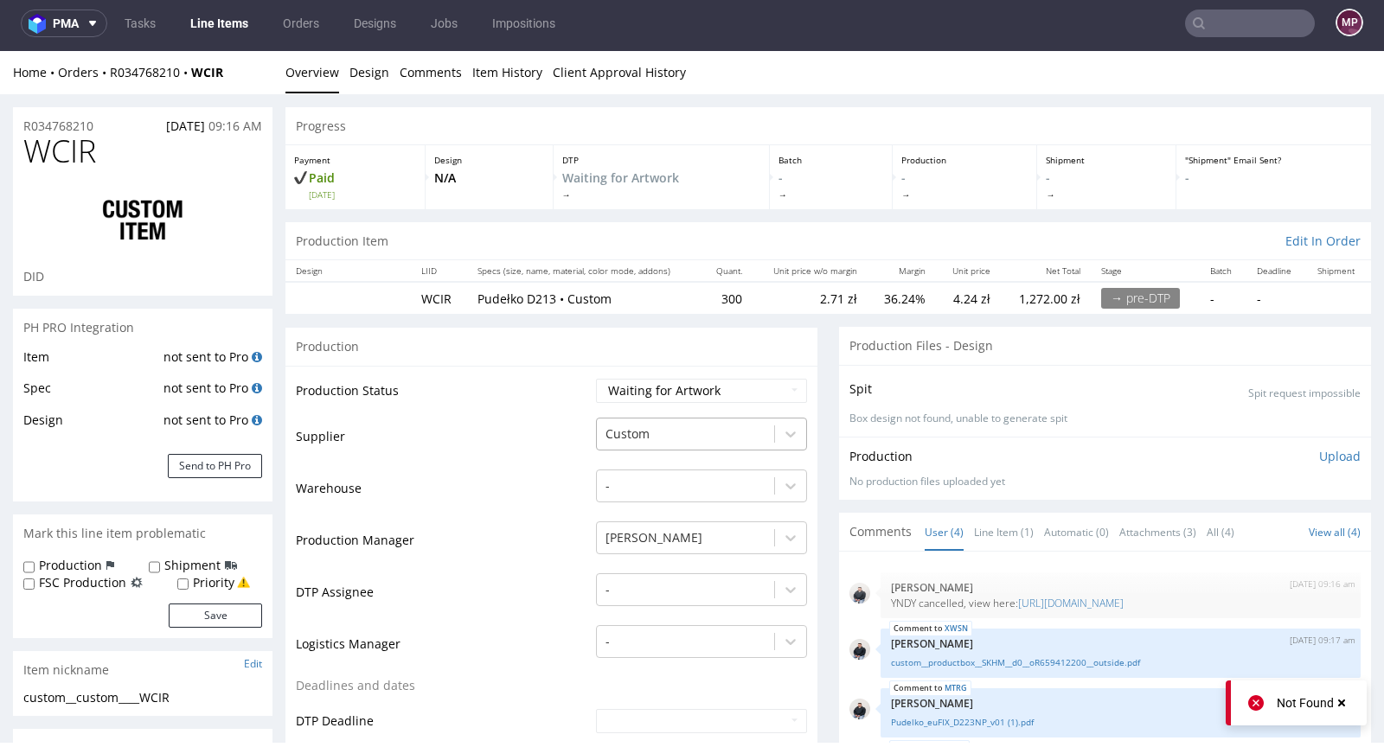
click at [668, 433] on div at bounding box center [685, 434] width 160 height 21
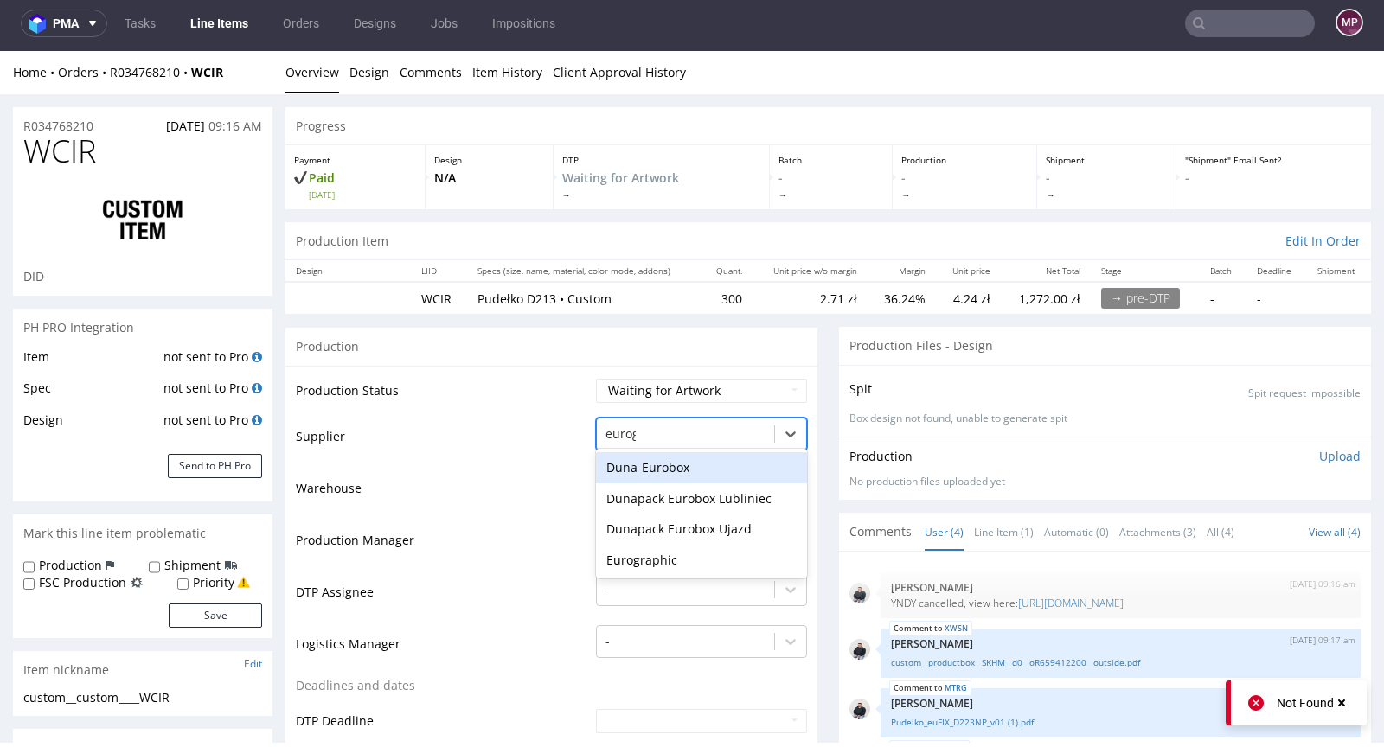
type input "eurogr"
click at [670, 472] on div "Eurographic" at bounding box center [701, 467] width 211 height 31
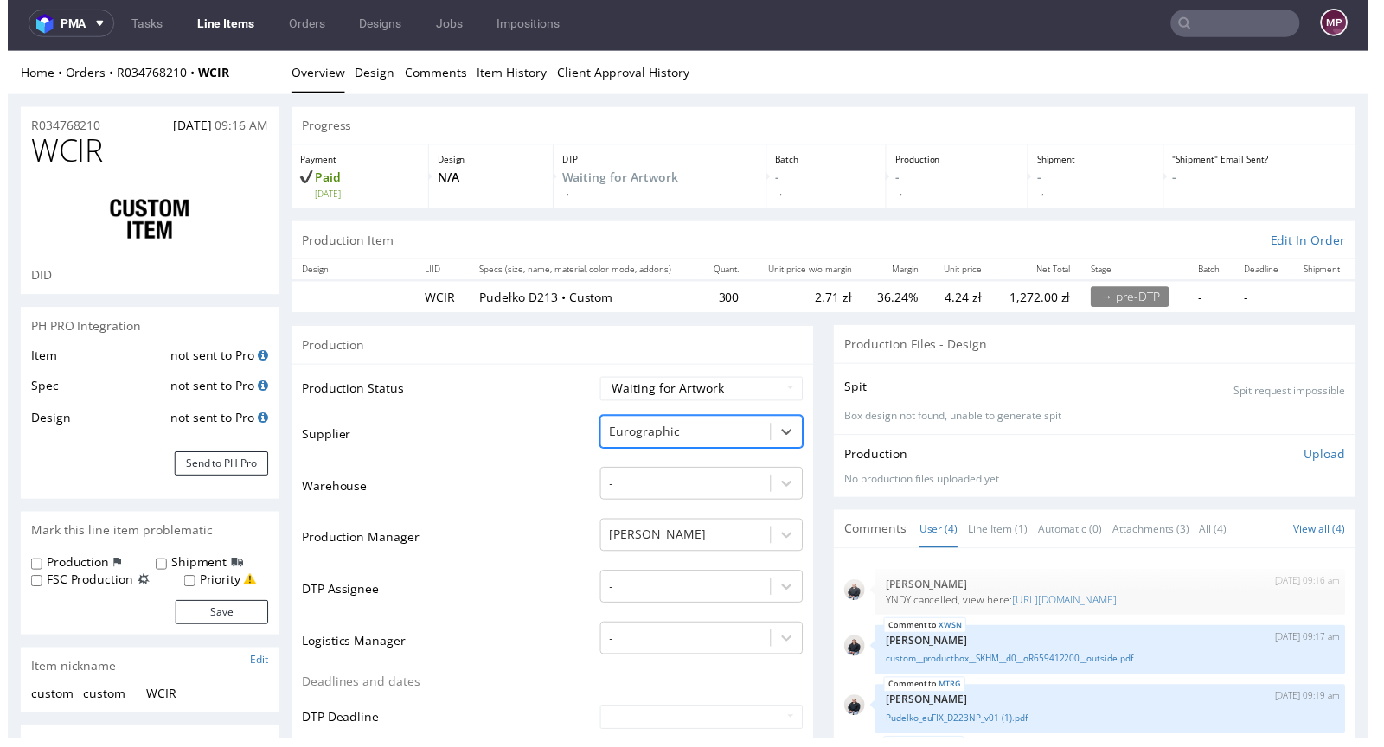
click at [522, 483] on td "Warehouse" at bounding box center [451, 493] width 296 height 52
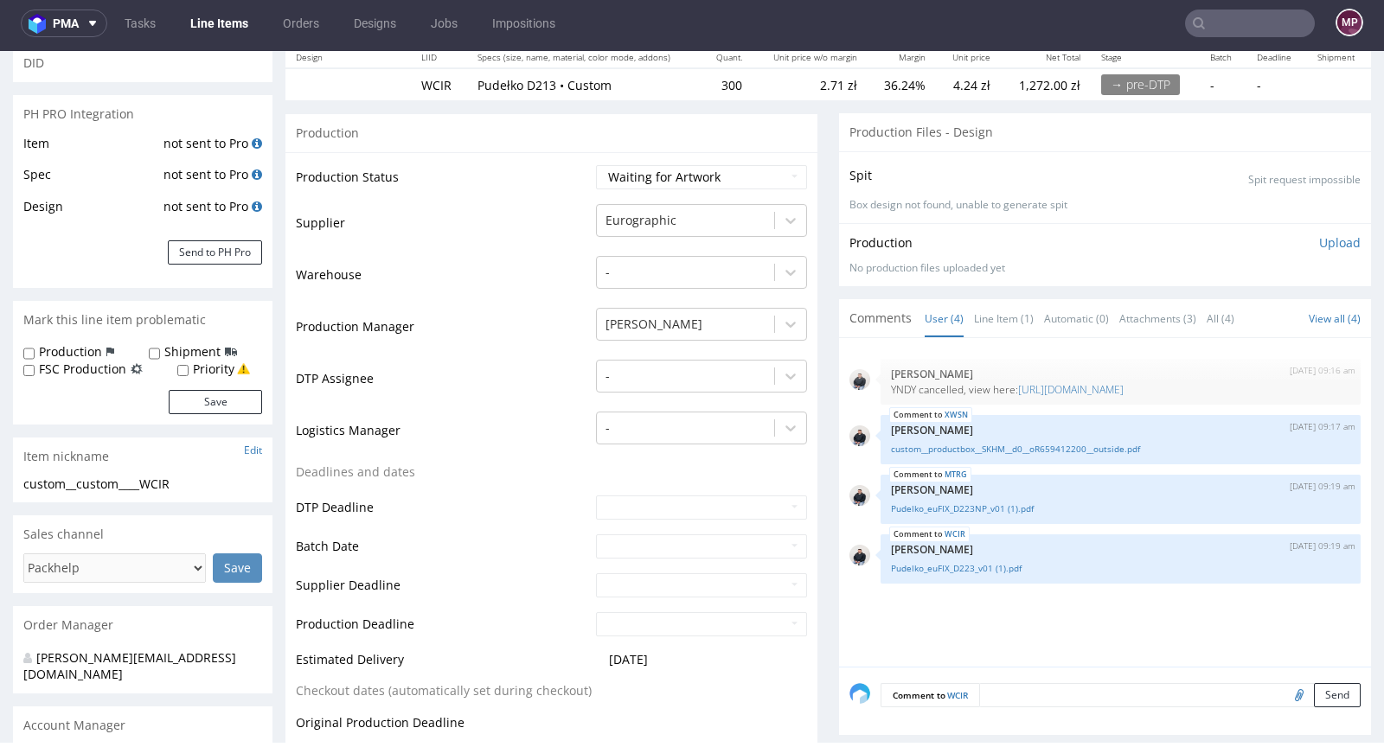
scroll to position [592, 0]
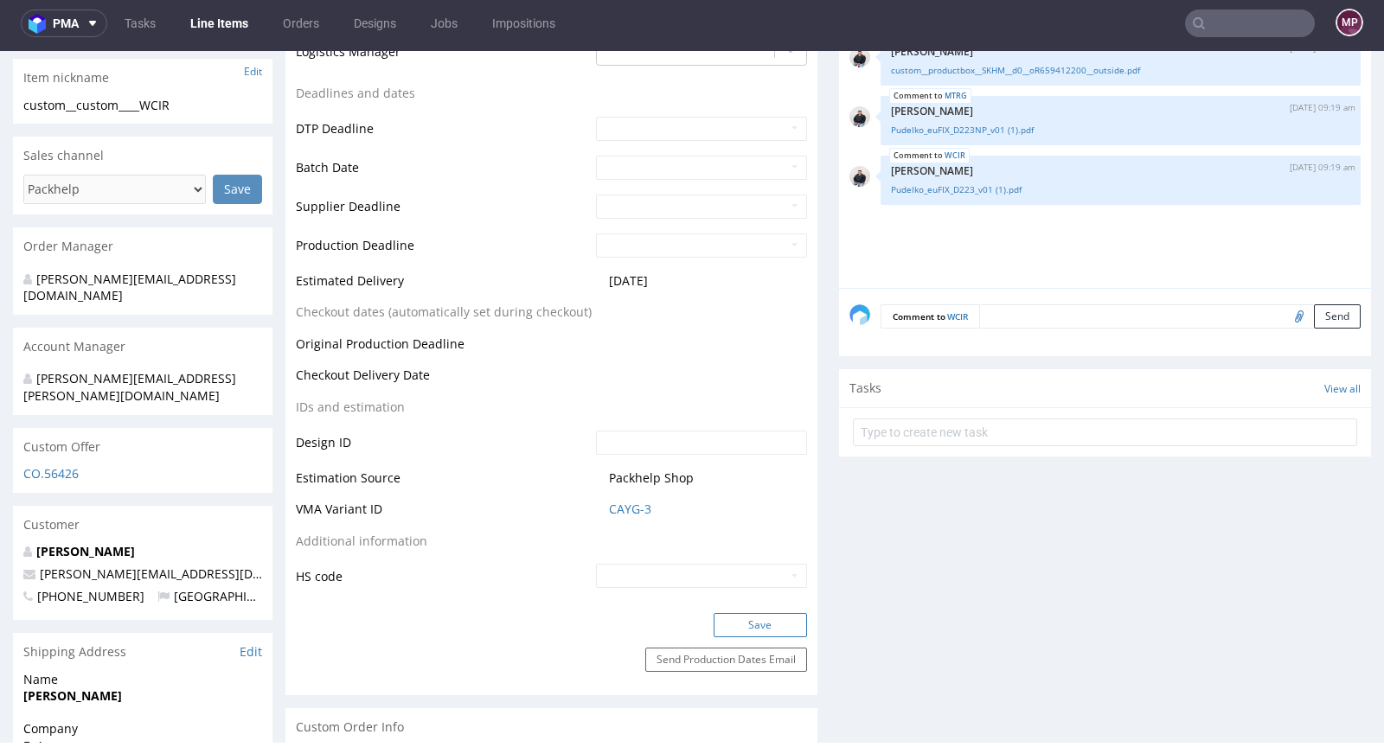
click at [733, 631] on button "Save" at bounding box center [759, 625] width 93 height 24
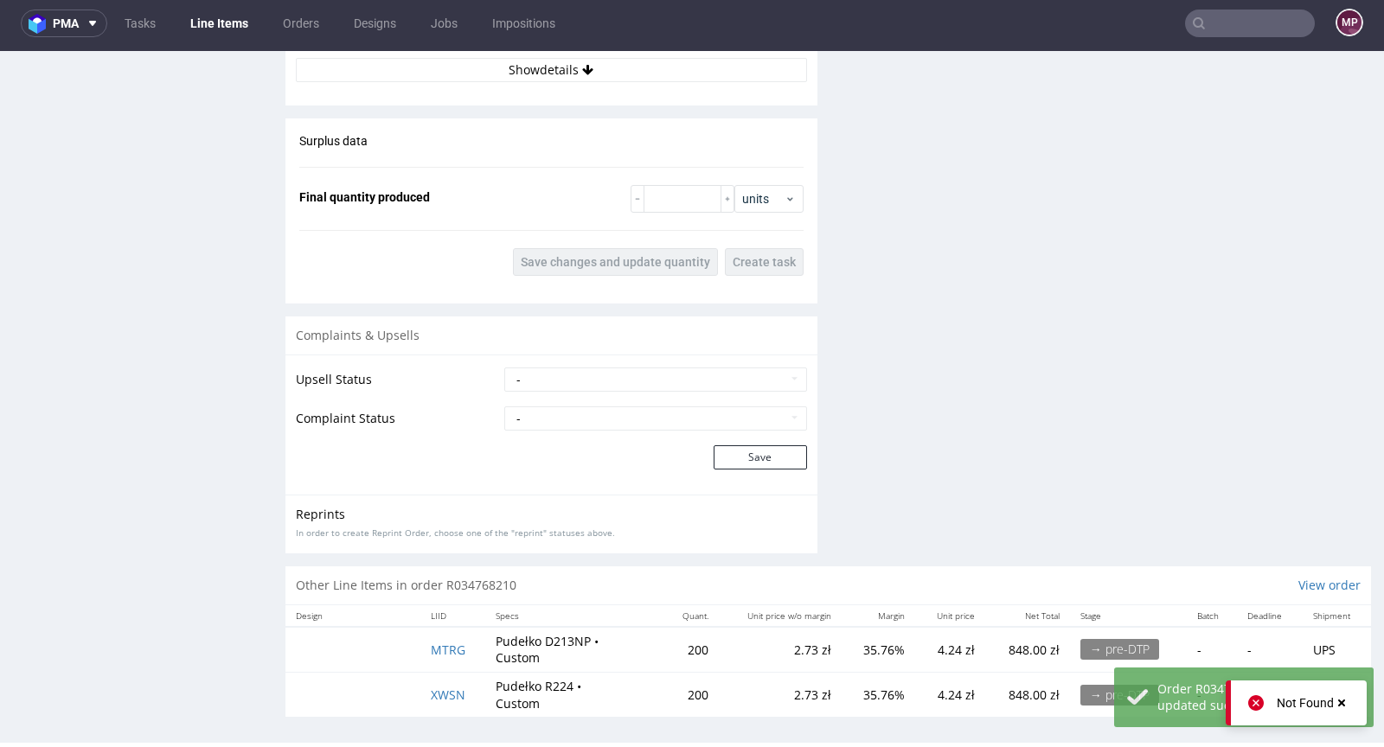
scroll to position [2429, 0]
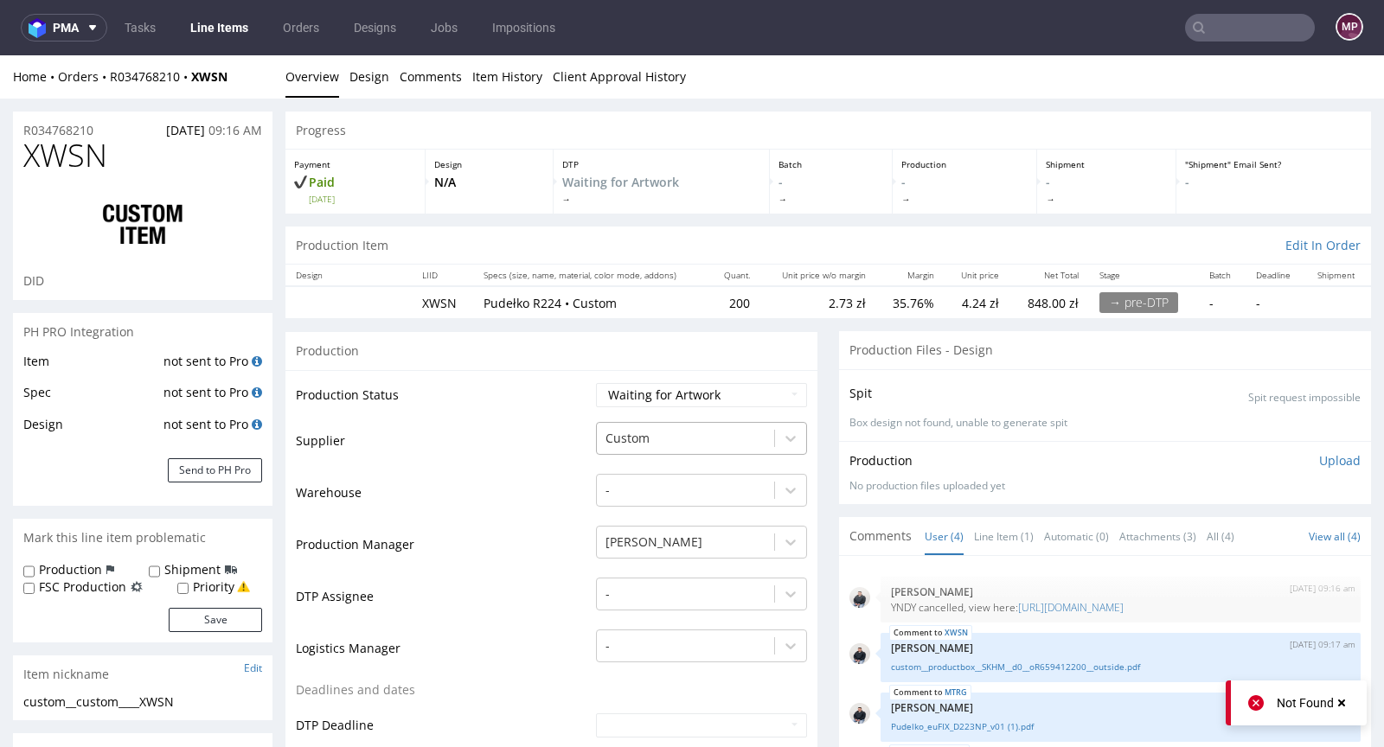
click at [652, 433] on div at bounding box center [685, 438] width 160 height 21
type input "eurographic"
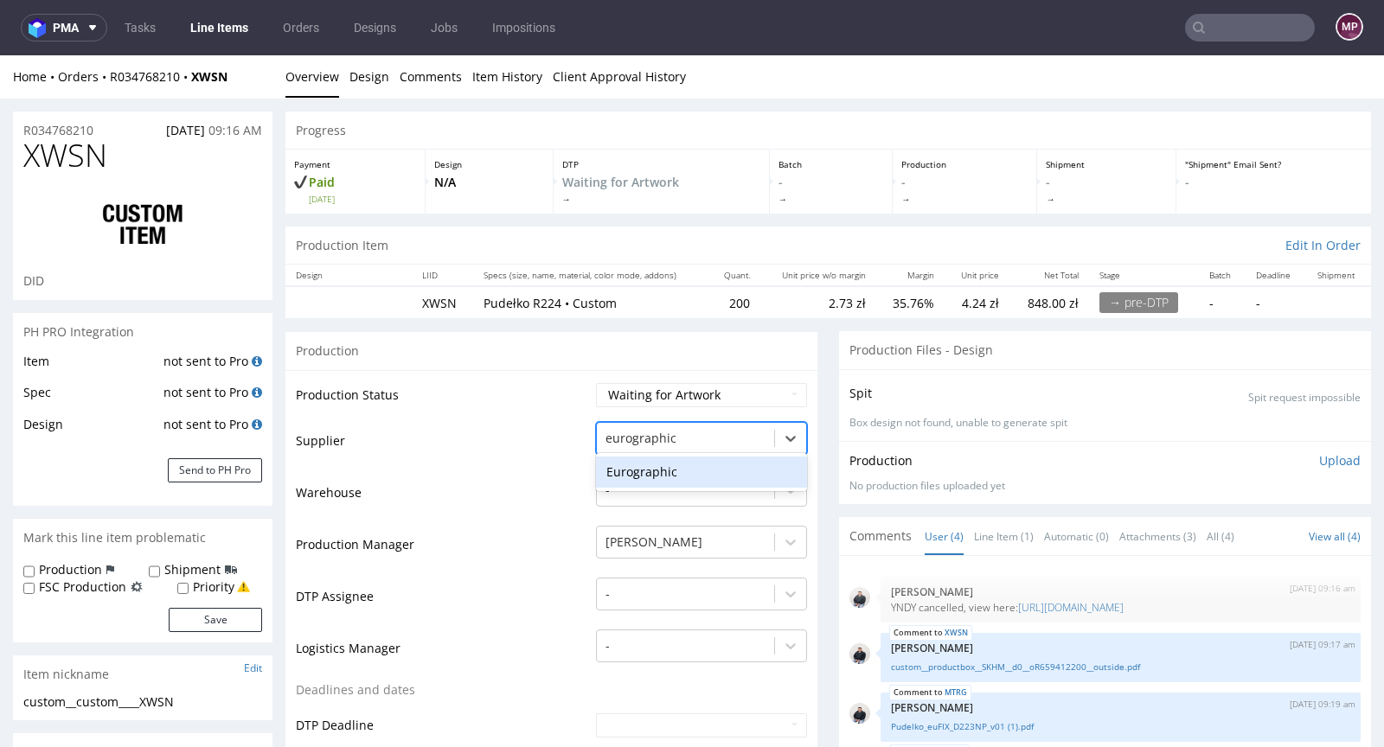
click at [626, 473] on div "Eurographic" at bounding box center [701, 472] width 211 height 31
click at [508, 472] on td "Warehouse" at bounding box center [444, 498] width 296 height 52
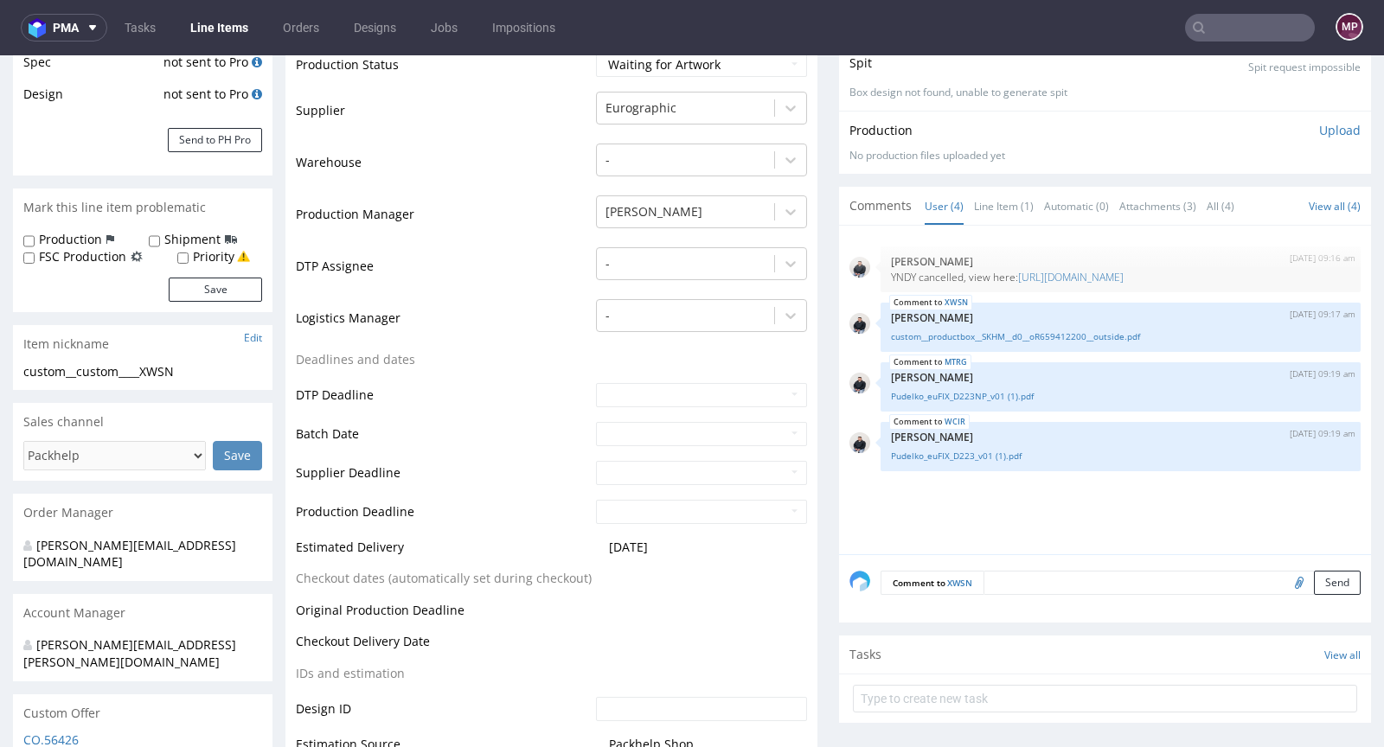
scroll to position [502, 0]
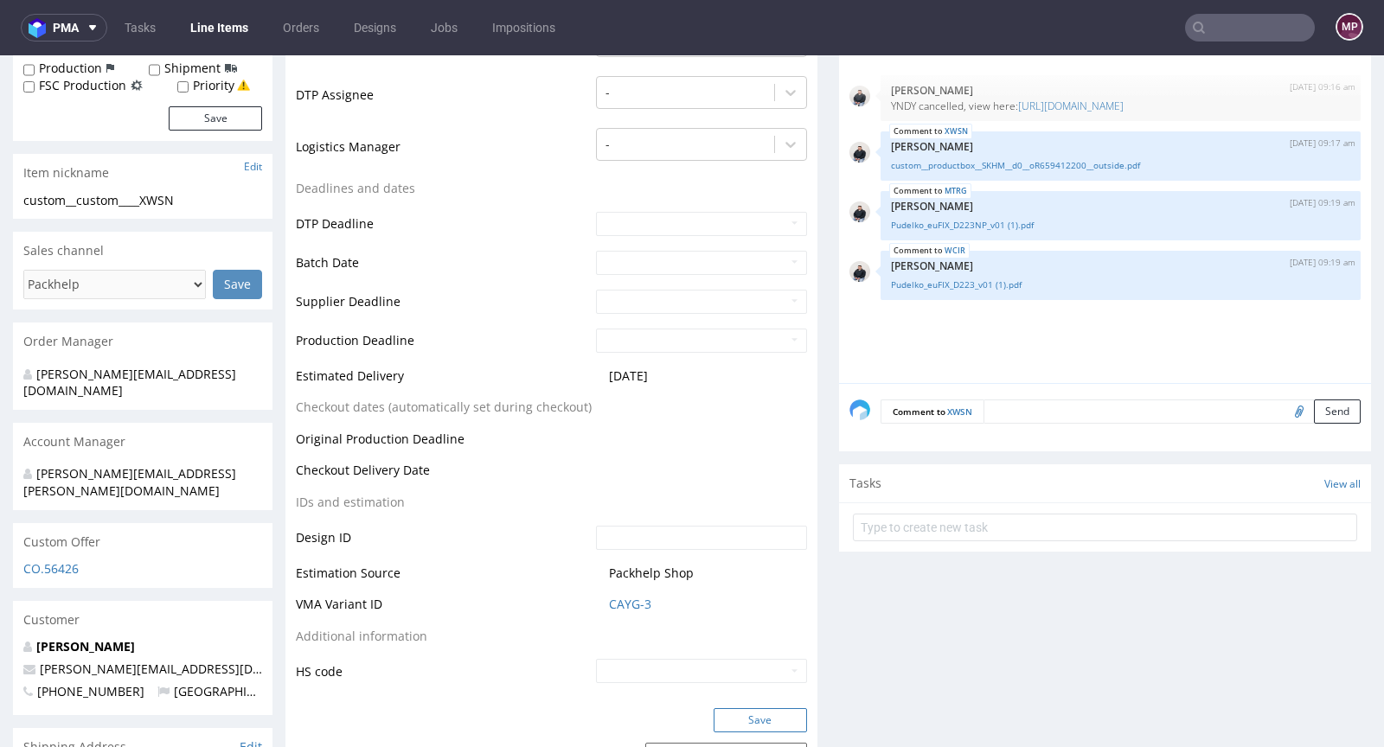
click at [732, 713] on button "Save" at bounding box center [759, 720] width 93 height 24
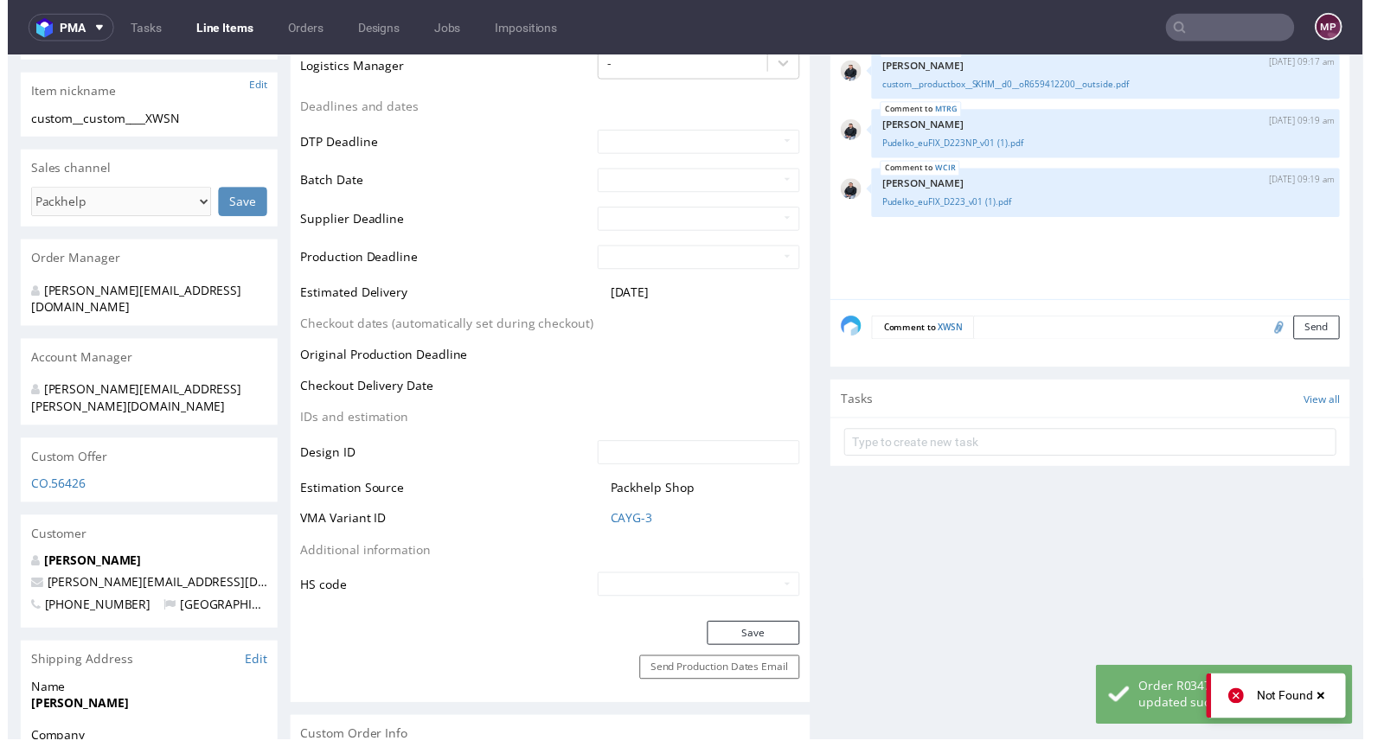
scroll to position [0, 0]
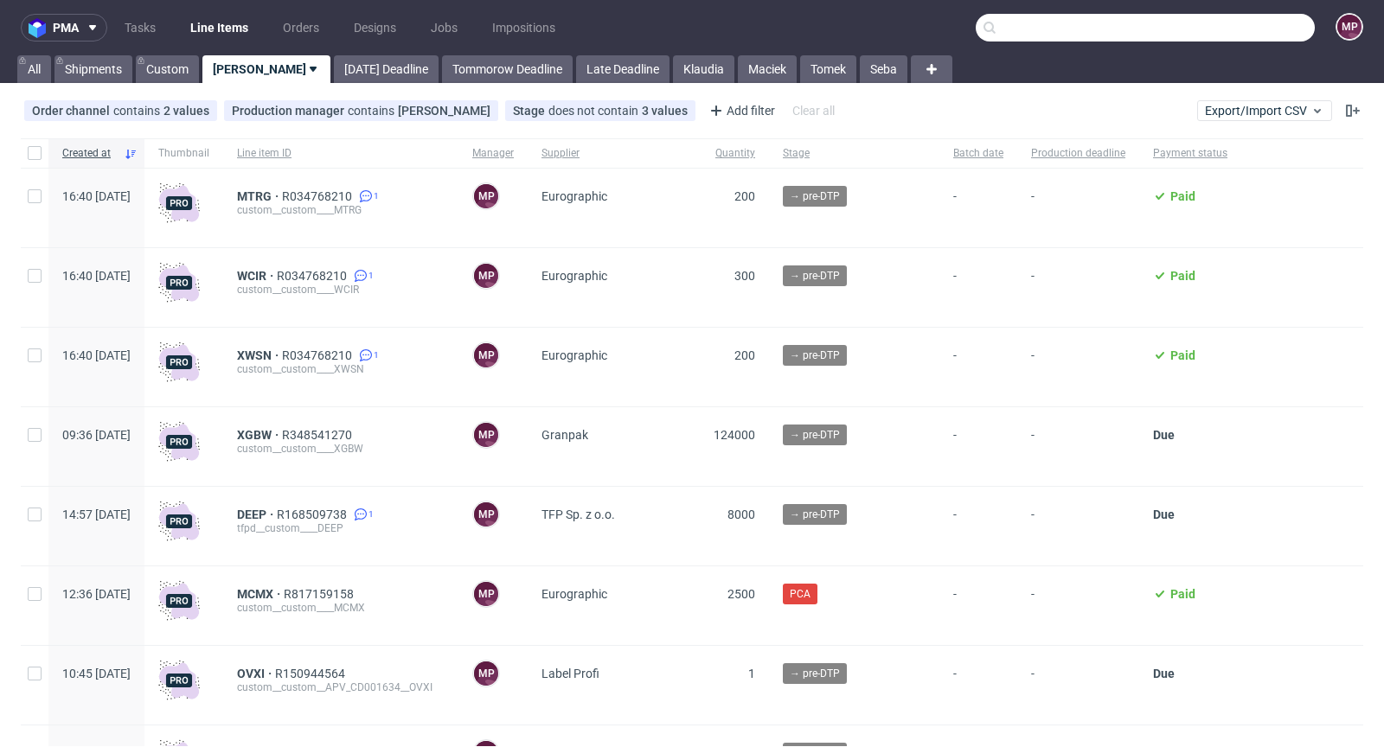
click at [1239, 24] on input "text" at bounding box center [1144, 28] width 339 height 28
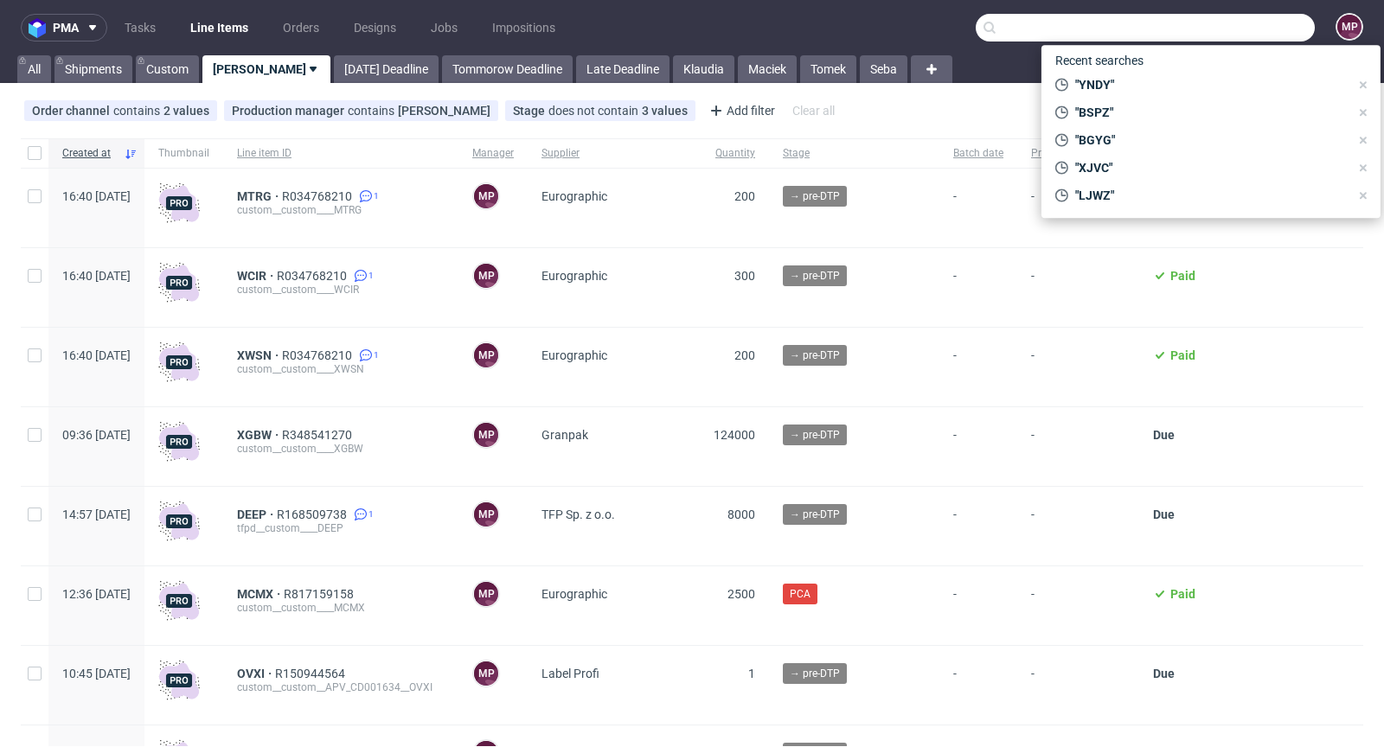
paste input "TQHY"
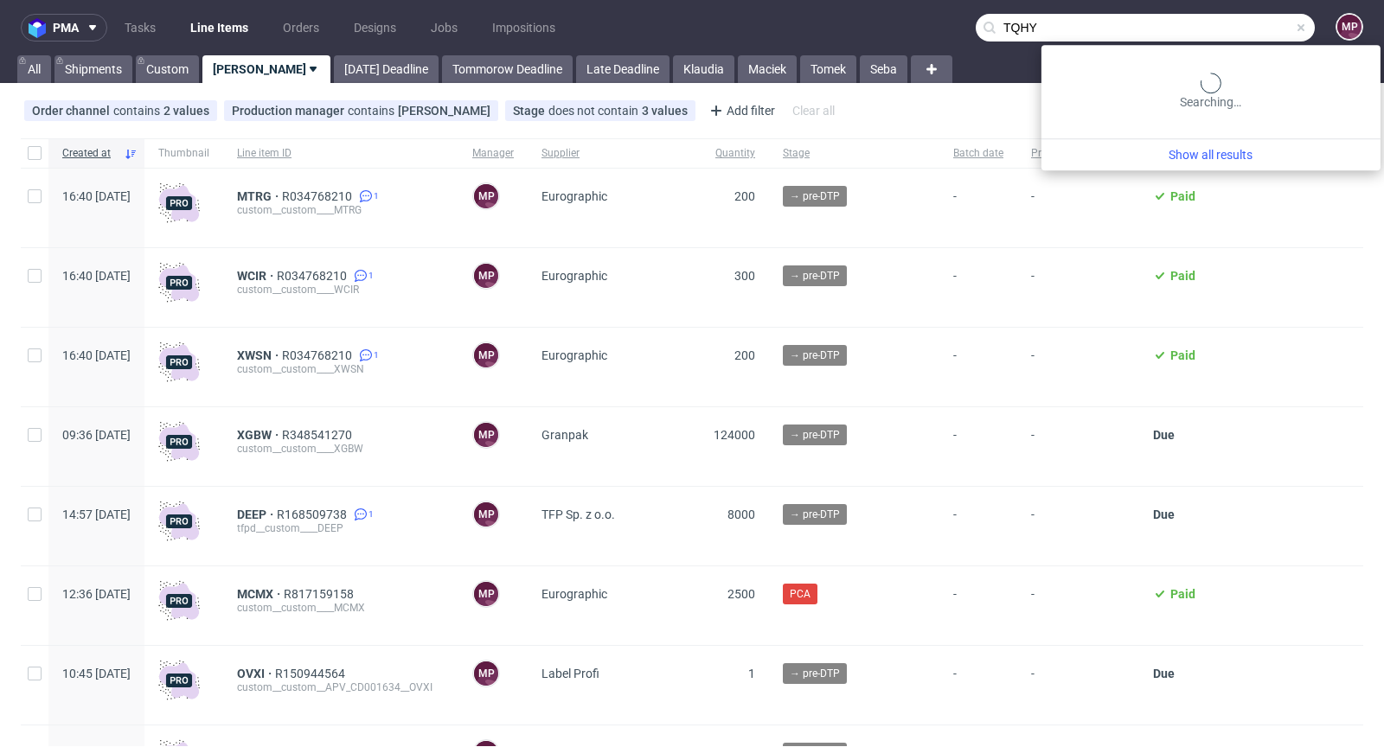
type input "TQHY"
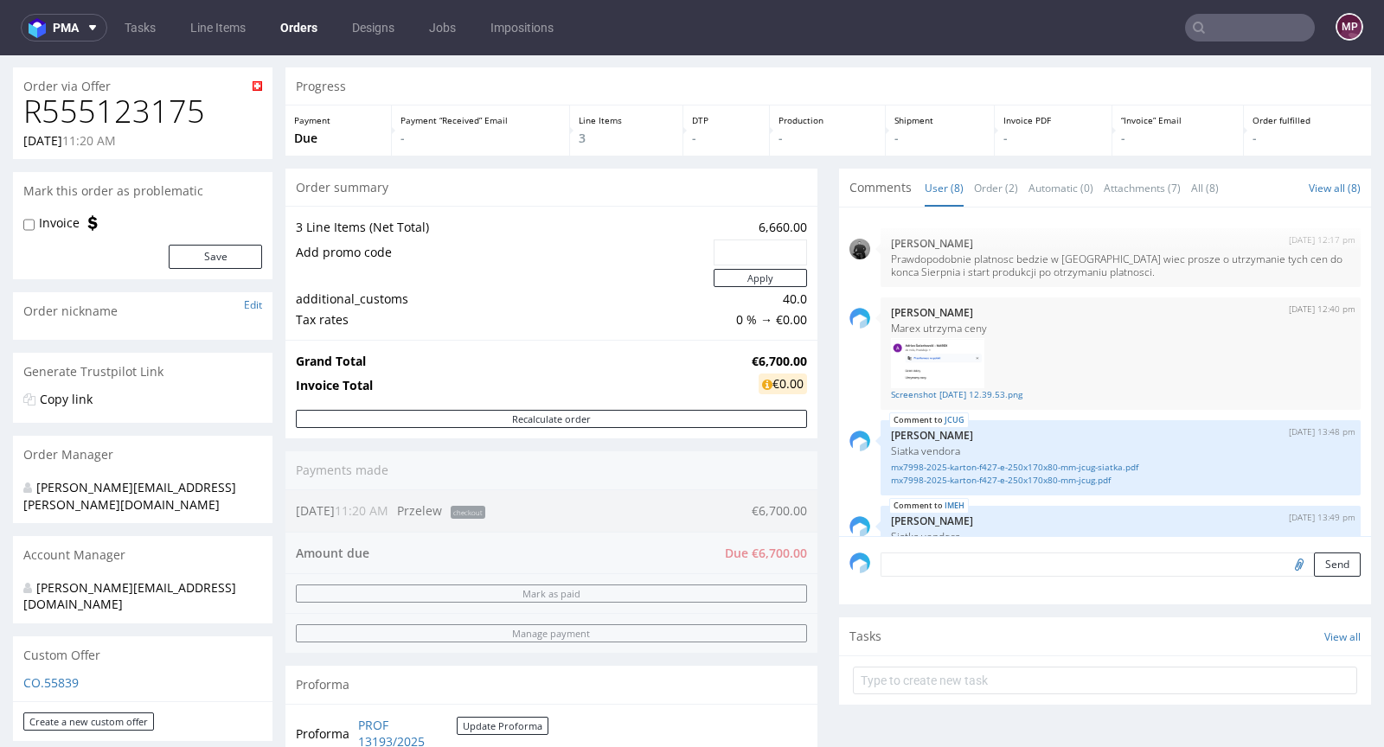
scroll to position [690, 0]
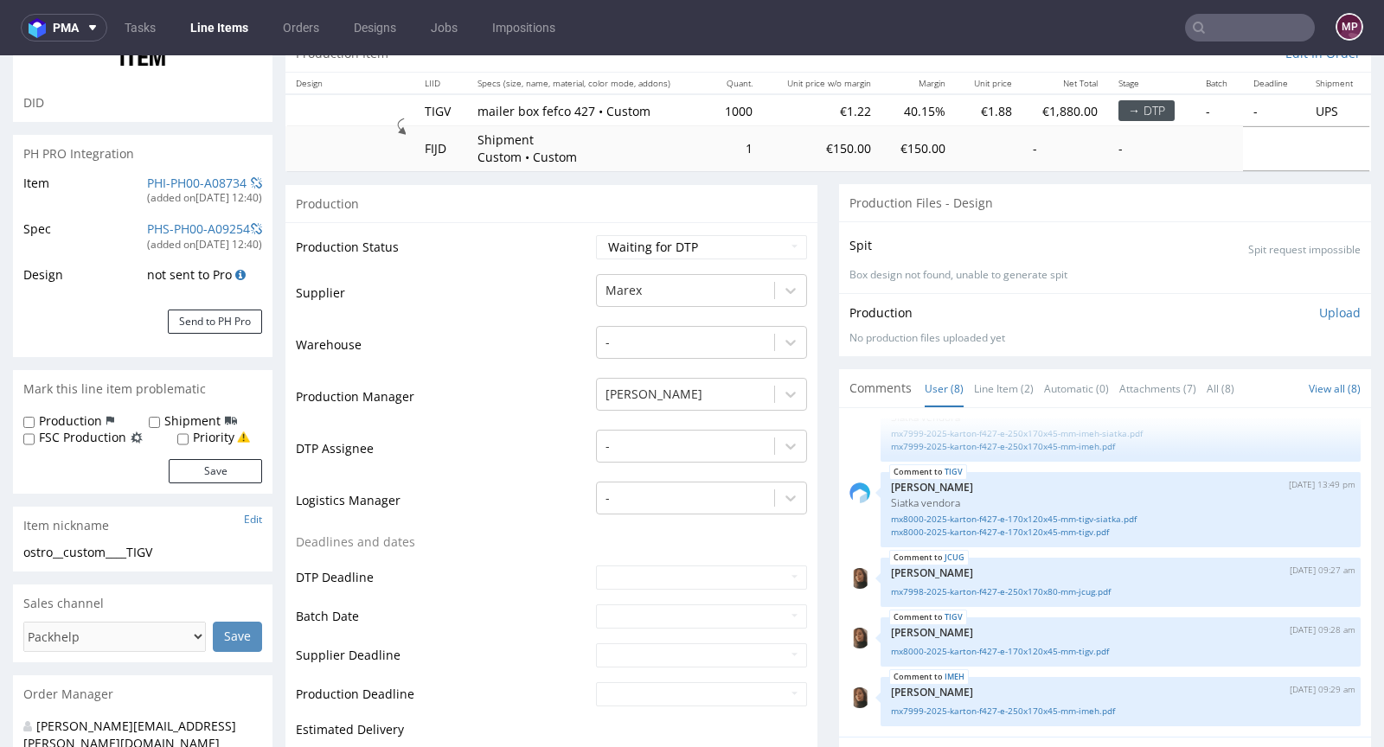
scroll to position [179, 0]
click at [982, 397] on link "Line Item (2)" at bounding box center [1004, 387] width 60 height 37
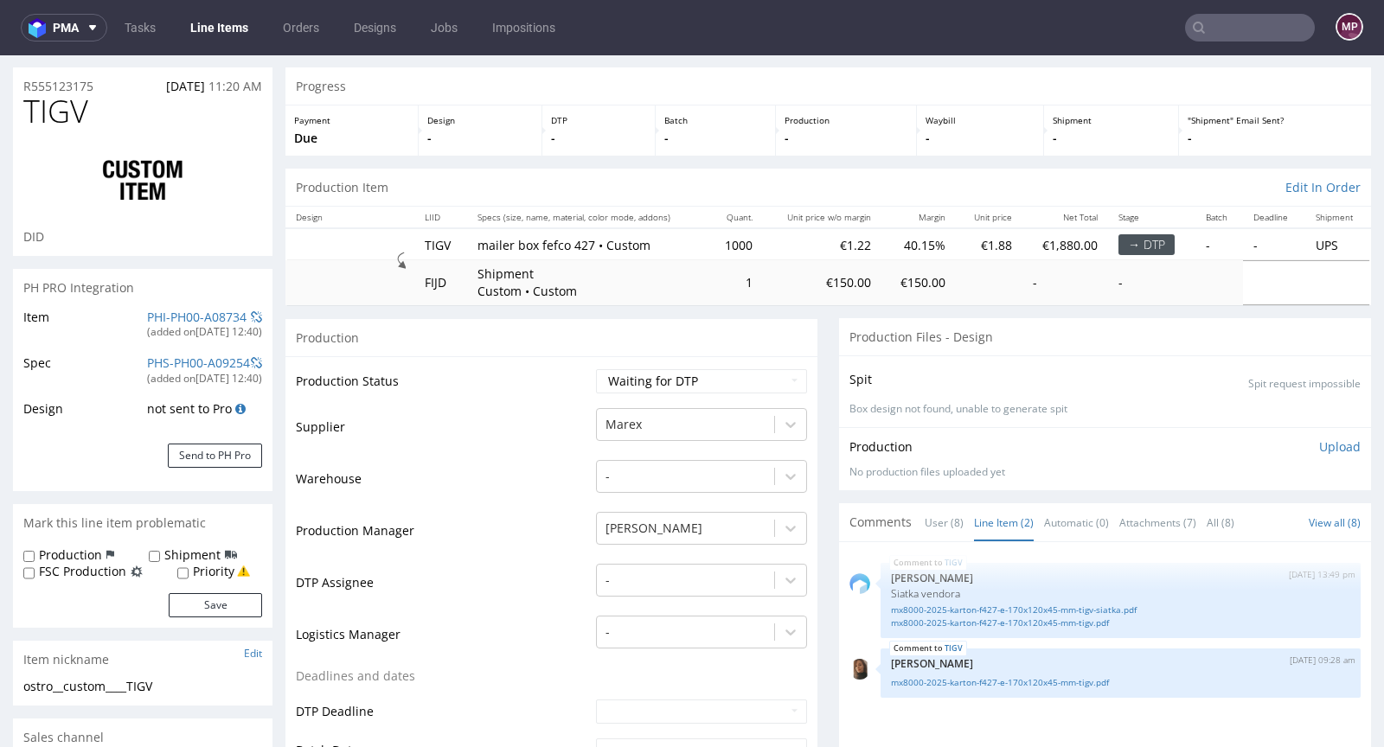
scroll to position [0, 0]
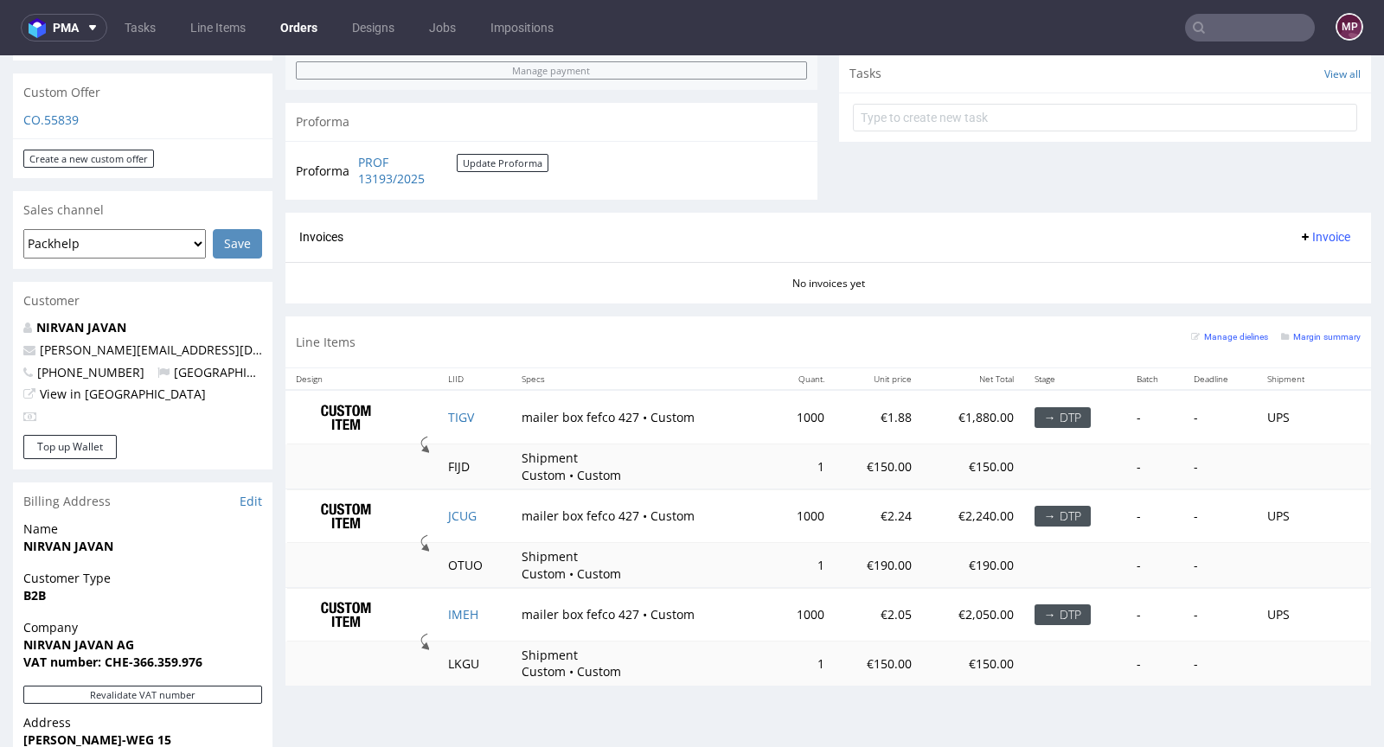
scroll to position [741, 0]
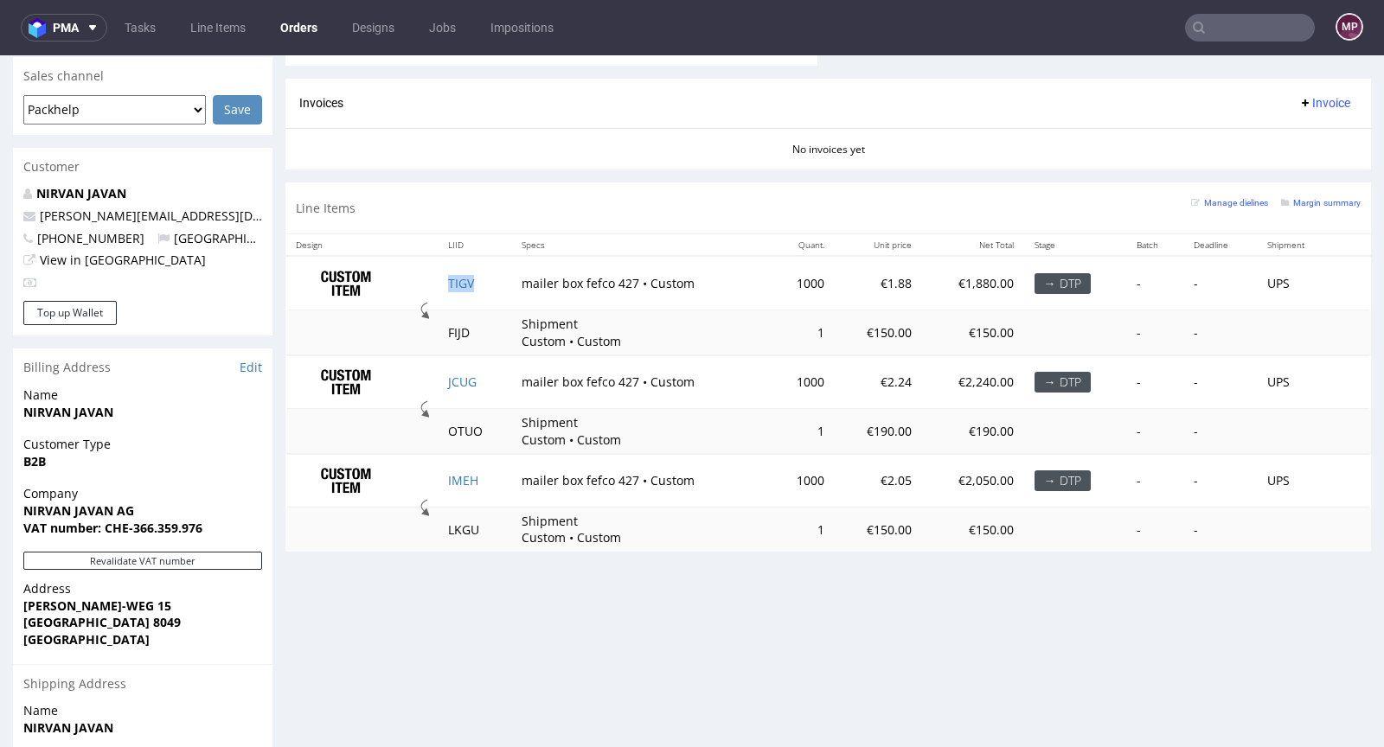
click at [485, 291] on td "TIGV" at bounding box center [475, 283] width 74 height 54
click at [486, 376] on td "JCUG" at bounding box center [475, 382] width 74 height 54
click at [486, 477] on td "IMEH" at bounding box center [475, 481] width 74 height 54
drag, startPoint x: 577, startPoint y: 474, endPoint x: 628, endPoint y: 474, distance: 51.0
click at [628, 474] on td "mailer box fefco 427 • Custom" at bounding box center [640, 481] width 259 height 54
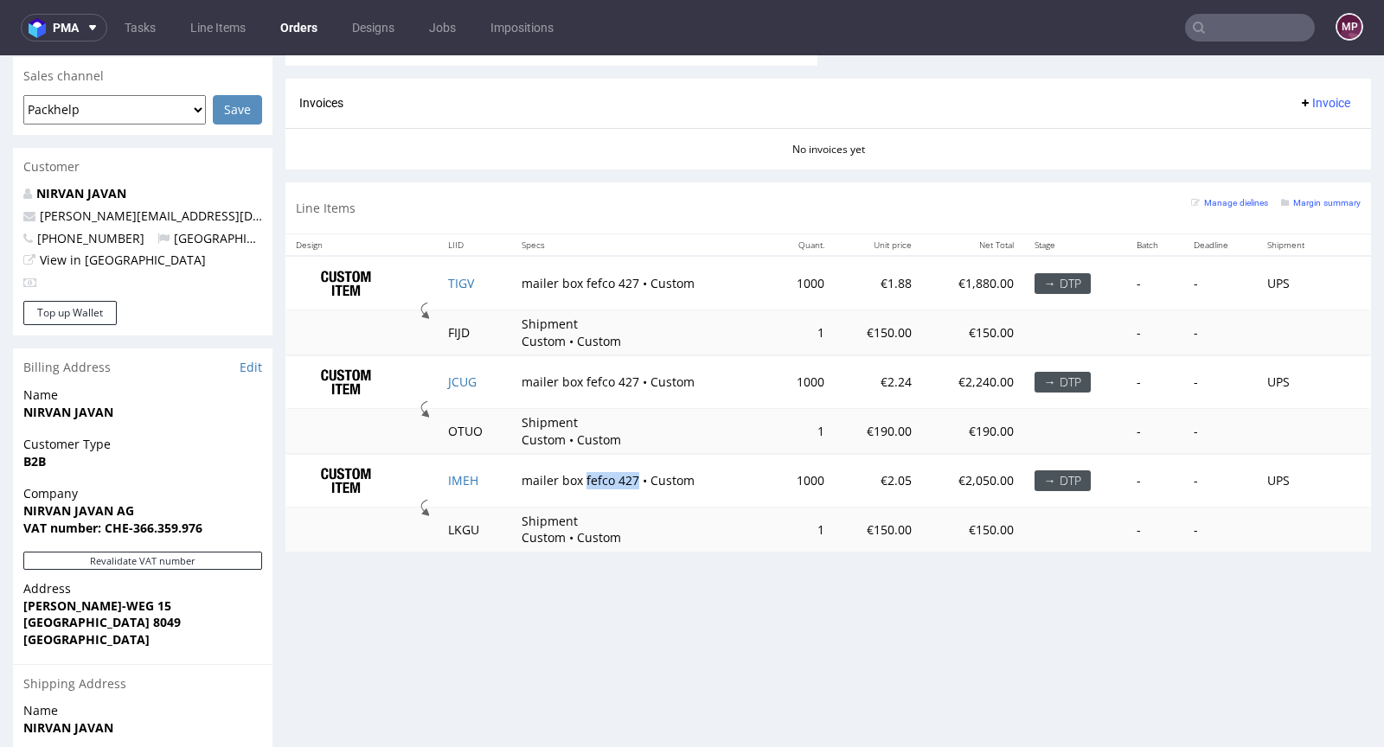
drag, startPoint x: 628, startPoint y: 474, endPoint x: 576, endPoint y: 472, distance: 51.9
click at [576, 472] on td "mailer box fefco 427 • Custom" at bounding box center [640, 481] width 259 height 54
copy td "fefco 427"
click at [482, 287] on td "TIGV" at bounding box center [475, 283] width 74 height 54
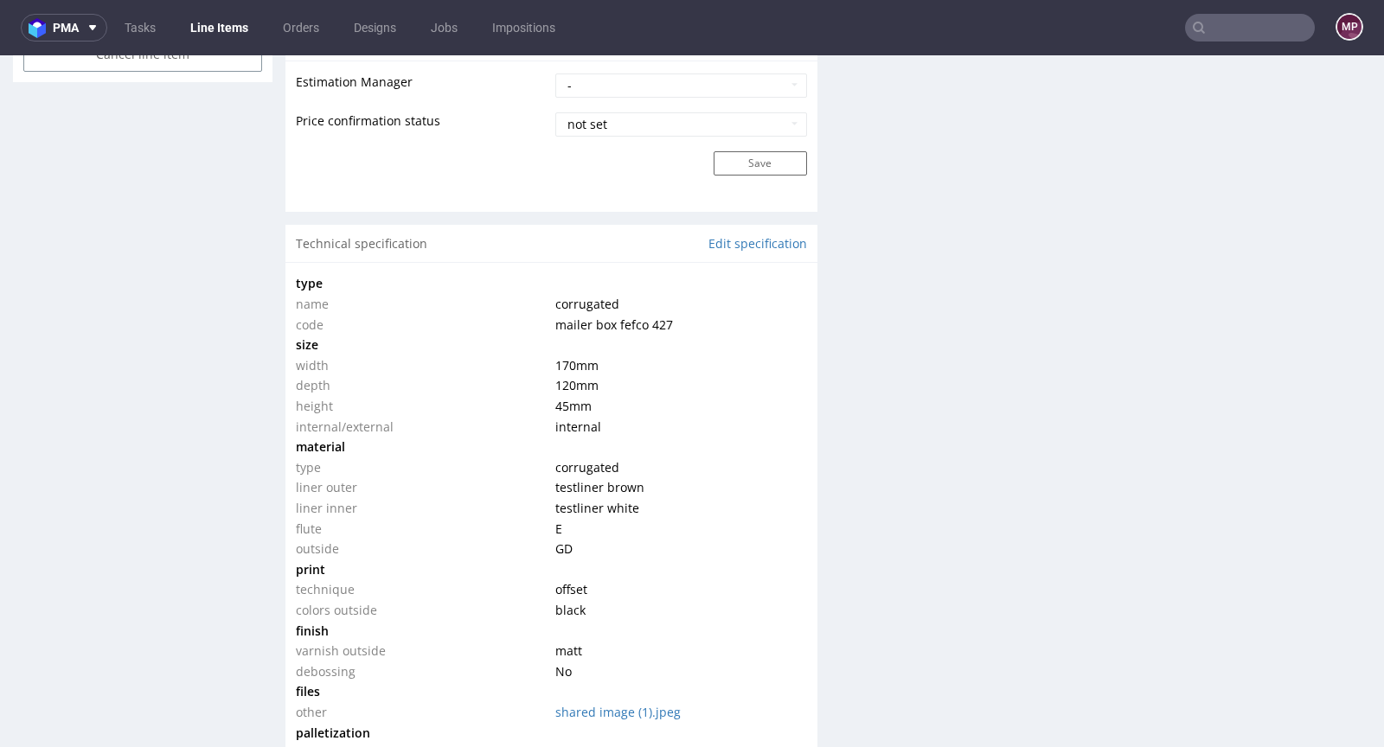
scroll to position [2700, 0]
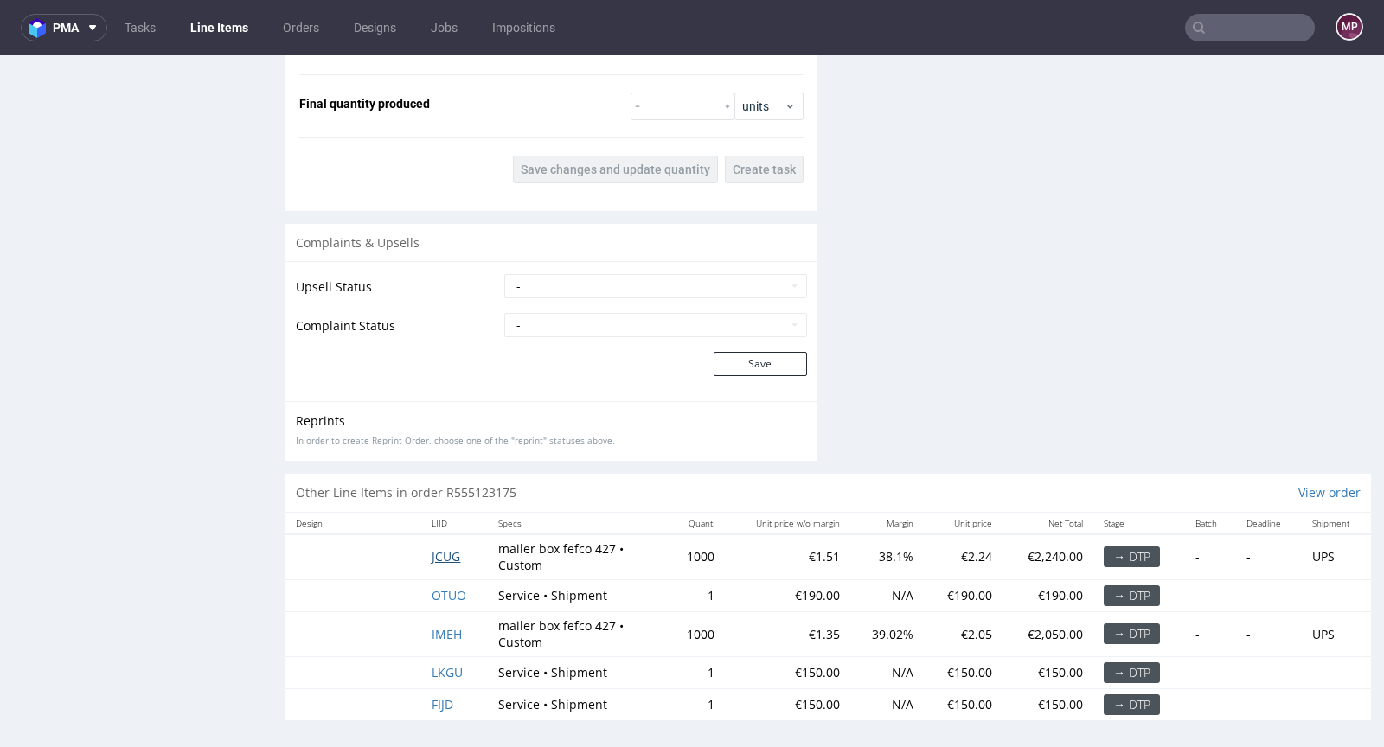
click at [446, 554] on span "JCUG" at bounding box center [446, 556] width 29 height 16
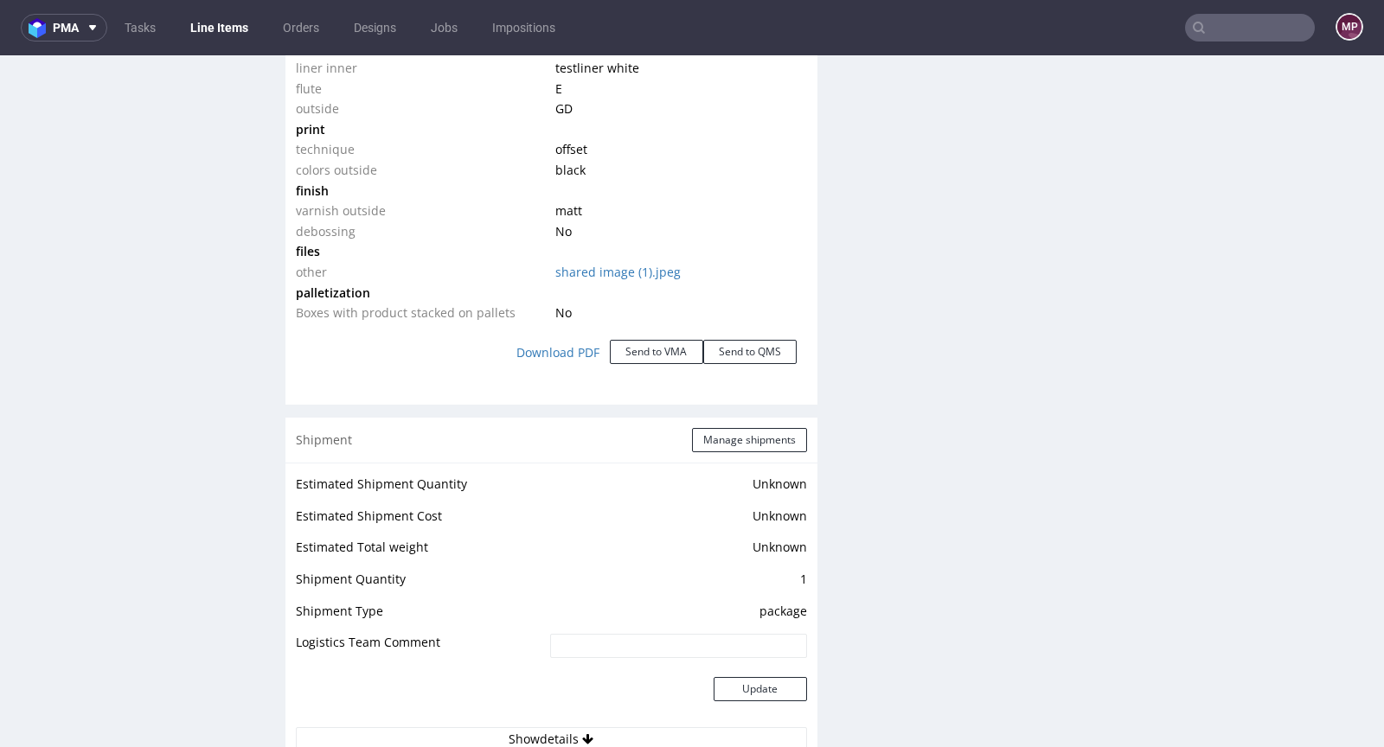
scroll to position [2536, 0]
